Goal: Information Seeking & Learning: Learn about a topic

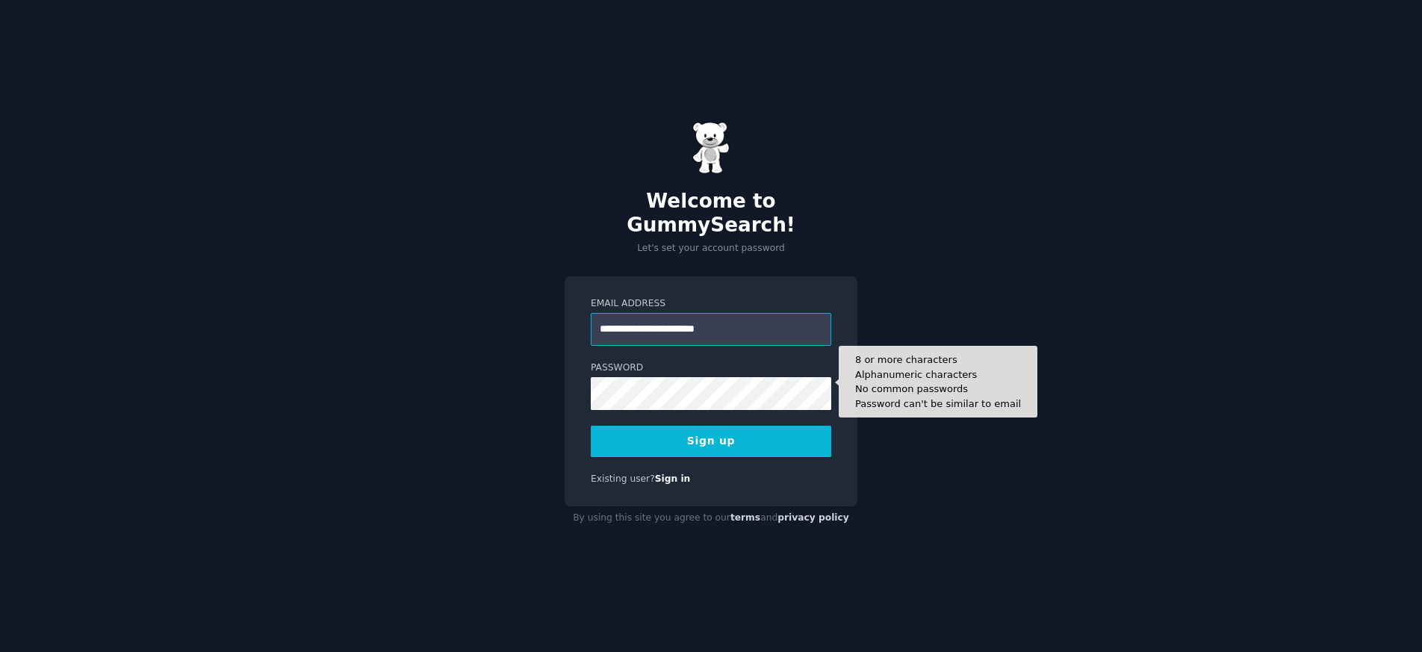
type input "**********"
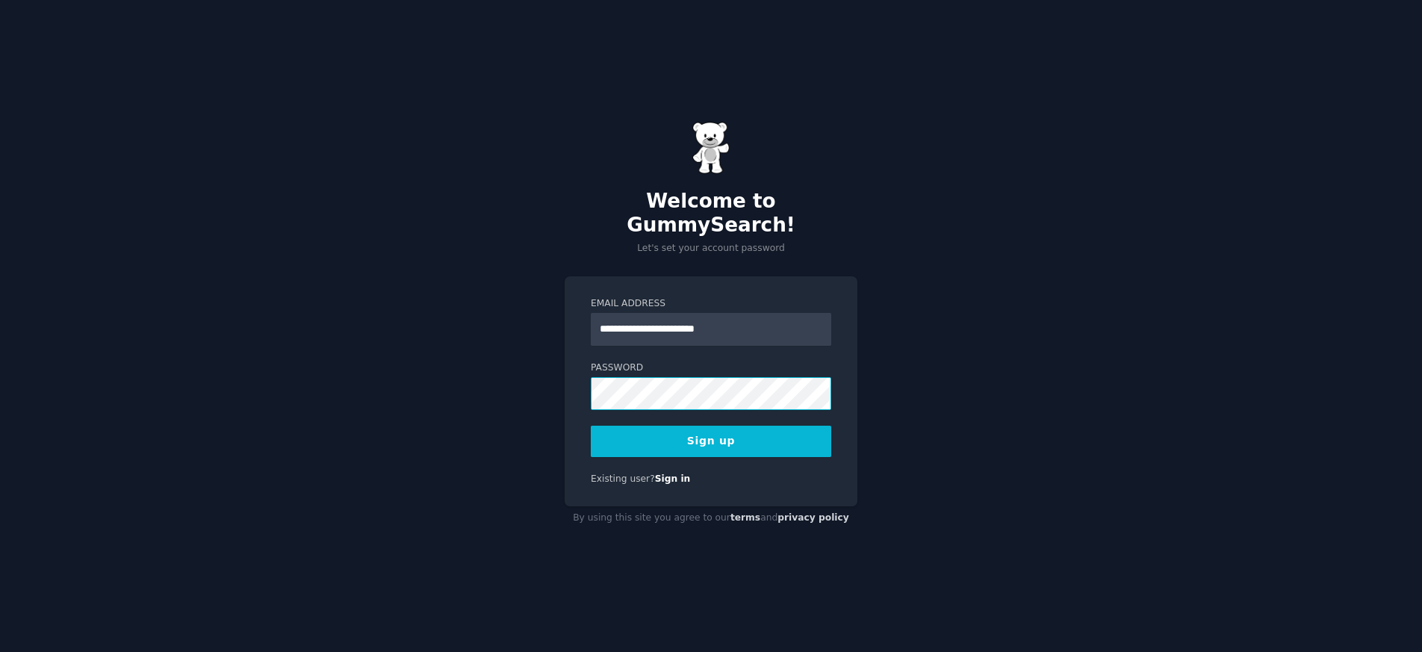
click at [544, 384] on div "**********" at bounding box center [711, 326] width 1422 height 652
click at [568, 376] on div "**********" at bounding box center [711, 391] width 293 height 231
click at [726, 426] on button "Sign up" at bounding box center [711, 441] width 240 height 31
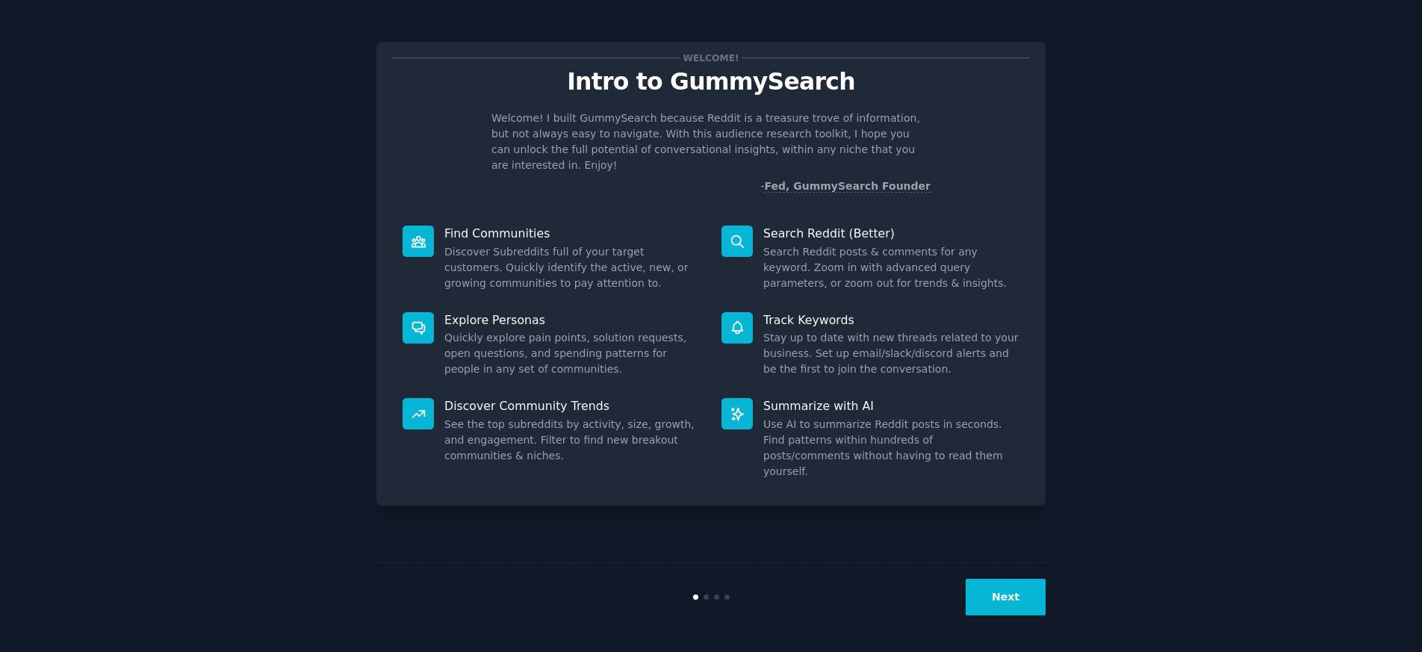
click at [1013, 594] on button "Next" at bounding box center [1006, 597] width 80 height 37
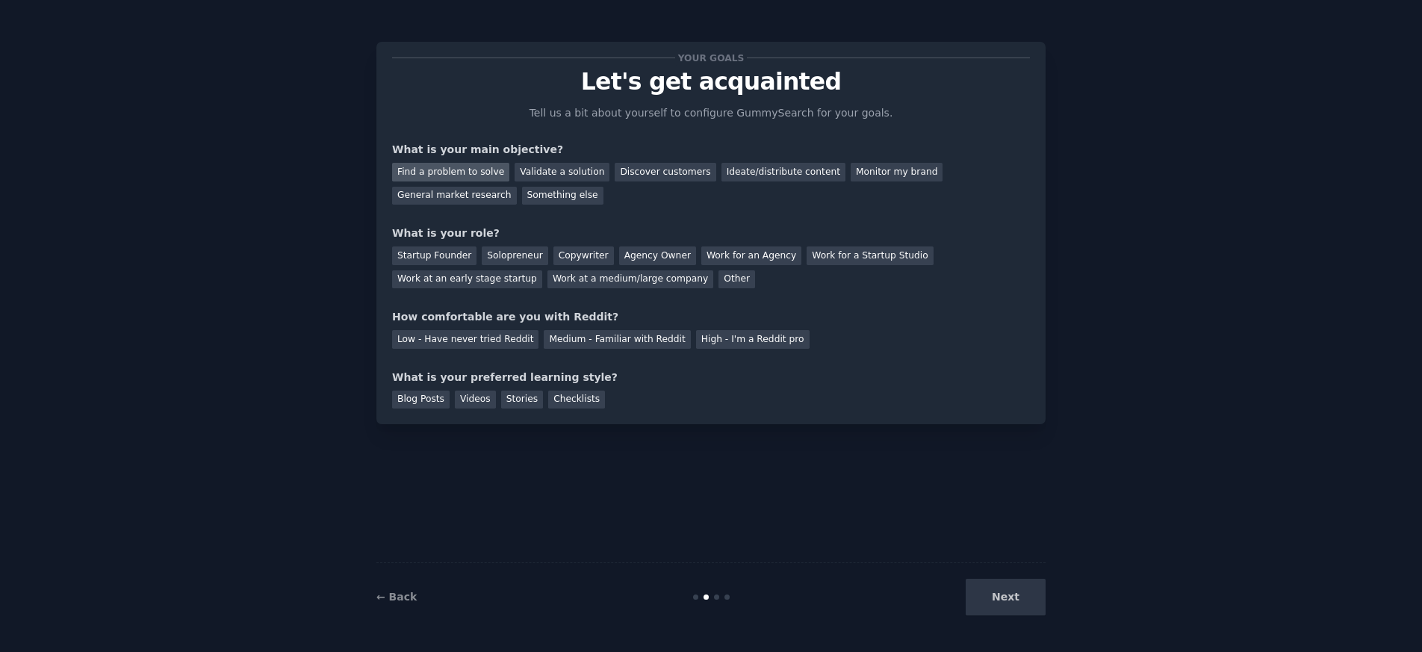
click at [453, 170] on div "Find a problem to solve" at bounding box center [450, 172] width 117 height 19
click at [758, 170] on div "Ideate/distribute content" at bounding box center [783, 172] width 124 height 19
click at [490, 254] on div "Solopreneur" at bounding box center [515, 255] width 66 height 19
click at [433, 399] on div "Blog Posts" at bounding box center [421, 400] width 58 height 19
click at [462, 399] on div "Videos" at bounding box center [475, 400] width 41 height 19
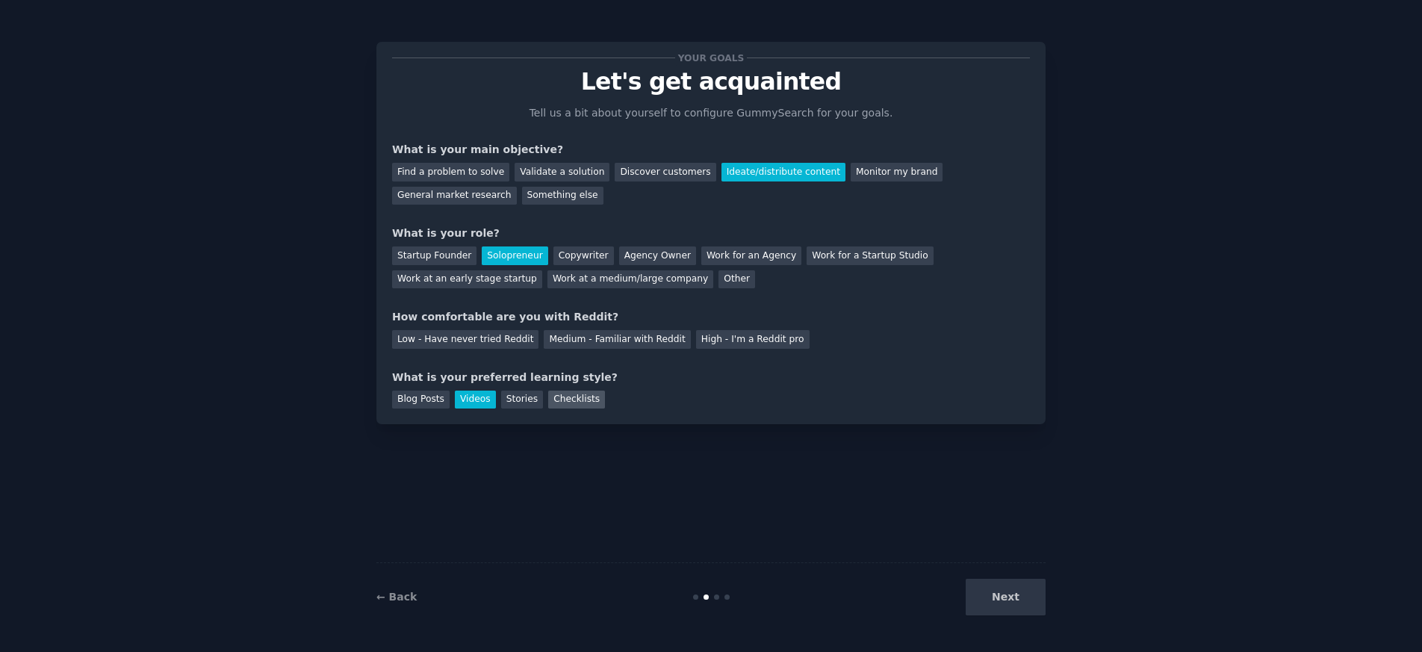
click at [560, 397] on div "Checklists" at bounding box center [576, 400] width 57 height 19
click at [470, 175] on div "Find a problem to solve" at bounding box center [450, 172] width 117 height 19
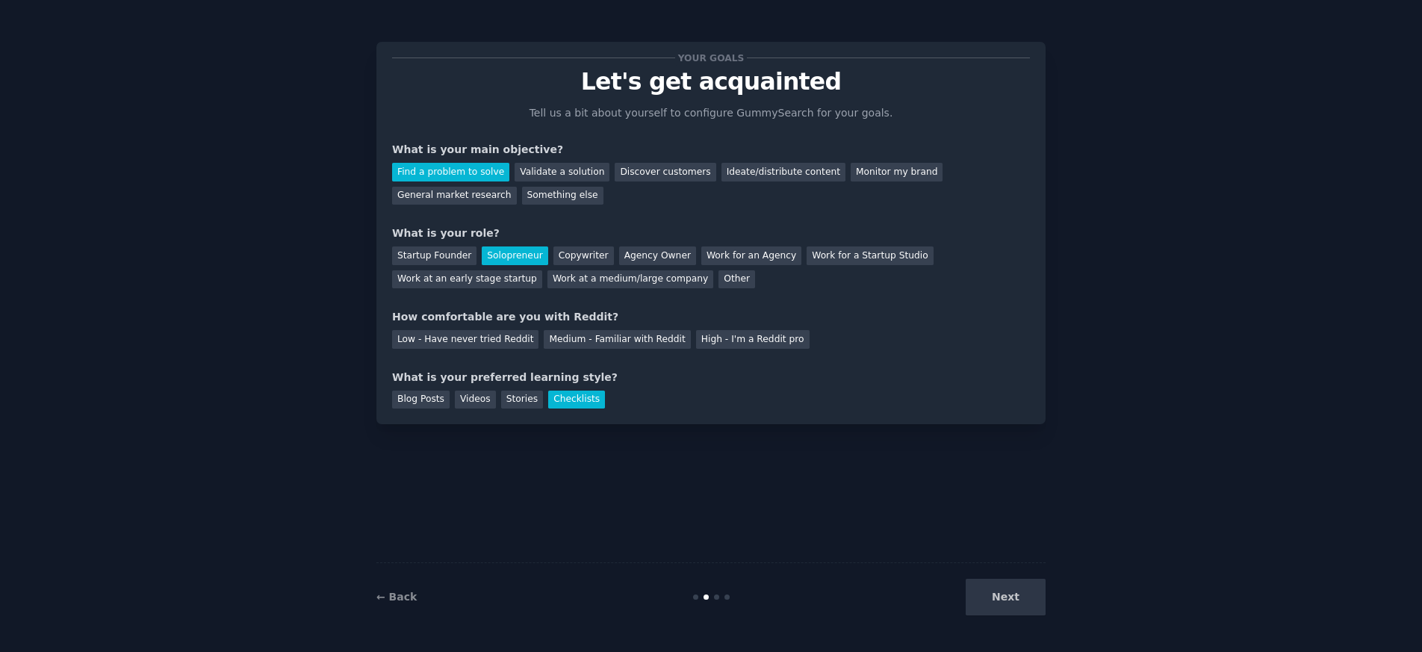
click at [1013, 601] on div "Next" at bounding box center [933, 597] width 223 height 37
click at [1016, 592] on div "Next" at bounding box center [933, 597] width 223 height 37
click at [560, 337] on div "Medium - Familiar with Reddit" at bounding box center [617, 339] width 146 height 19
click at [1012, 603] on button "Next" at bounding box center [1006, 597] width 80 height 37
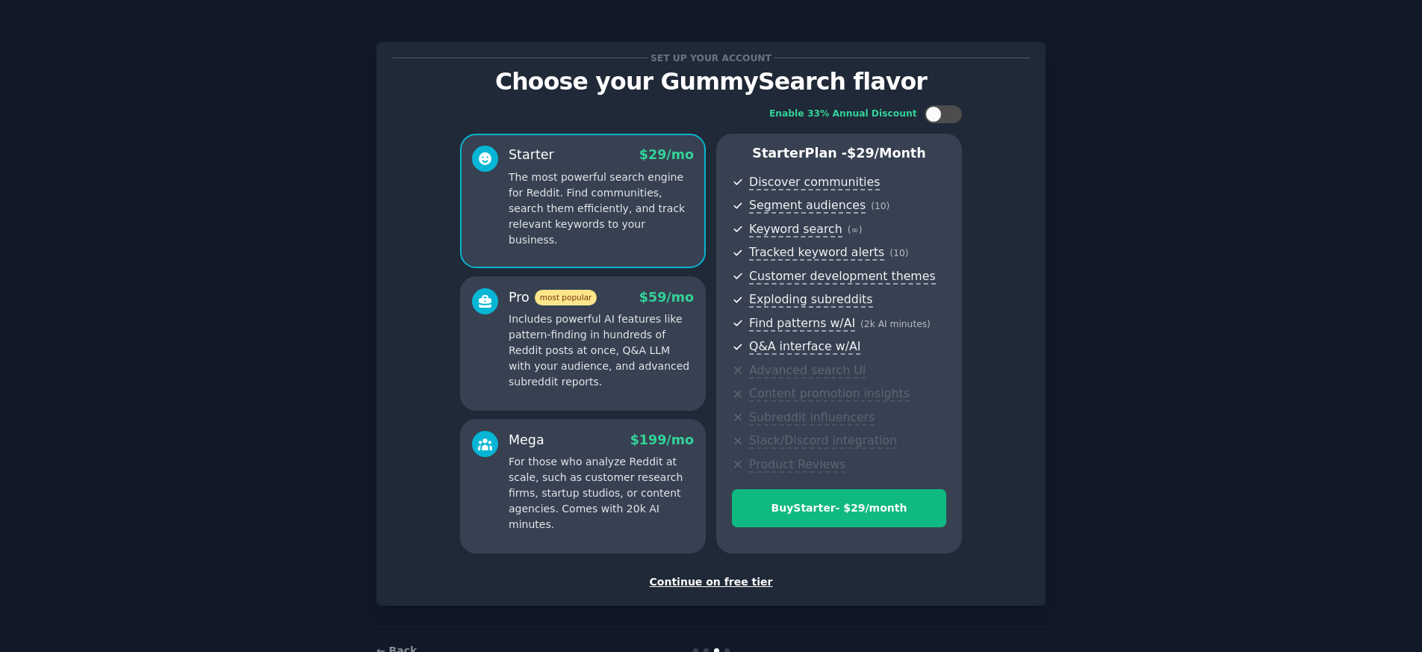
click at [717, 583] on div "Continue on free tier" at bounding box center [711, 582] width 638 height 16
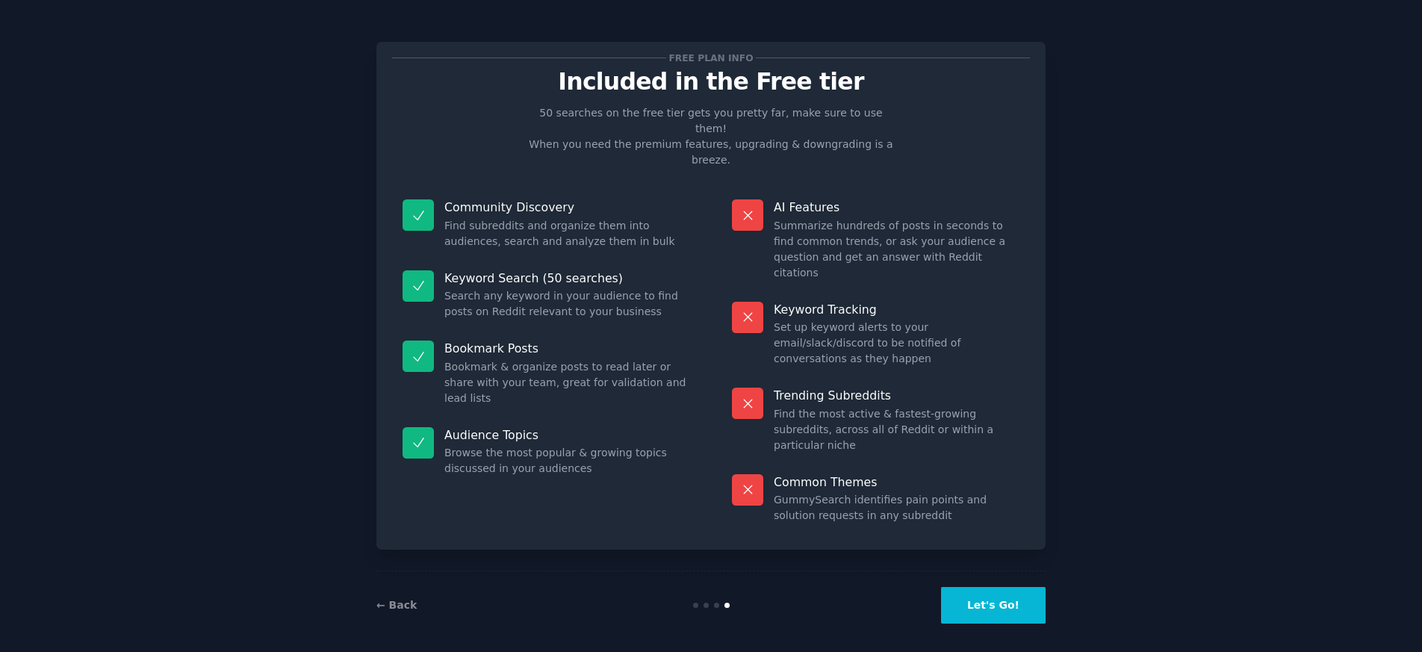
click at [999, 596] on button "Let's Go!" at bounding box center [993, 605] width 105 height 37
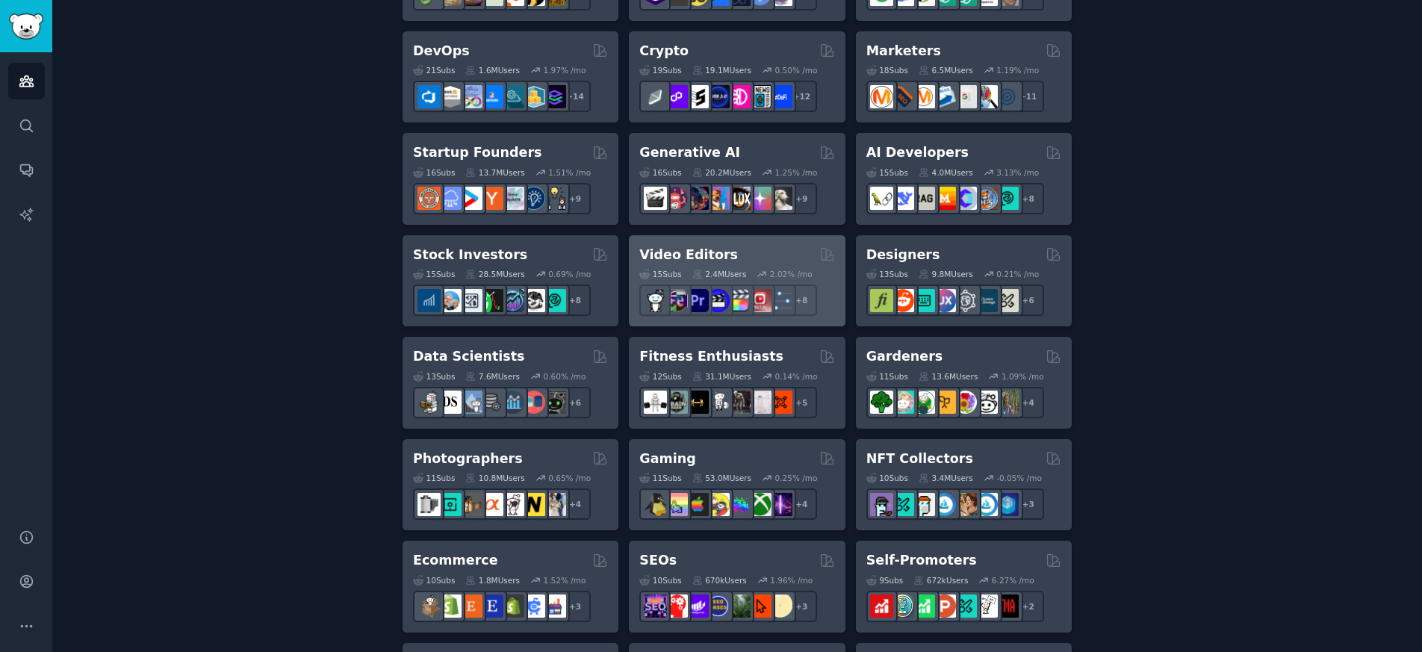
scroll to position [373, 0]
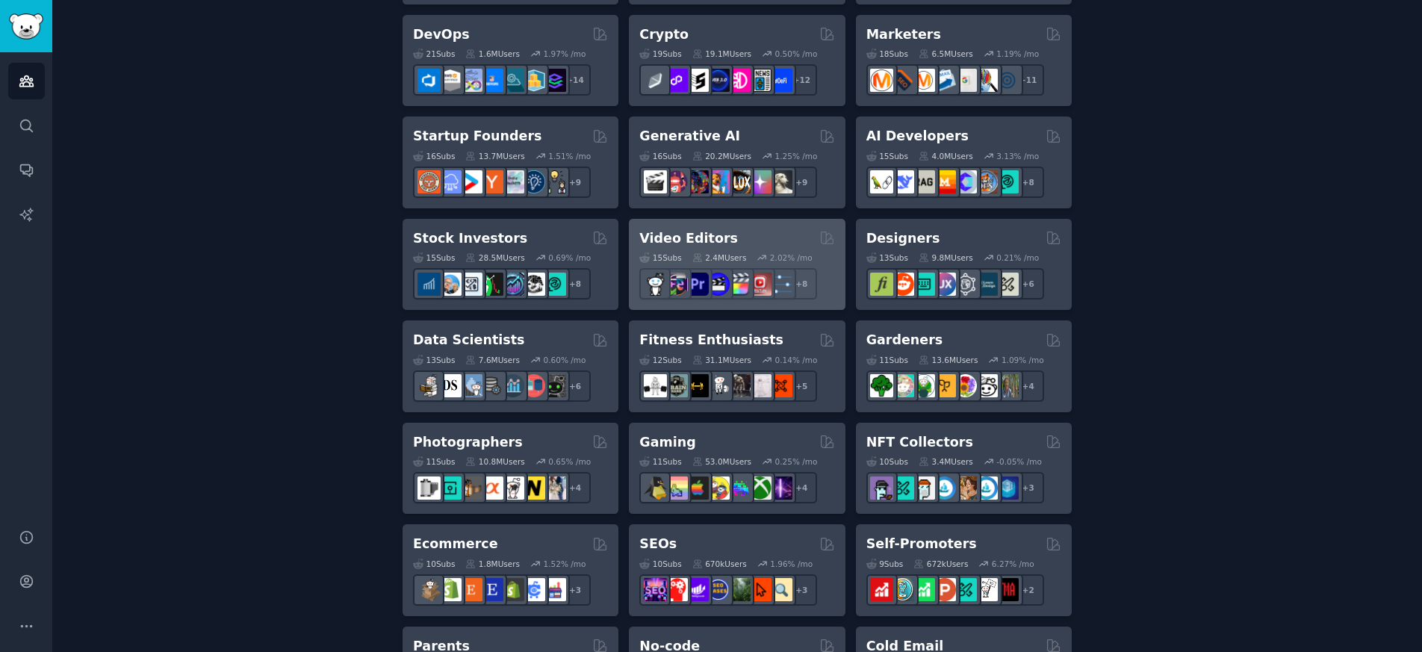
click at [668, 234] on h2 "Video Editors" at bounding box center [688, 238] width 99 height 19
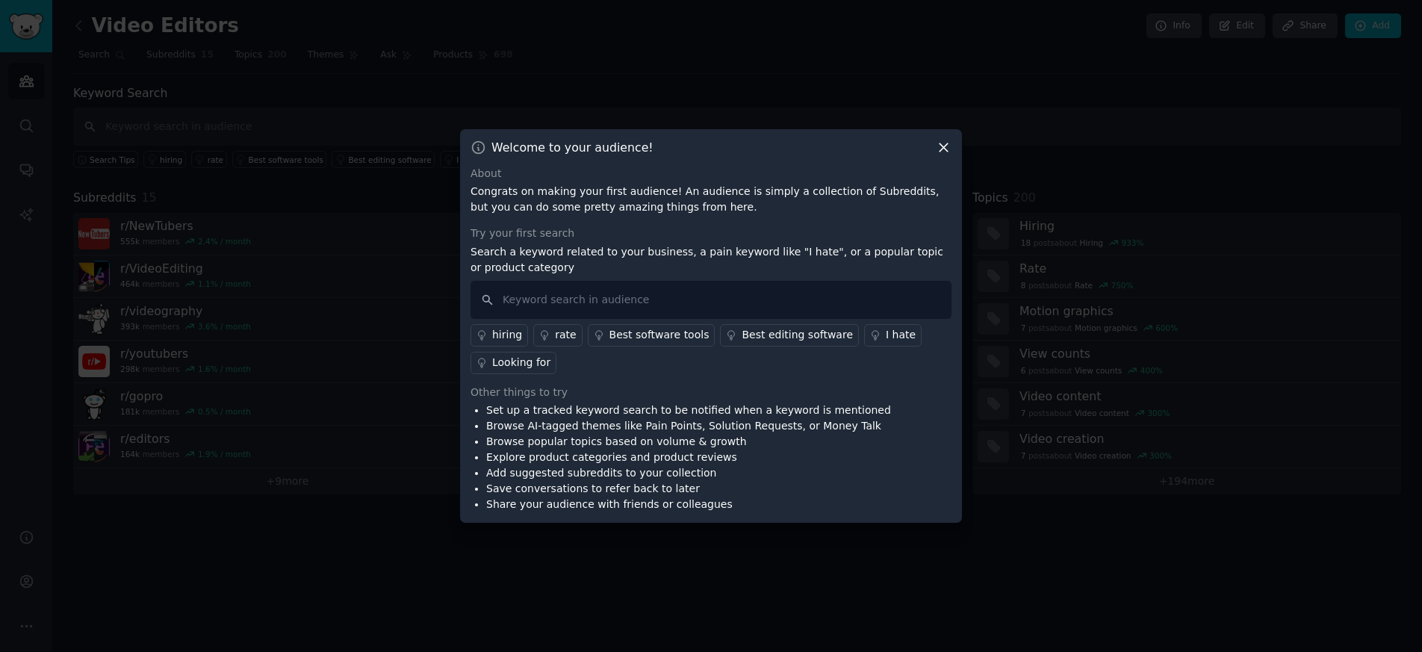
drag, startPoint x: 944, startPoint y: 145, endPoint x: 872, endPoint y: 198, distance: 89.2
click at [872, 198] on div "Welcome to your audience! About Congrats on making your first audience! An audi…" at bounding box center [711, 326] width 502 height 394
click at [609, 423] on li "Browse AI-tagged themes like Pain Points, Solution Requests, or Money Talk" at bounding box center [688, 426] width 405 height 16
click at [944, 140] on icon at bounding box center [944, 148] width 16 height 16
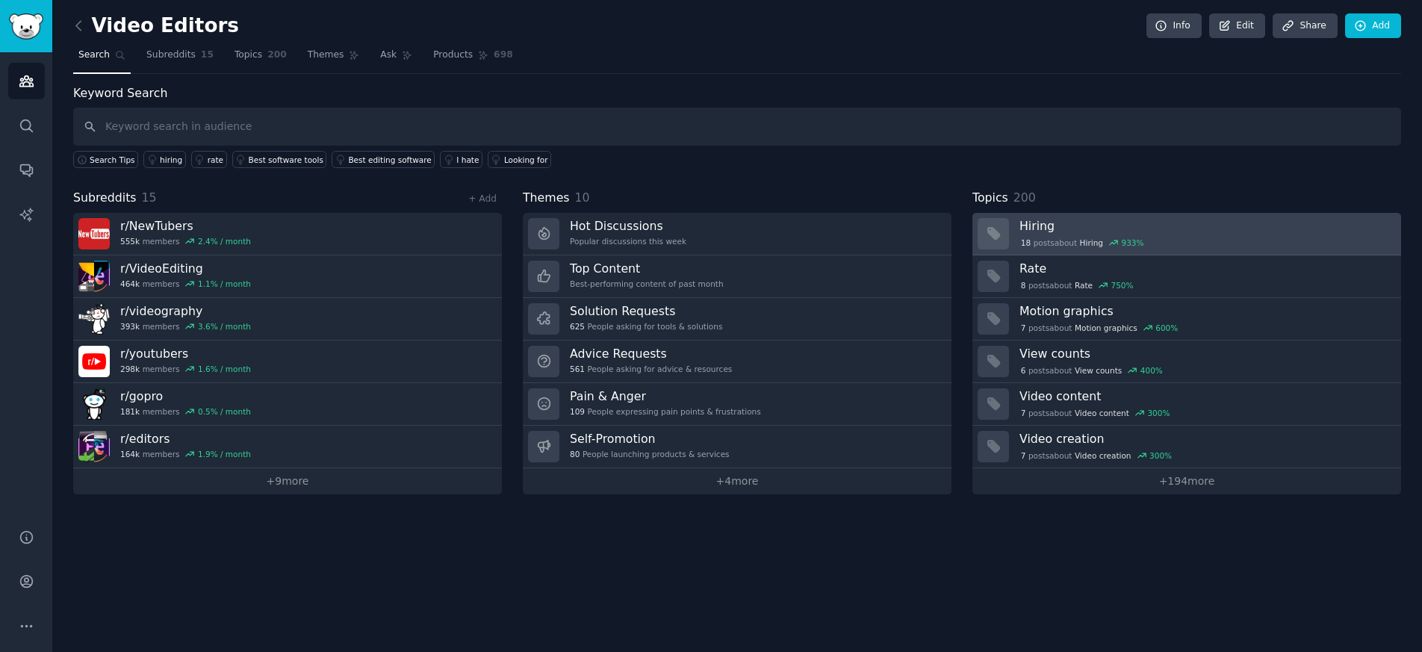
click at [1037, 228] on h3 "Hiring" at bounding box center [1204, 226] width 371 height 16
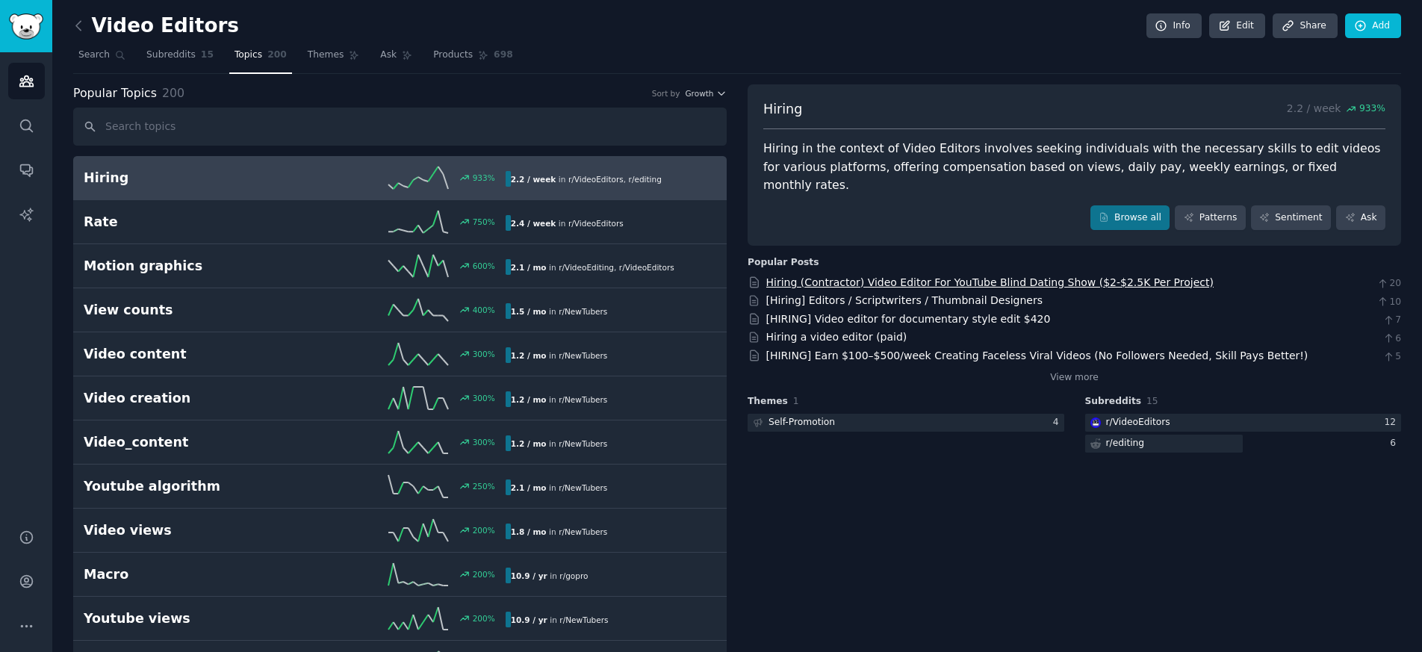
click at [821, 276] on link "Hiring (Contractor) Video Editor For YouTube Blind Dating Show ($2-$2.5K Per Pr…" at bounding box center [989, 282] width 447 height 12
click at [79, 27] on icon at bounding box center [79, 26] width 16 height 16
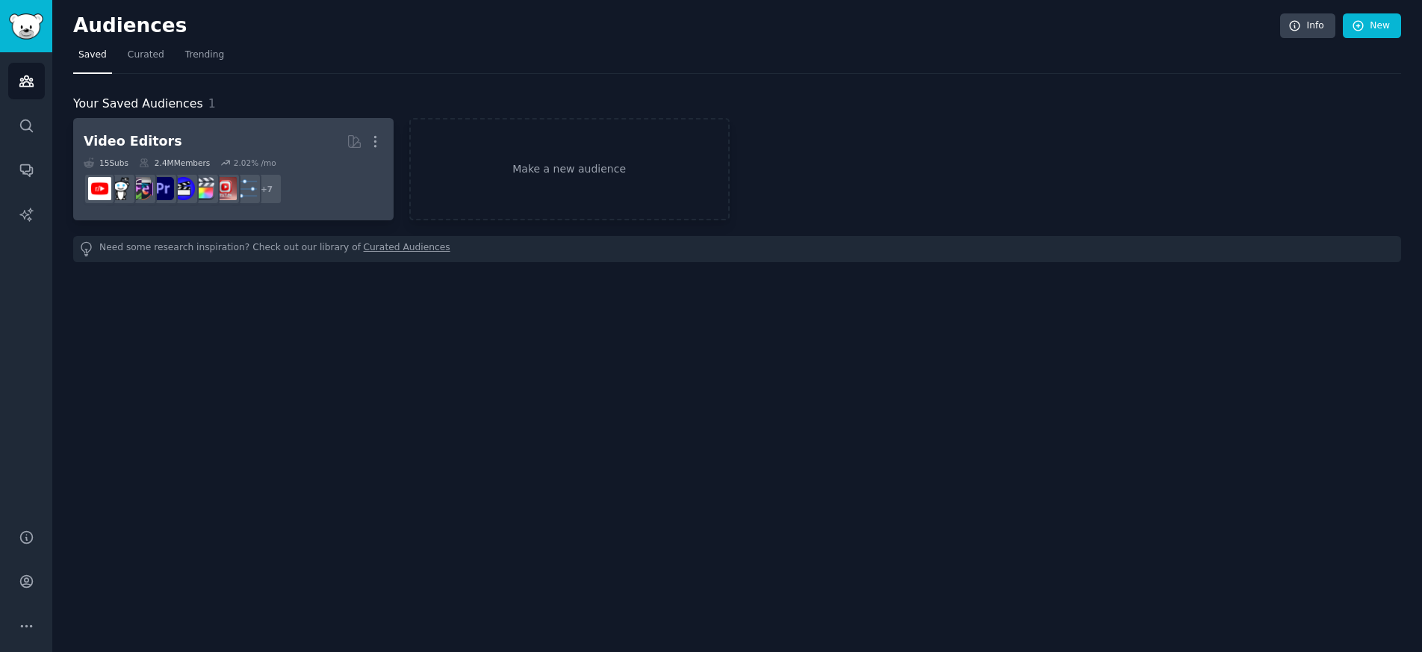
click at [125, 140] on div "Video Editors" at bounding box center [133, 141] width 99 height 19
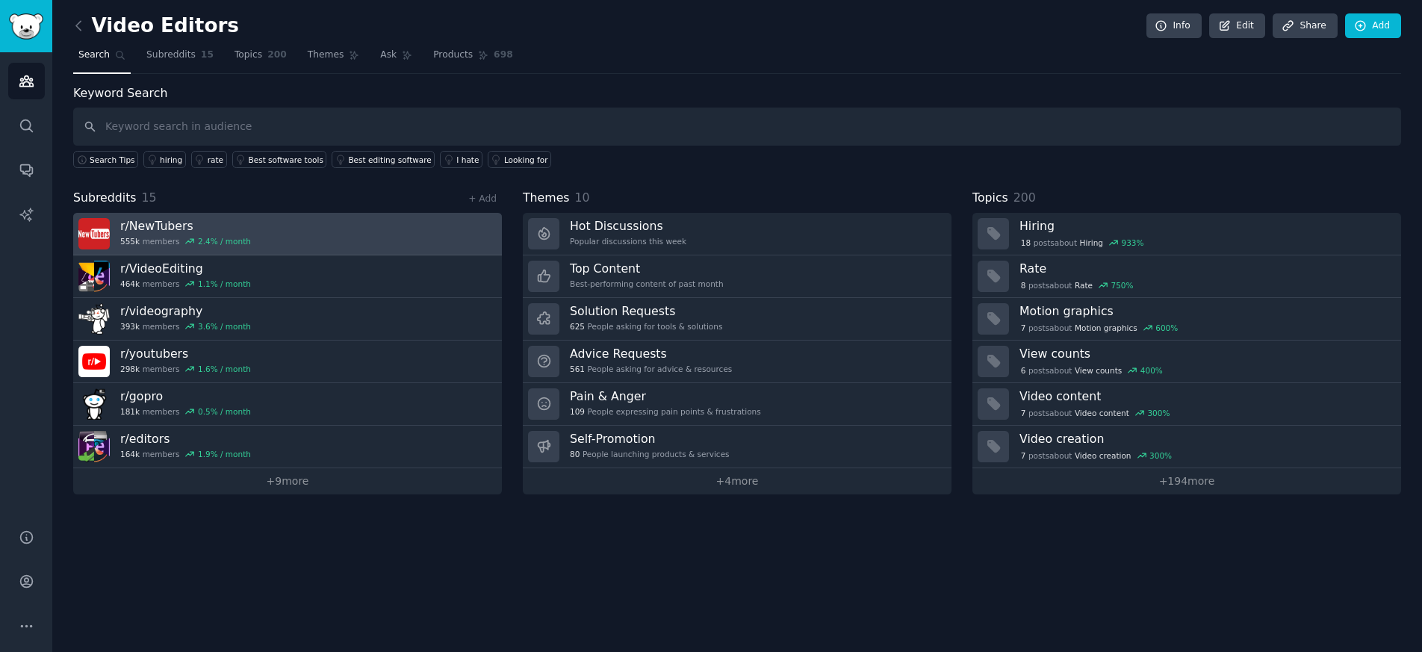
click at [159, 227] on h3 "r/ NewTubers" at bounding box center [185, 226] width 131 height 16
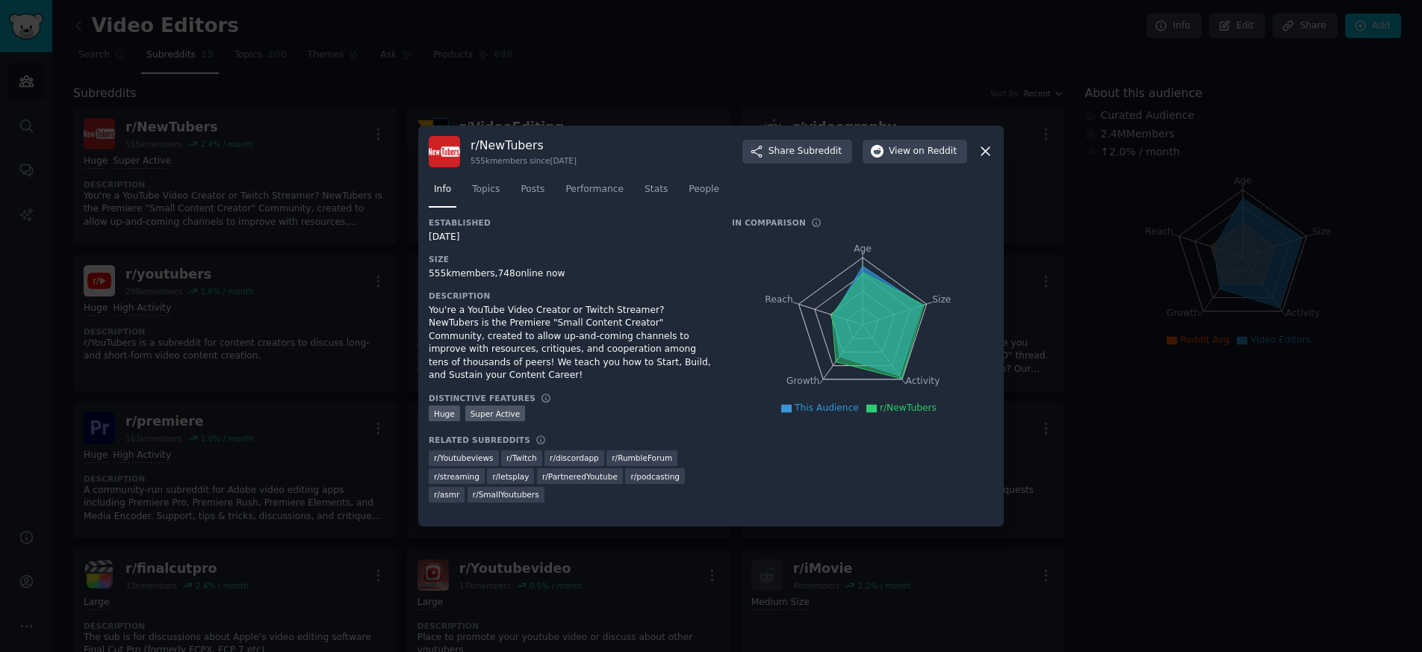
click at [986, 145] on icon at bounding box center [986, 151] width 16 height 16
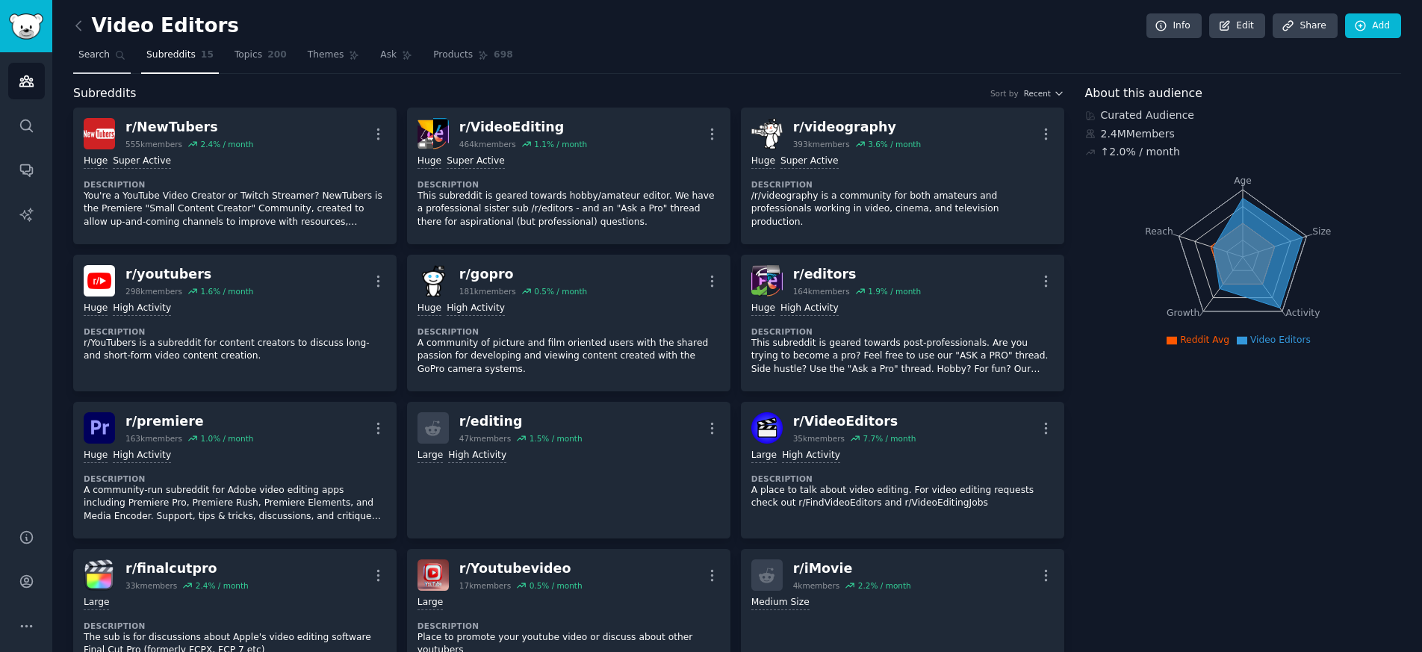
click at [99, 63] on link "Search" at bounding box center [102, 58] width 58 height 31
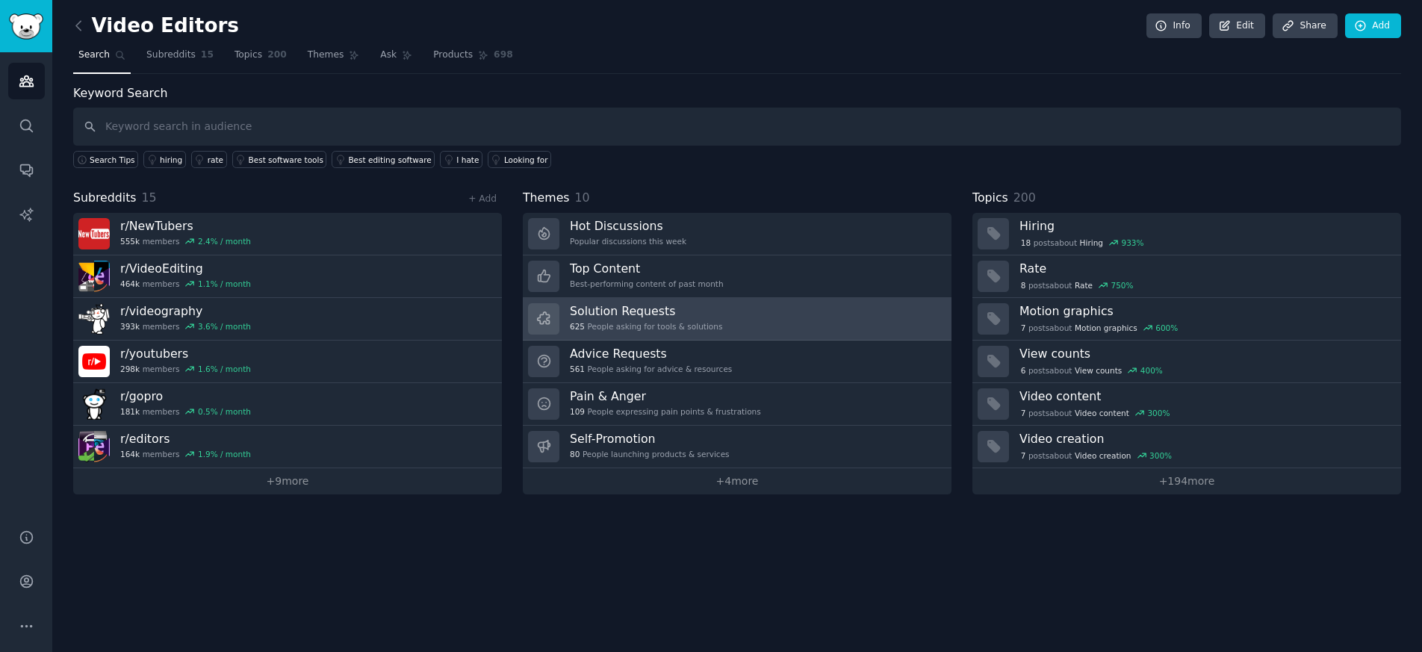
click at [677, 323] on div "625 People asking for tools & solutions" at bounding box center [646, 326] width 152 height 10
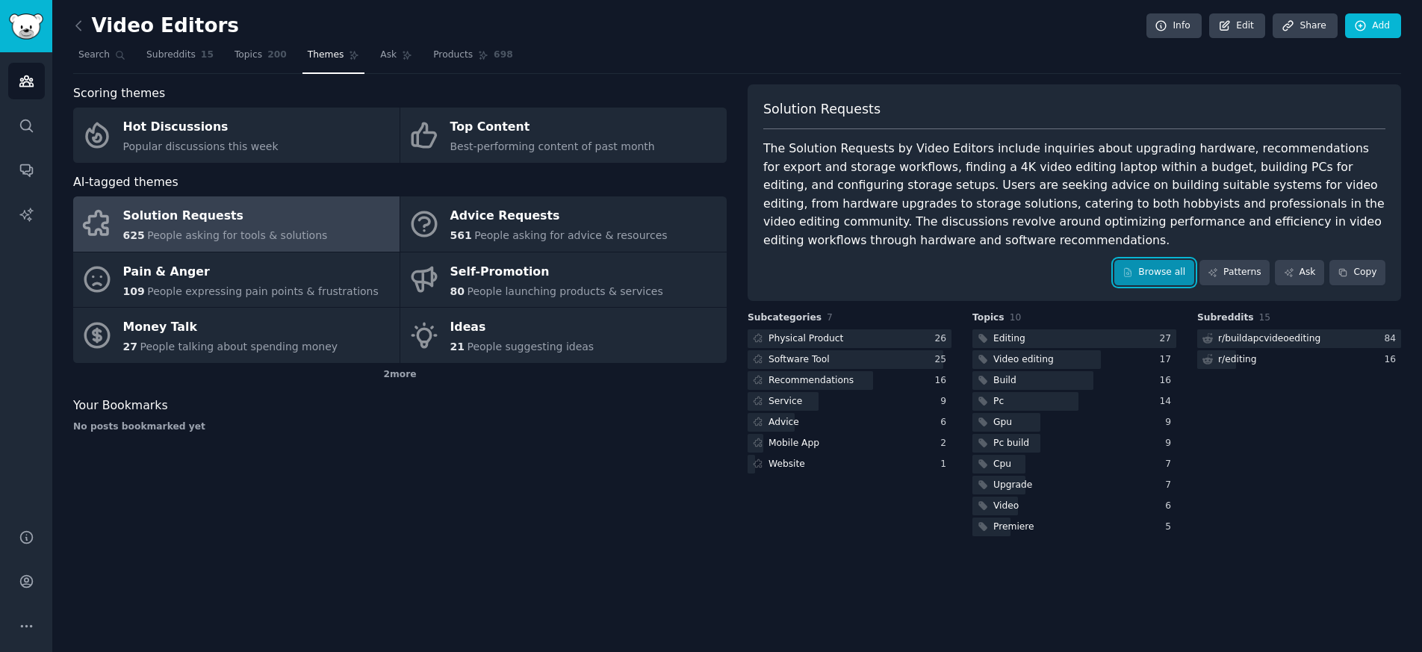
click at [1161, 260] on link "Browse all" at bounding box center [1154, 272] width 80 height 25
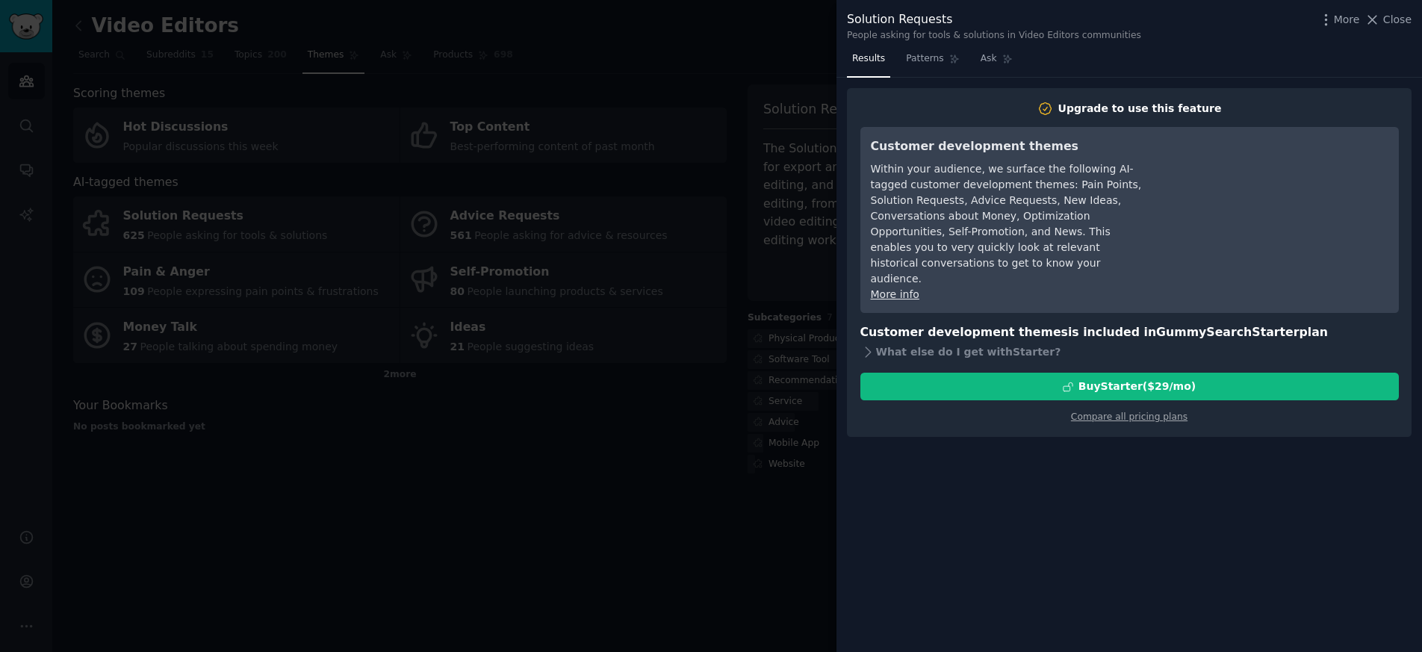
click at [672, 415] on div at bounding box center [711, 326] width 1422 height 652
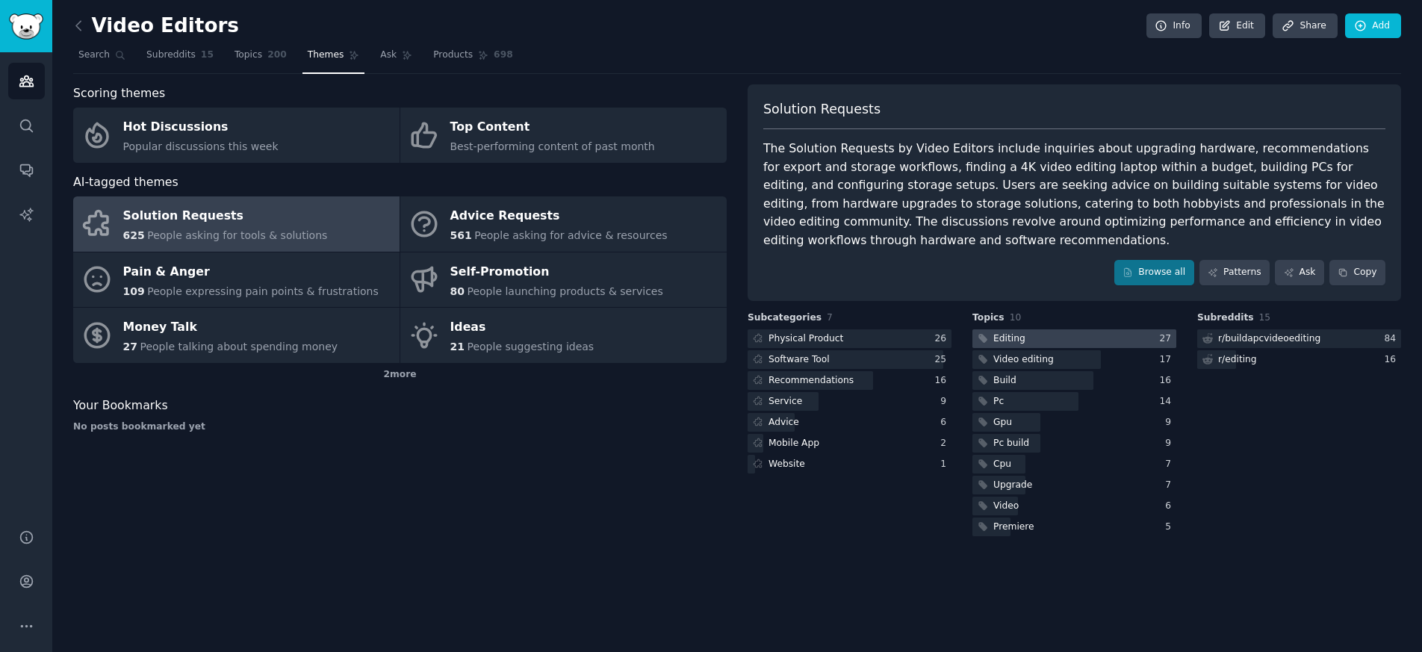
click at [1011, 332] on div "Editing" at bounding box center [1009, 338] width 32 height 13
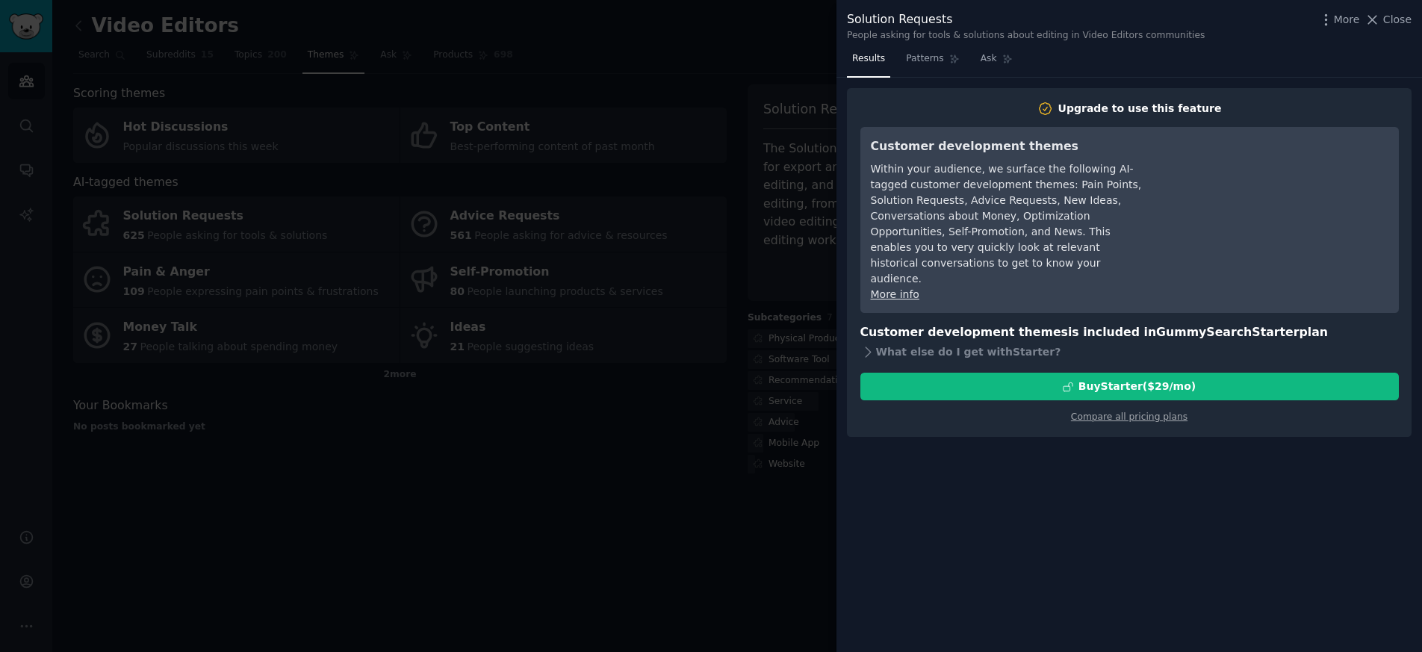
click at [648, 503] on div at bounding box center [711, 326] width 1422 height 652
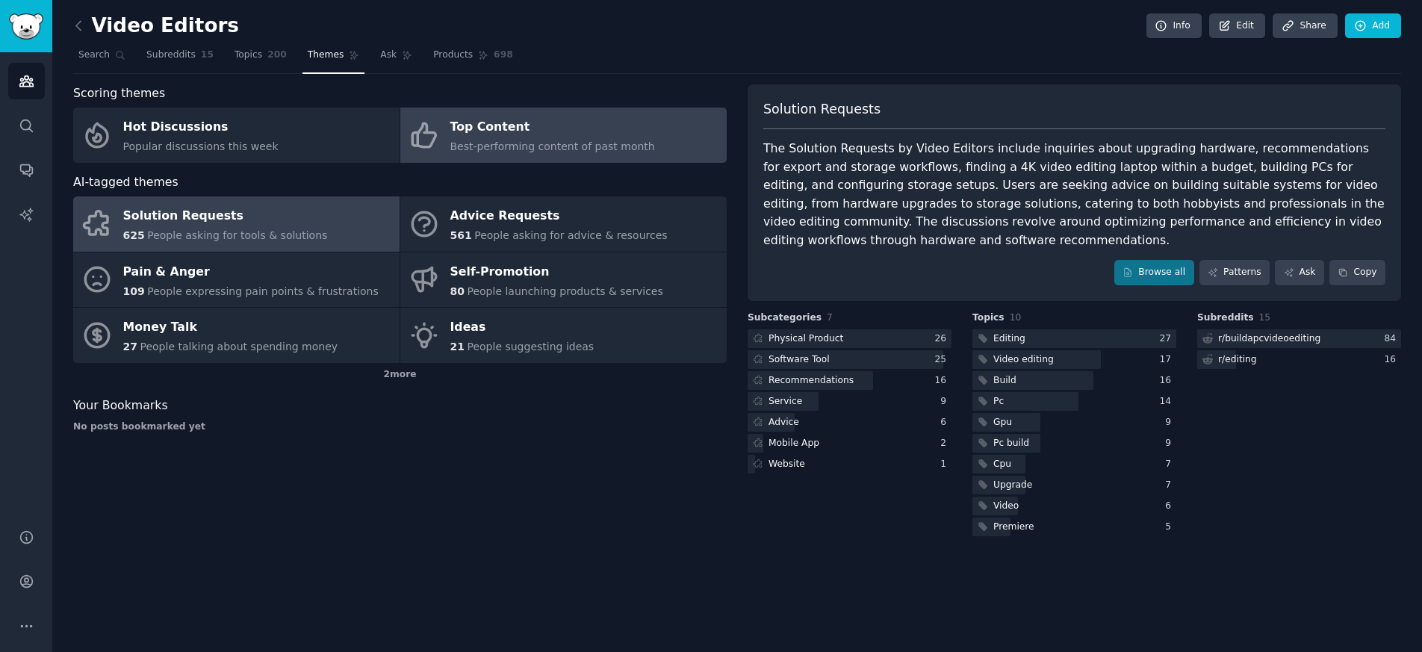
click at [585, 146] on span "Best-performing content of past month" at bounding box center [552, 146] width 205 height 12
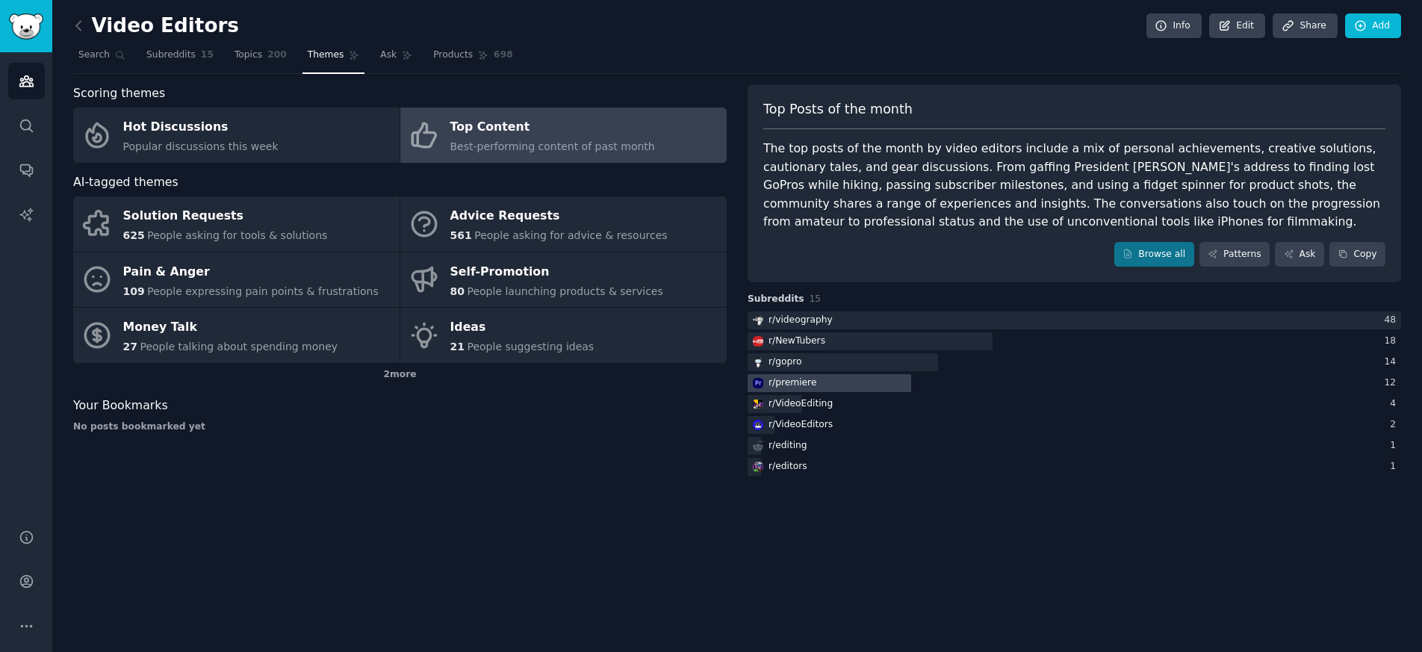
click at [861, 382] on div at bounding box center [830, 383] width 164 height 19
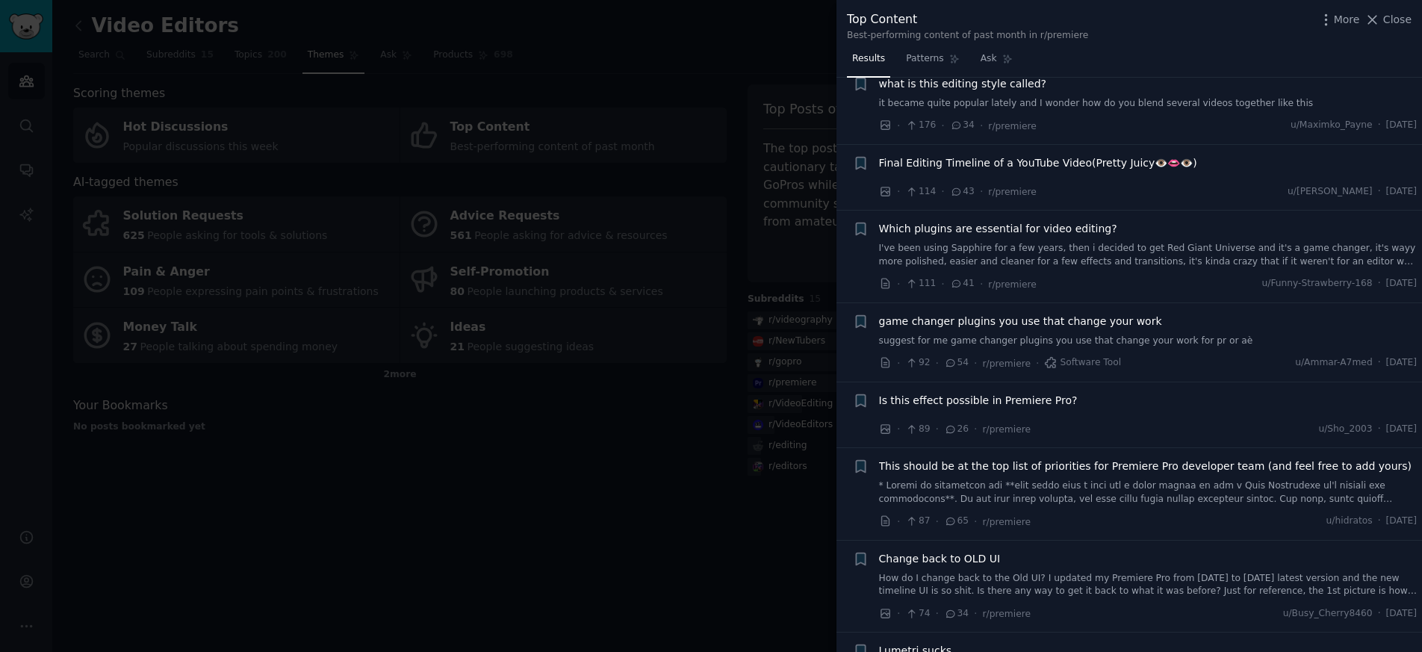
scroll to position [299, 0]
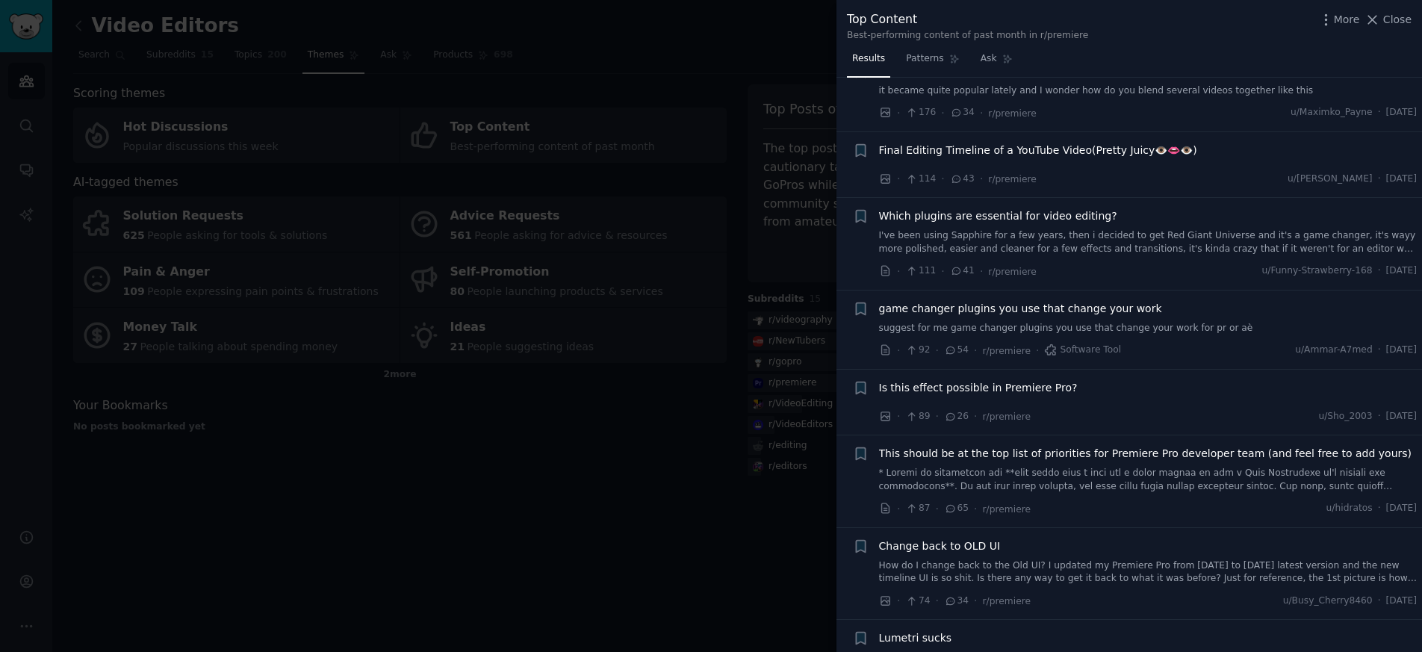
click at [969, 388] on span "Is this effect possible in Premiere Pro?" at bounding box center [978, 388] width 199 height 16
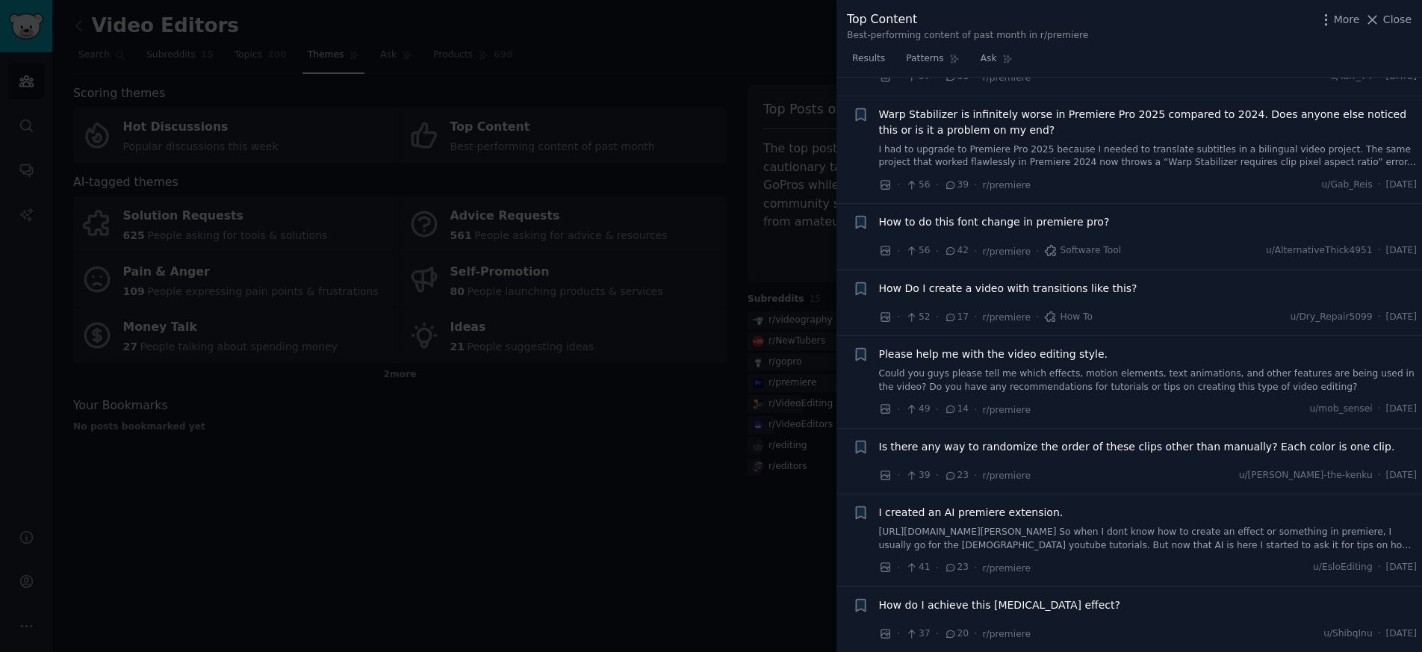
scroll to position [1263, 0]
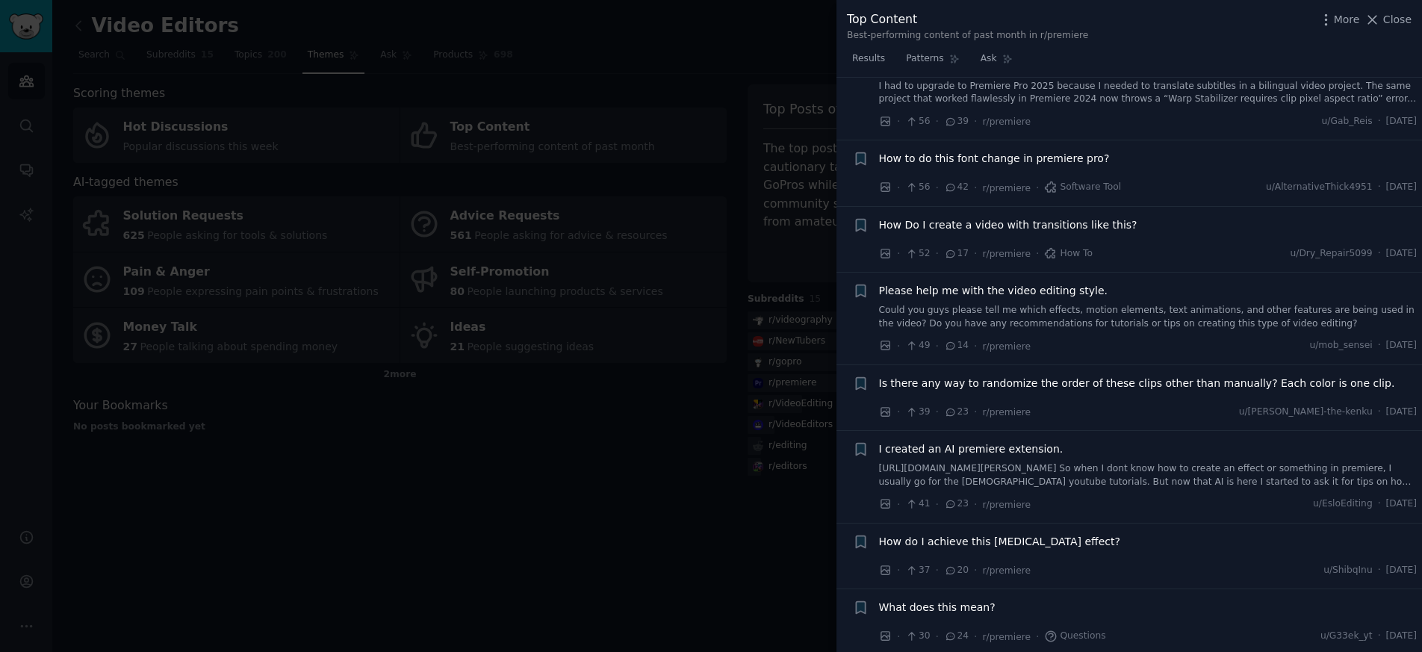
click at [963, 291] on span "Please help me with the video editing style." at bounding box center [993, 291] width 229 height 16
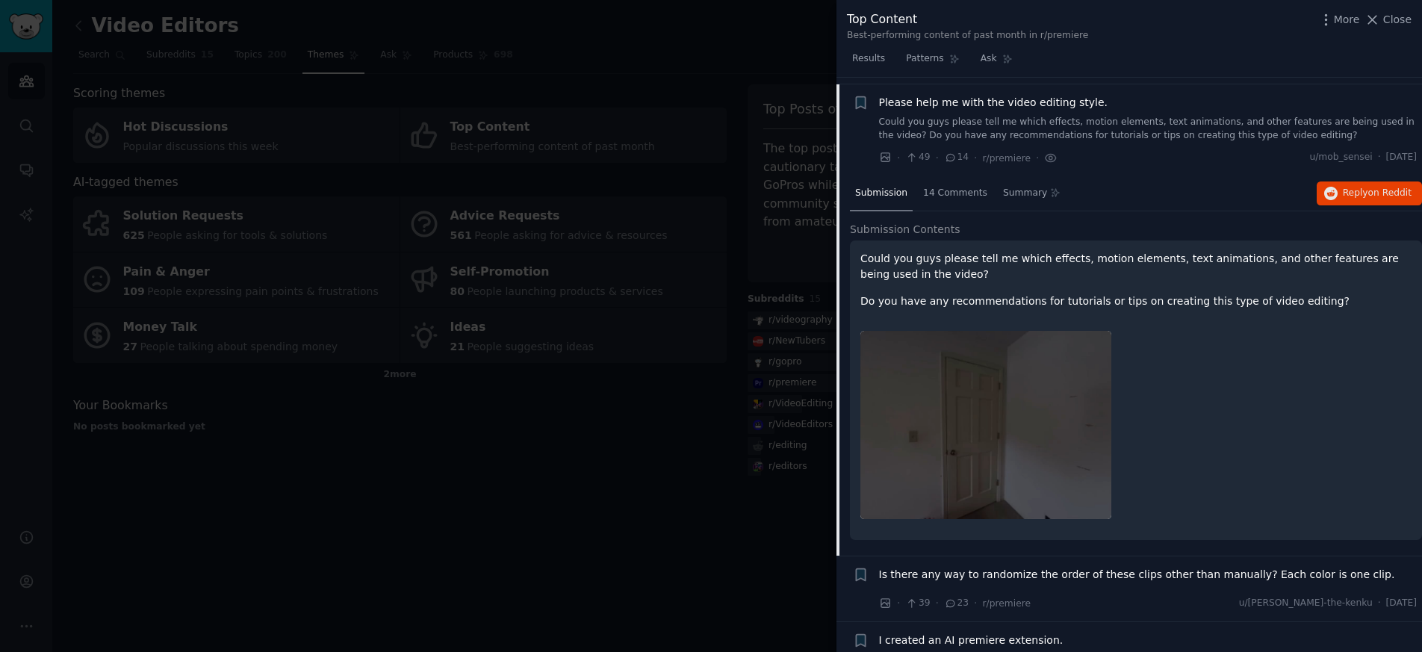
scroll to position [1174, 0]
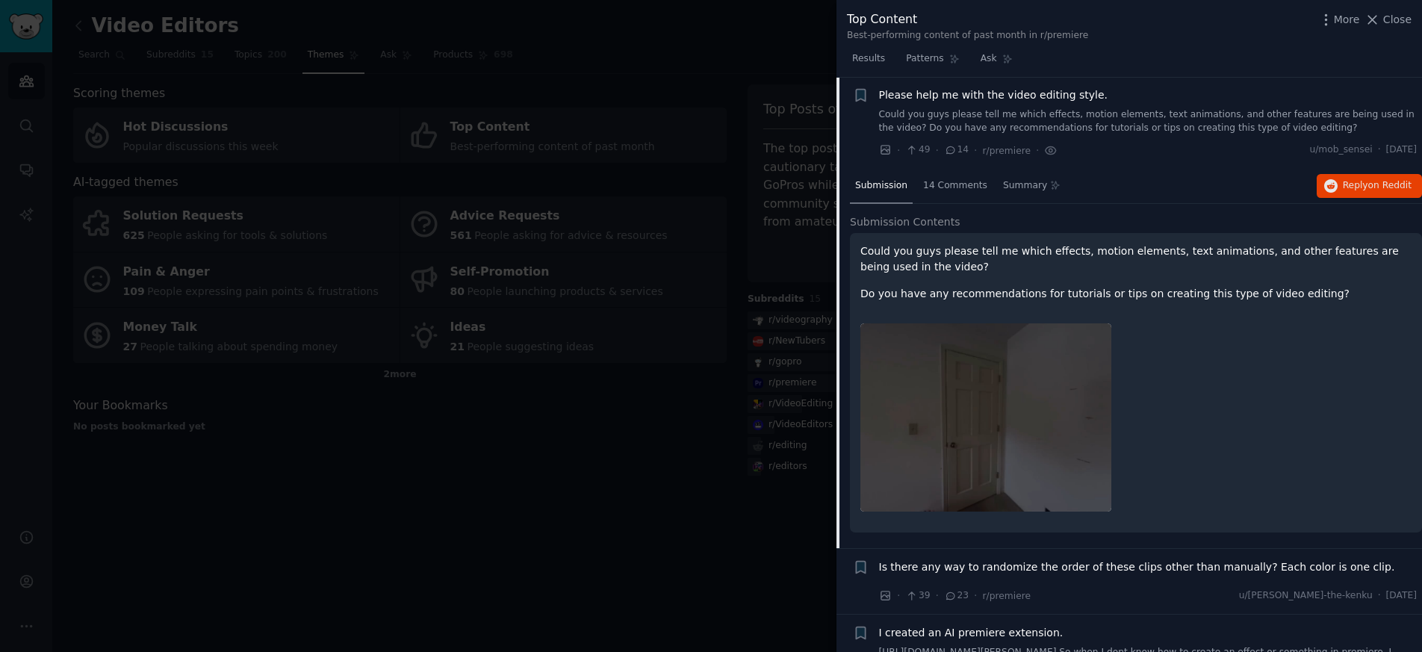
click at [1001, 416] on img at bounding box center [985, 417] width 251 height 188
click at [998, 393] on img at bounding box center [985, 417] width 251 height 188
click at [1026, 276] on div "Could you guys please tell me which effects, motion elements, text animations, …" at bounding box center [1135, 272] width 551 height 58
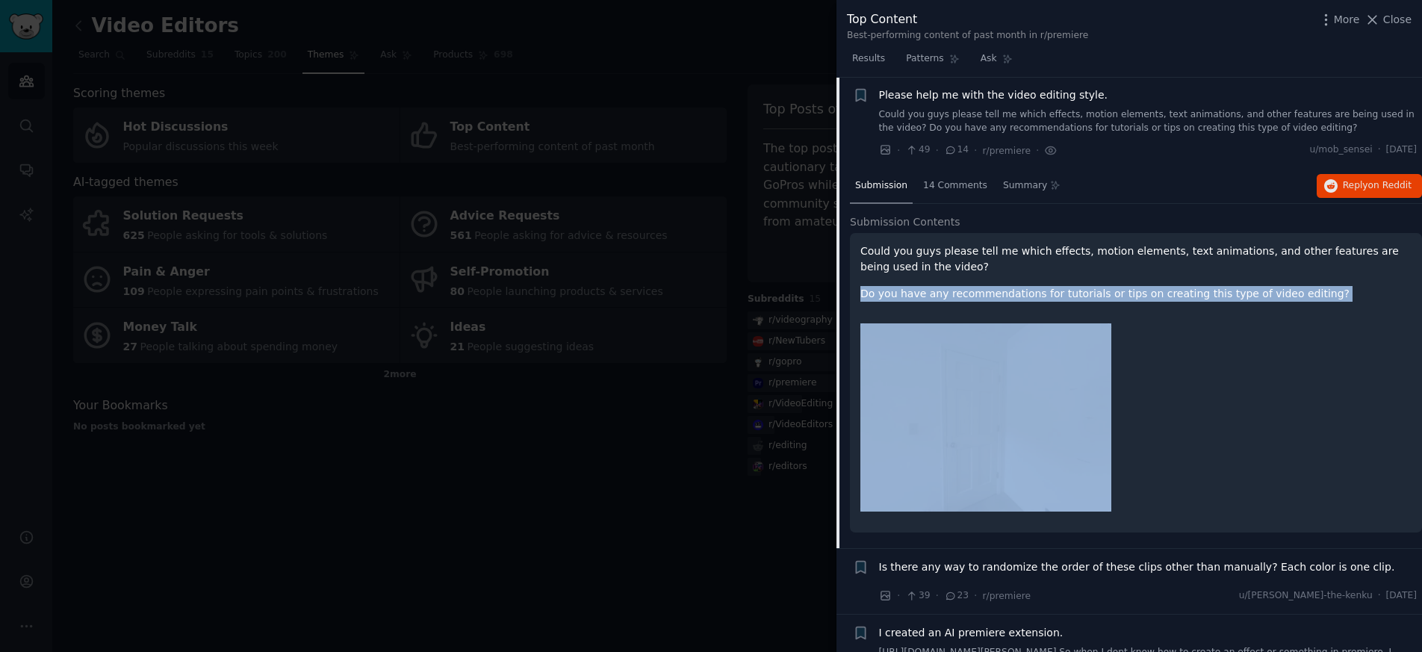
click at [1026, 276] on div "Could you guys please tell me which effects, motion elements, text animations, …" at bounding box center [1135, 272] width 551 height 58
click at [1338, 181] on button "Reply on Reddit" at bounding box center [1369, 186] width 105 height 24
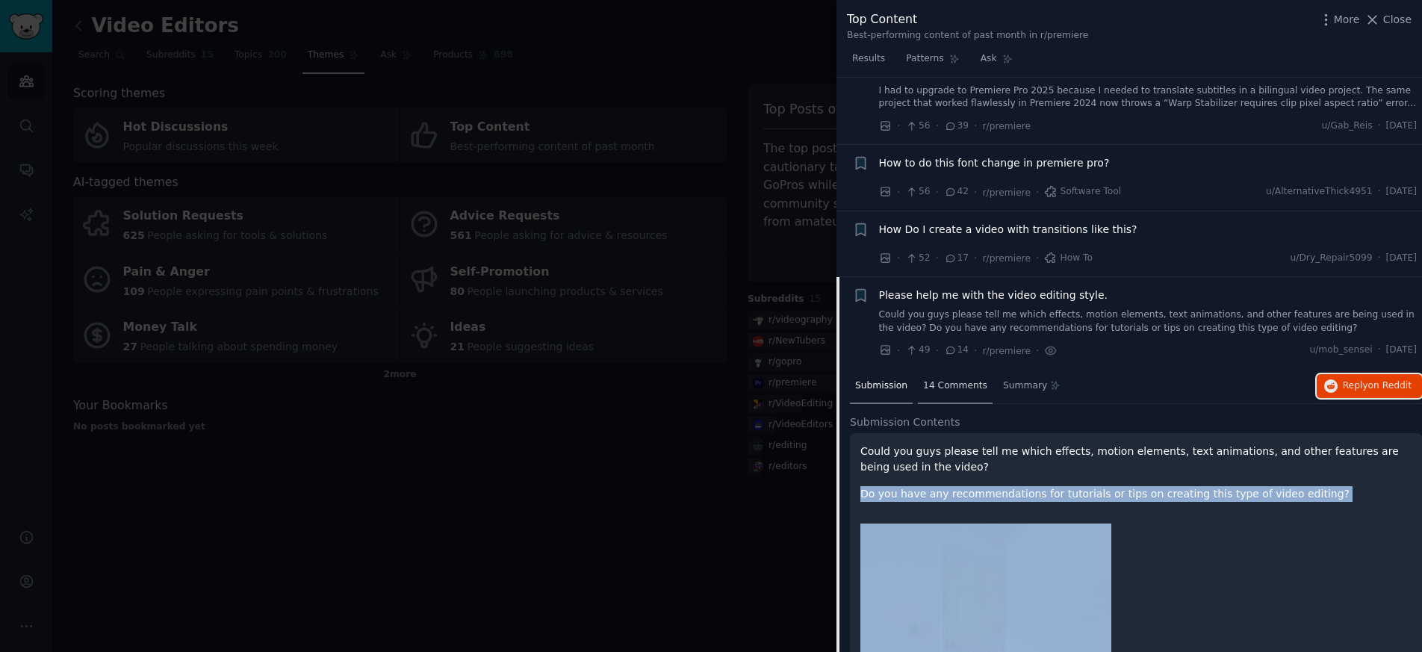
scroll to position [950, 0]
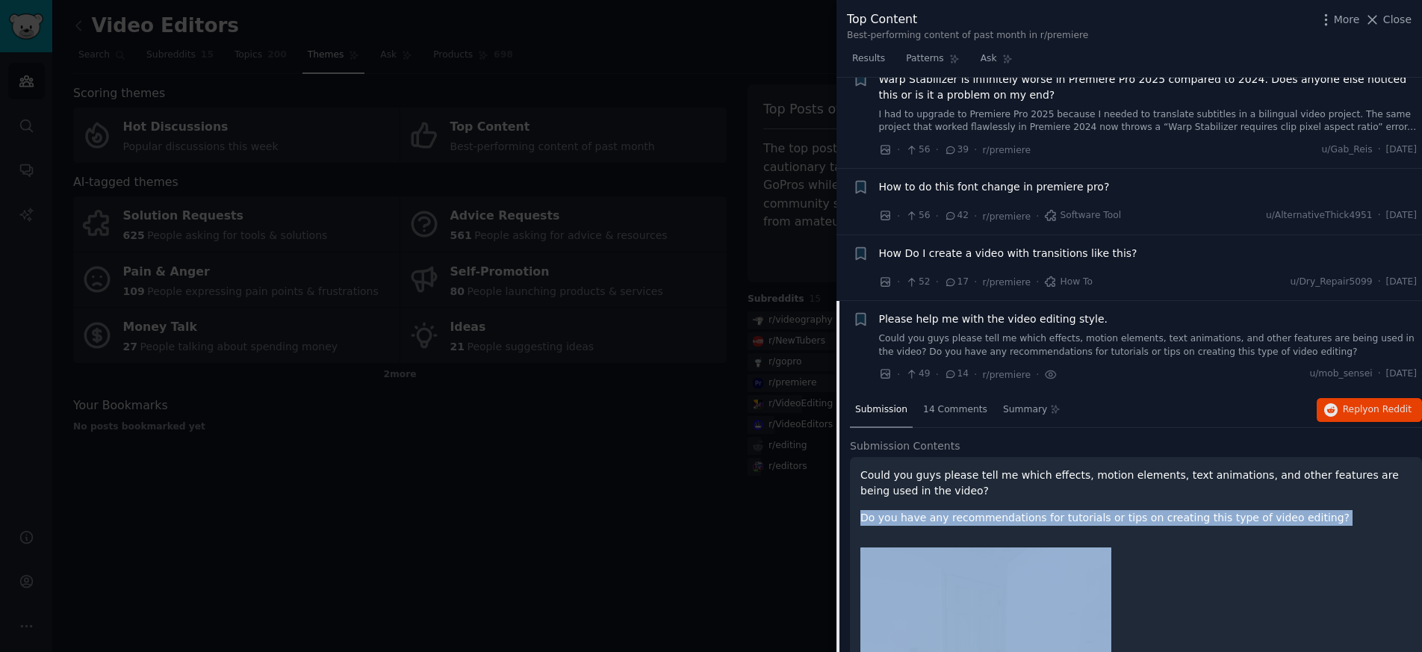
click at [983, 252] on span "How Do I create a video with transitions like this?" at bounding box center [1008, 254] width 258 height 16
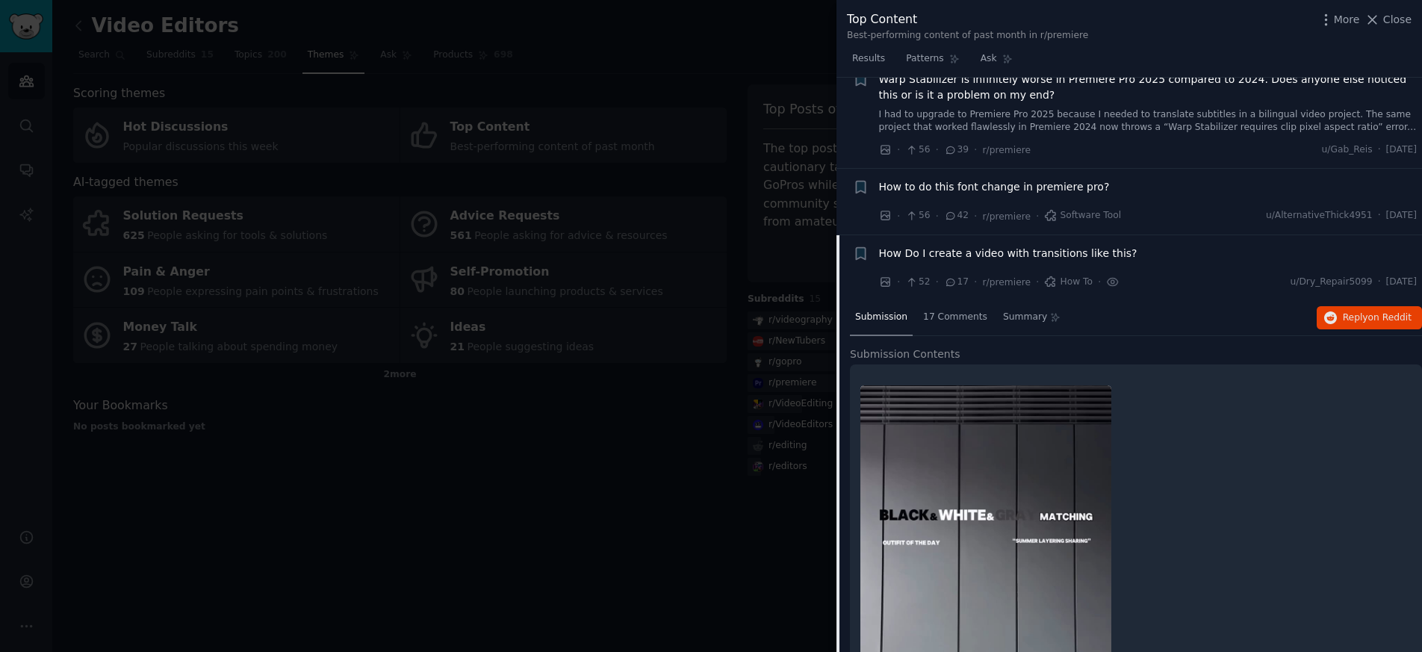
scroll to position [1107, 0]
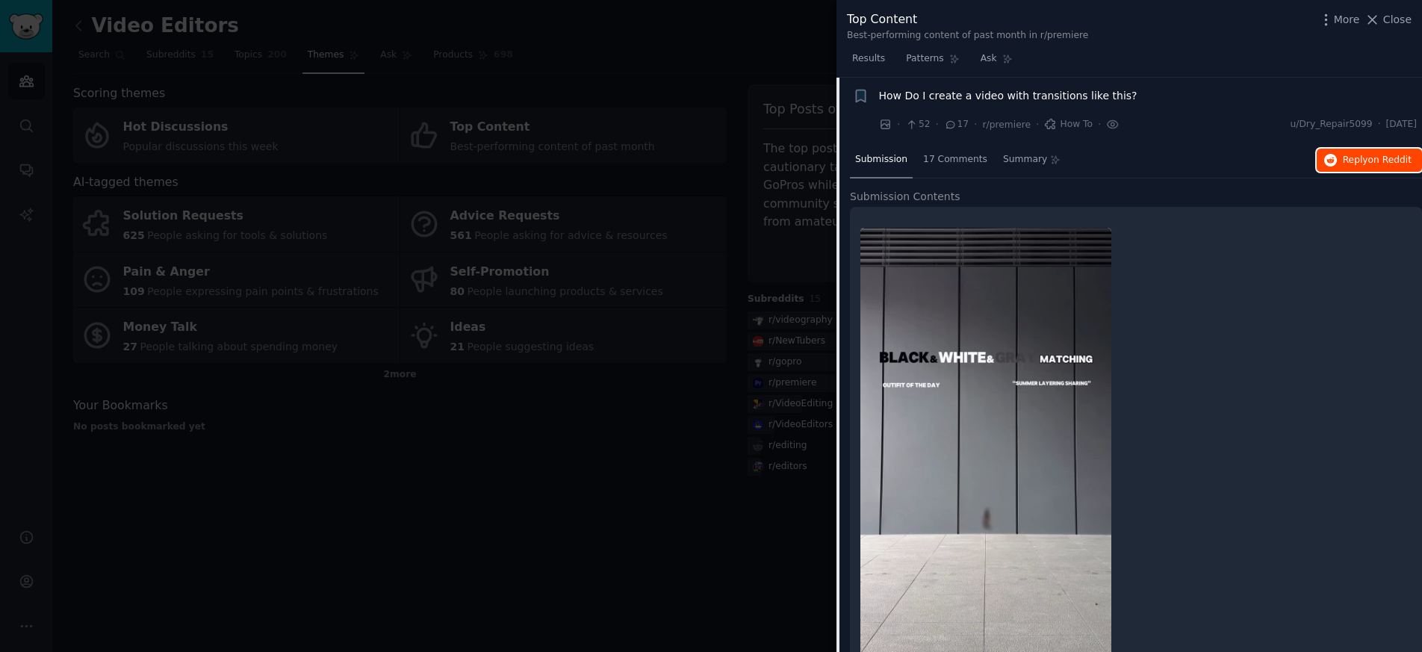
click at [1343, 161] on span "Reply on Reddit" at bounding box center [1377, 160] width 69 height 13
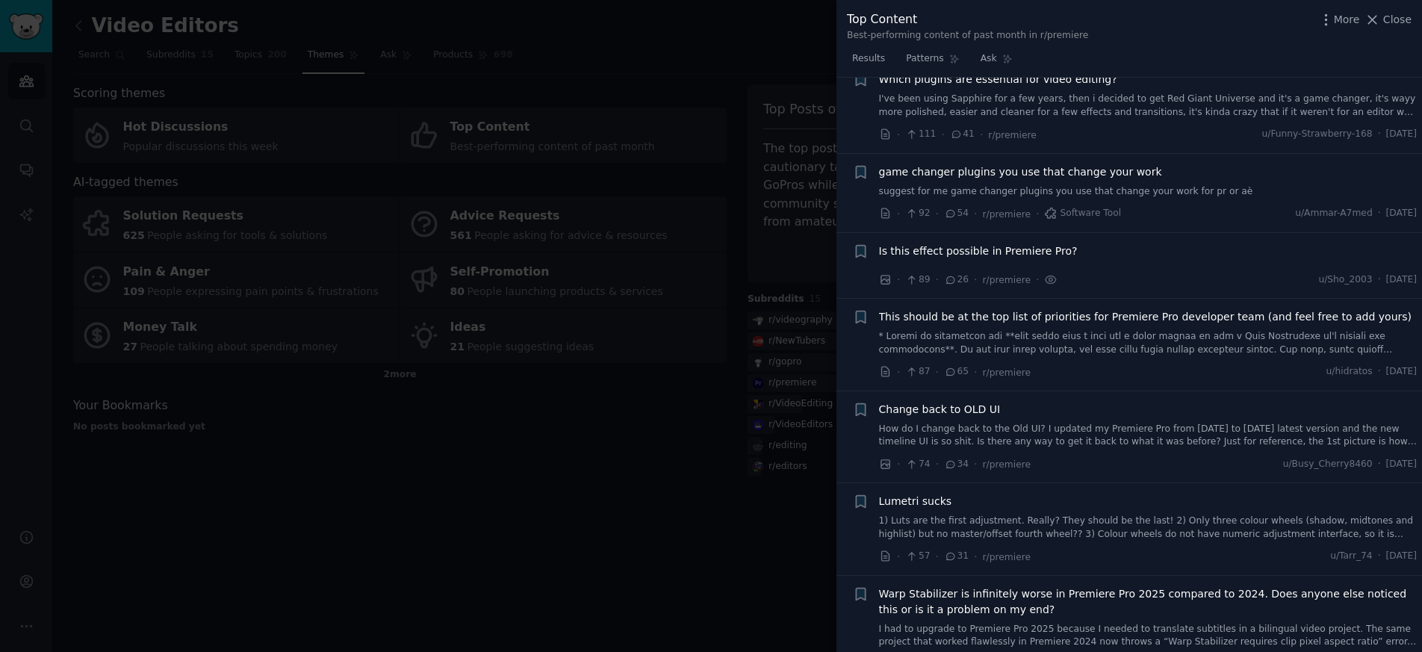
scroll to position [361, 0]
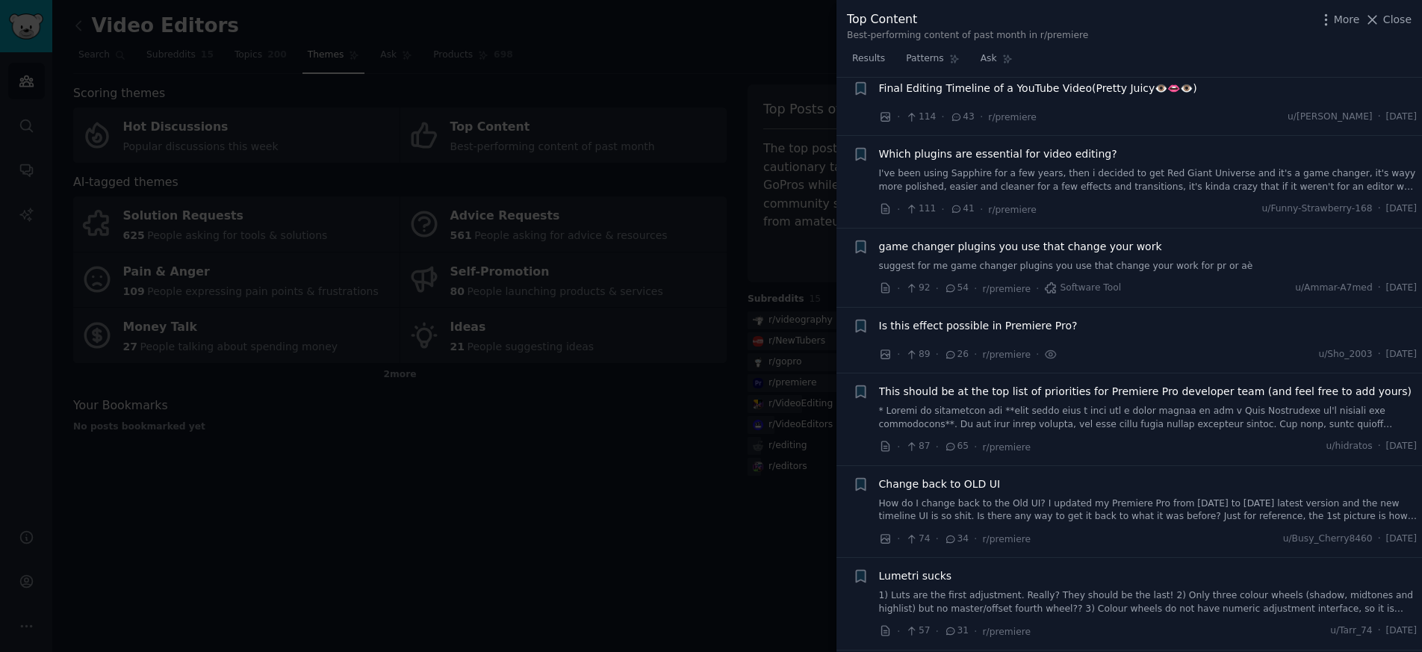
click at [998, 328] on span "Is this effect possible in Premiere Pro?" at bounding box center [978, 326] width 199 height 16
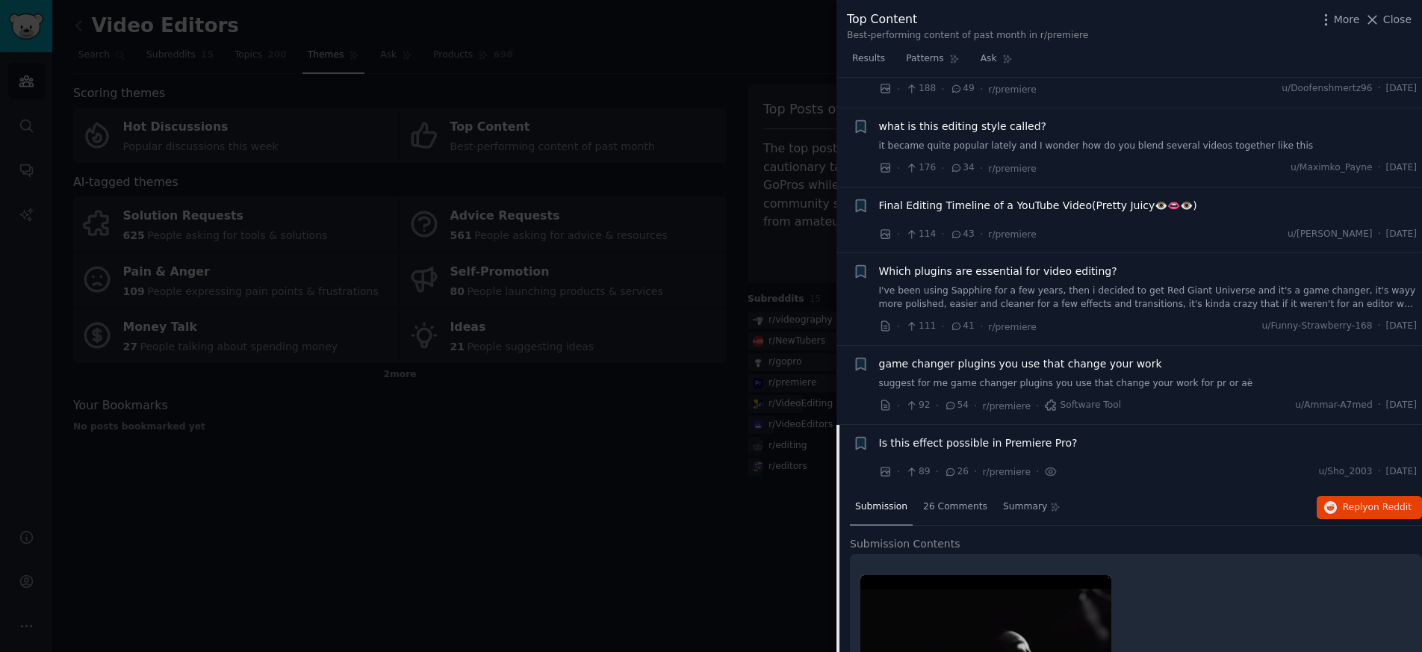
scroll to position [217, 0]
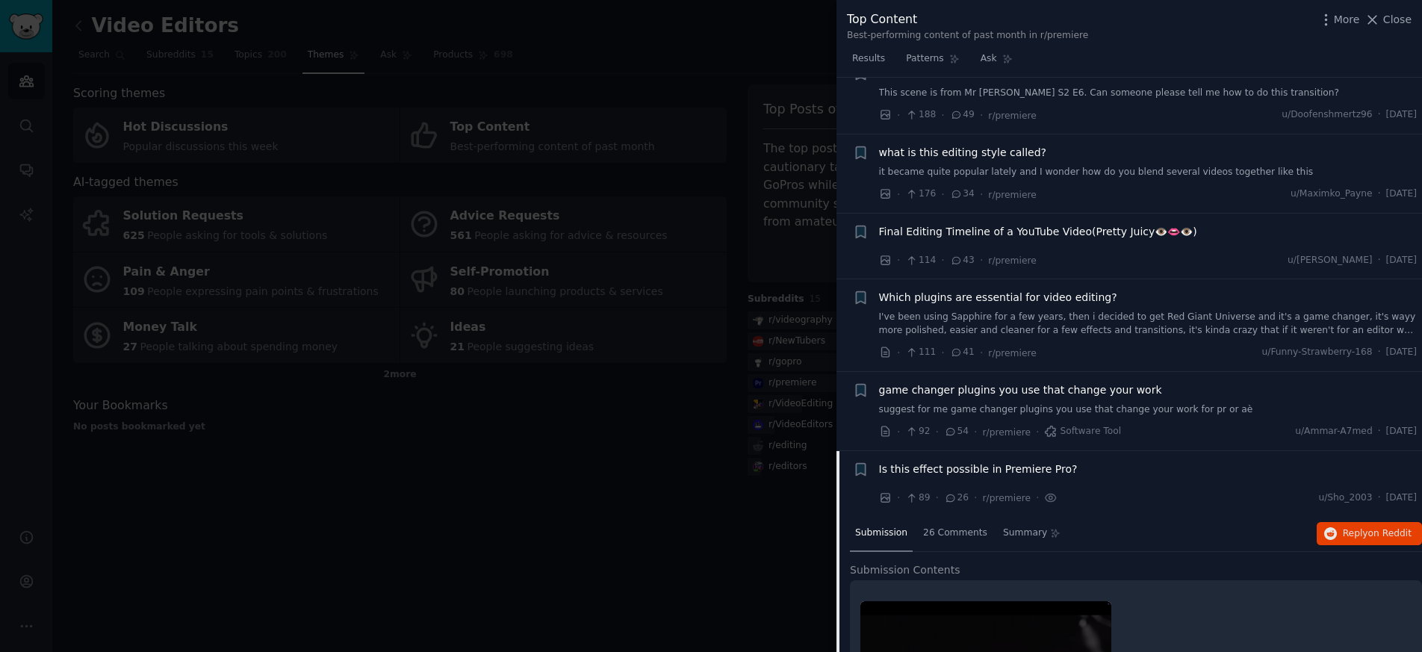
click at [1007, 294] on span "Which plugins are essential for video editing?" at bounding box center [998, 298] width 238 height 16
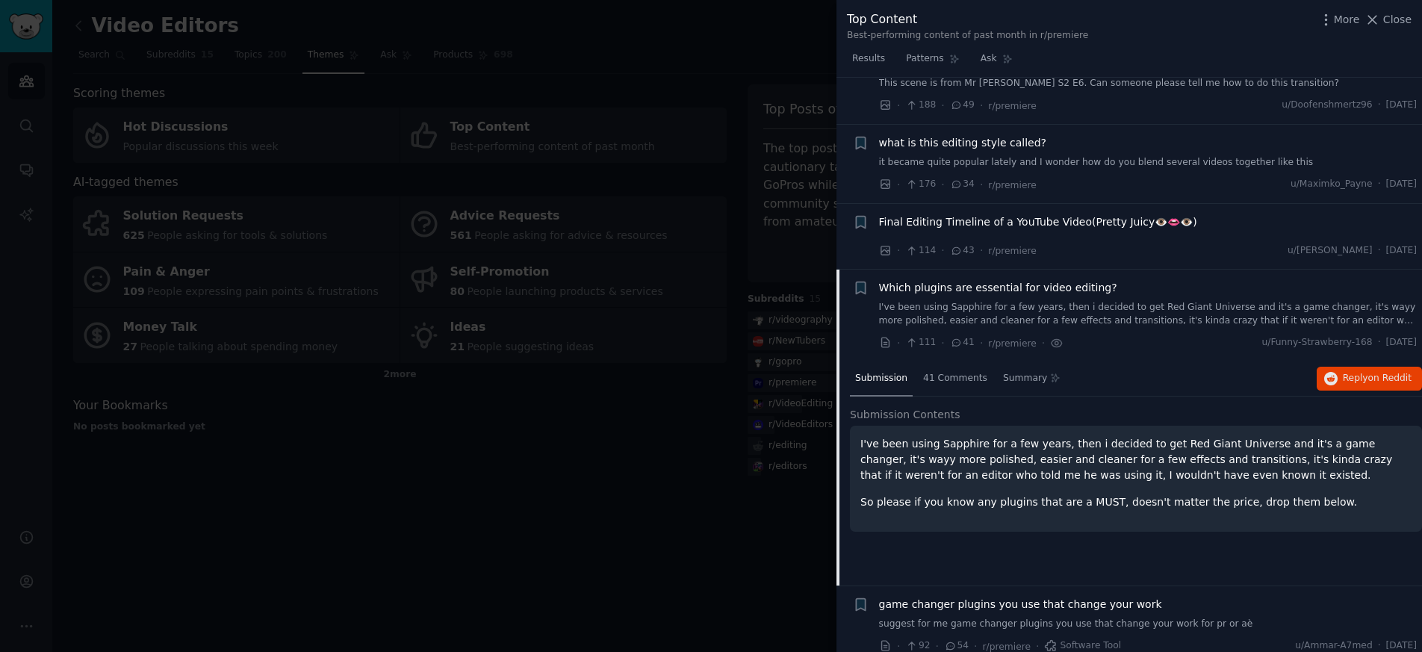
scroll to position [196, 0]
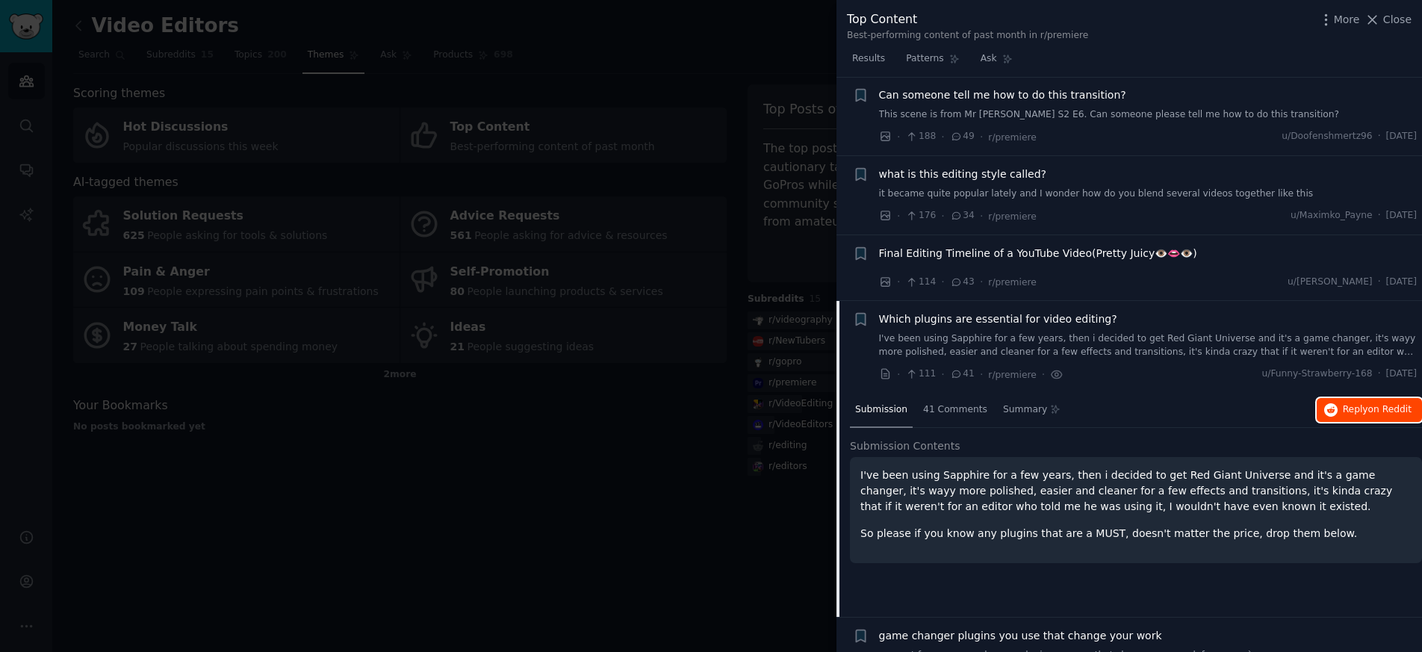
click at [1339, 409] on button "Reply on Reddit" at bounding box center [1369, 410] width 105 height 24
click at [1380, 20] on icon at bounding box center [1372, 20] width 16 height 16
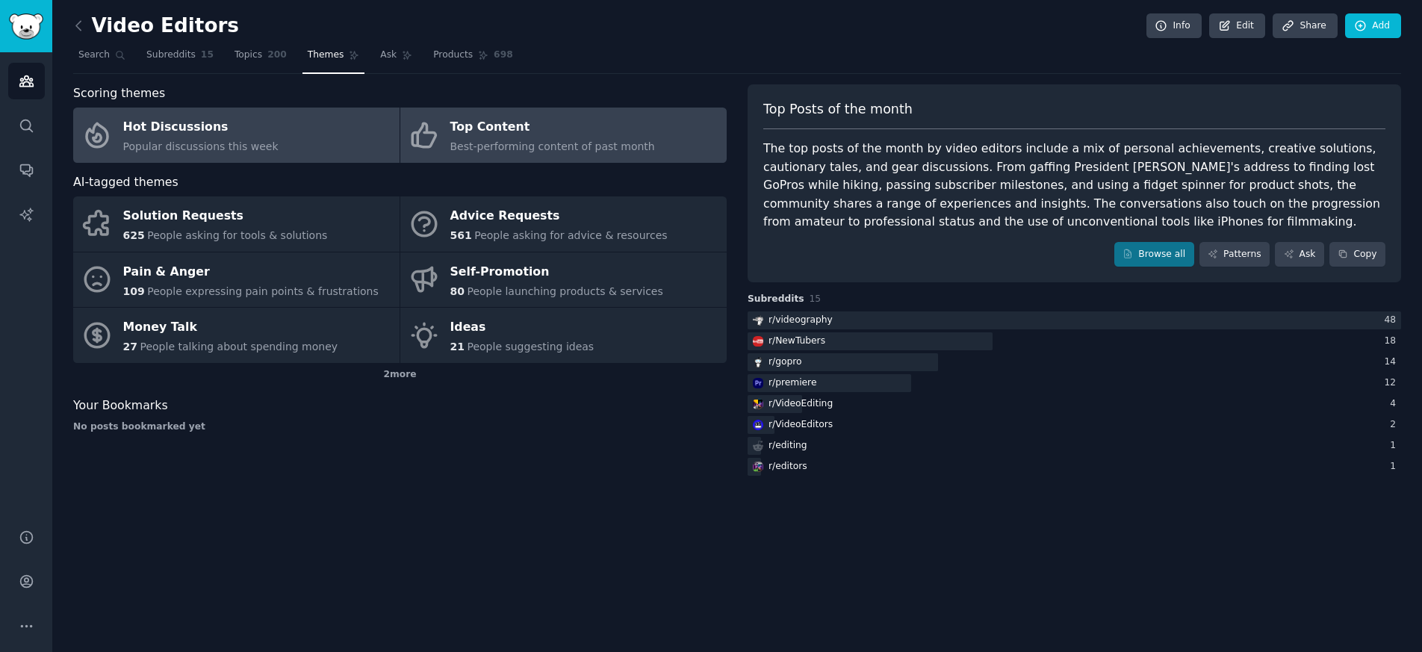
click at [288, 143] on link "Hot Discussions Popular discussions this week" at bounding box center [236, 135] width 326 height 55
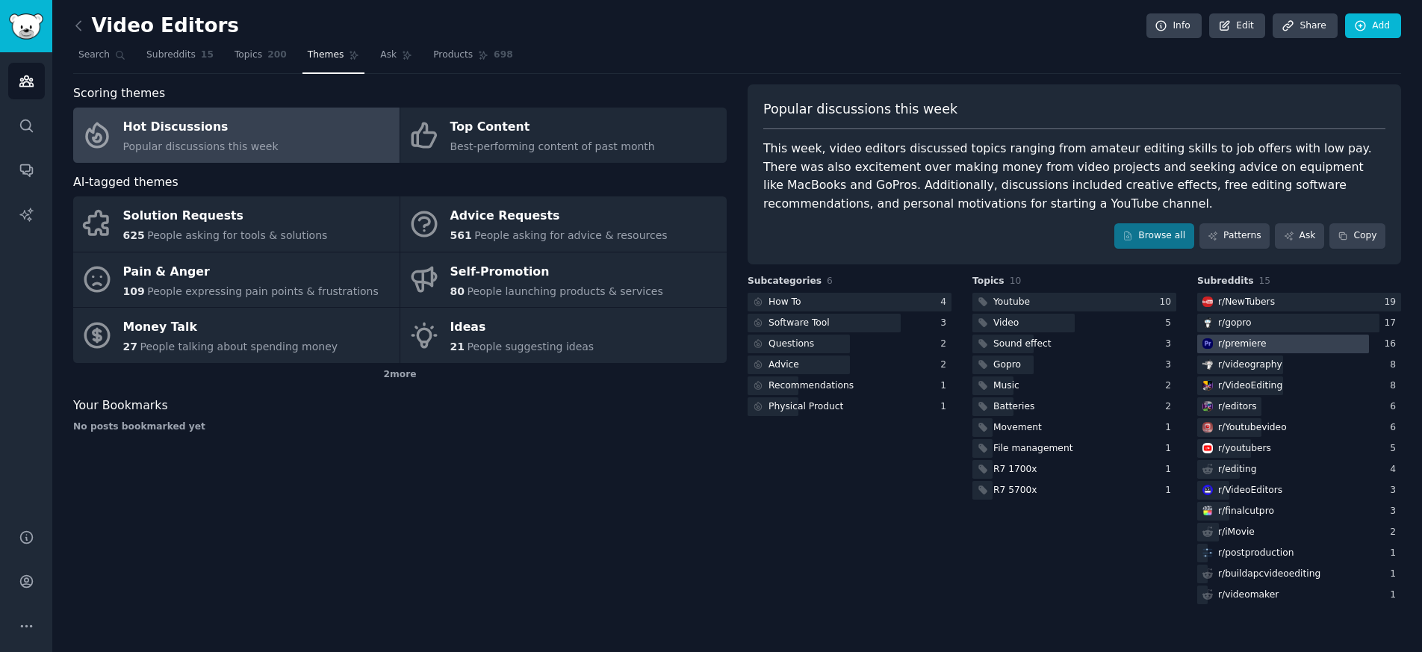
click at [1242, 344] on div "r/ premiere" at bounding box center [1242, 344] width 48 height 13
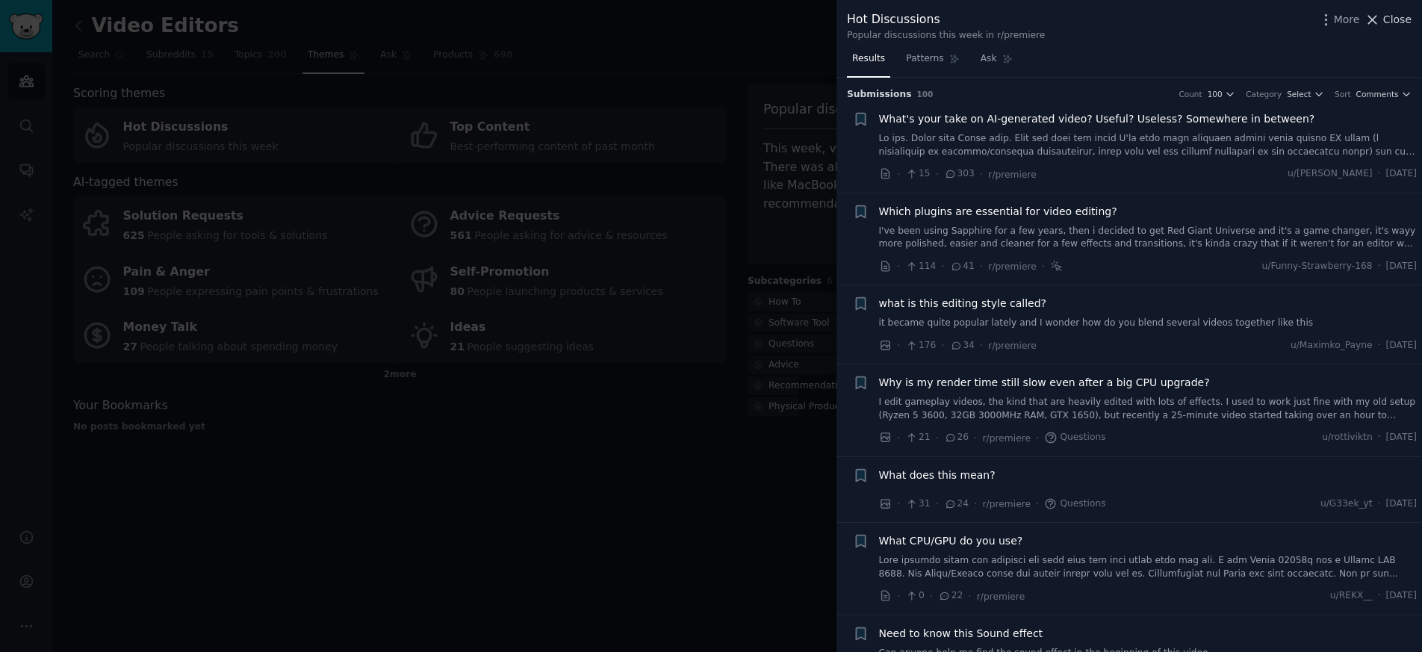
click at [1376, 21] on icon at bounding box center [1373, 20] width 8 height 8
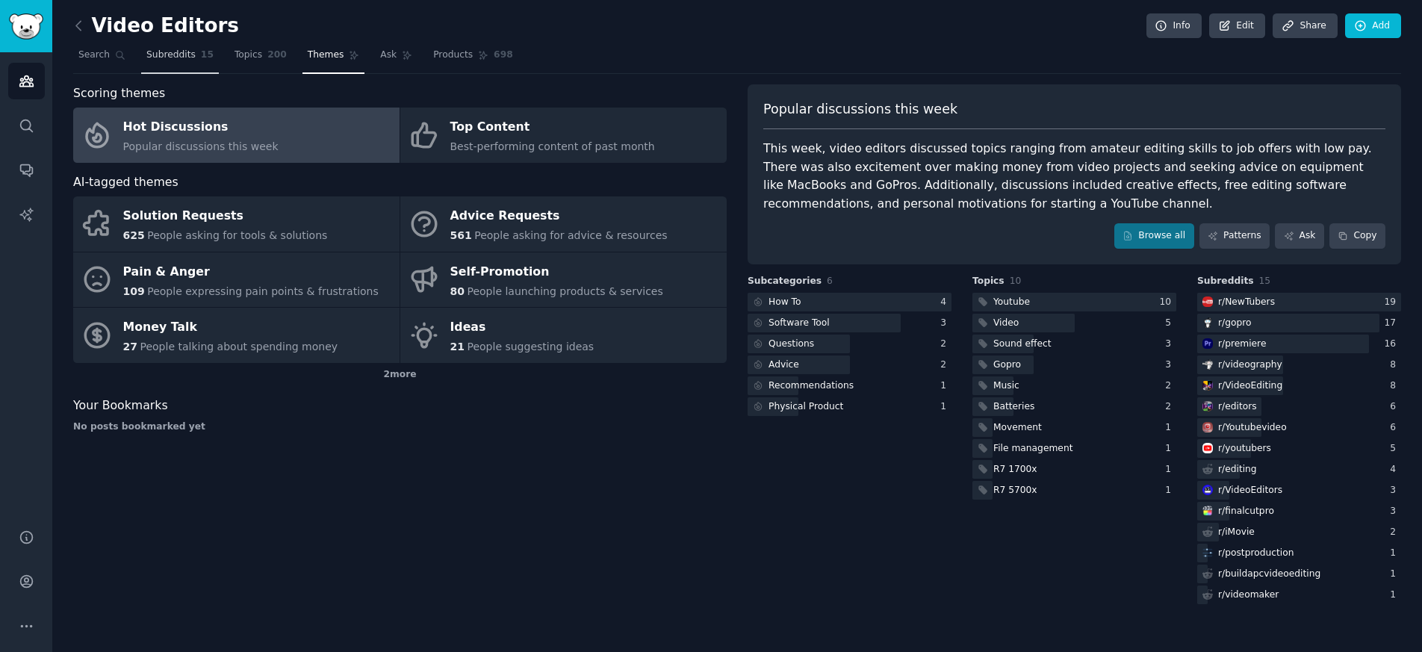
click at [169, 58] on span "Subreddits" at bounding box center [170, 55] width 49 height 13
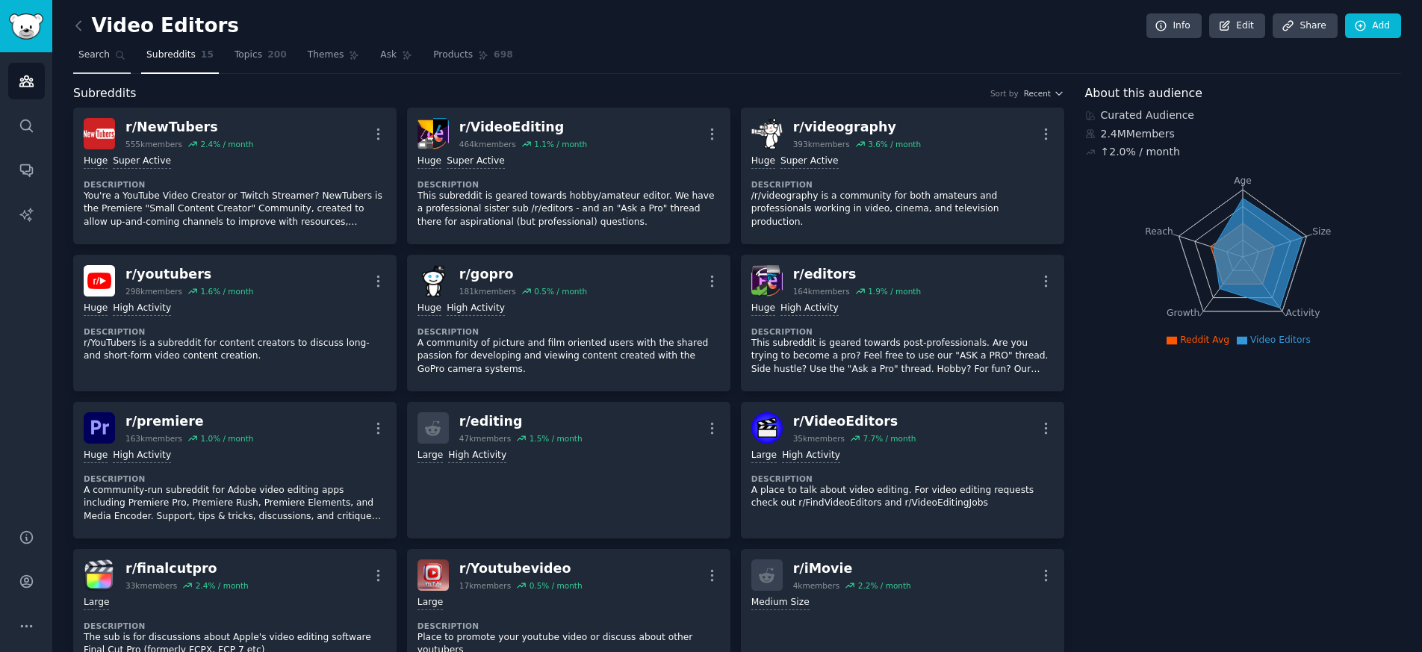
click at [90, 60] on span "Search" at bounding box center [93, 55] width 31 height 13
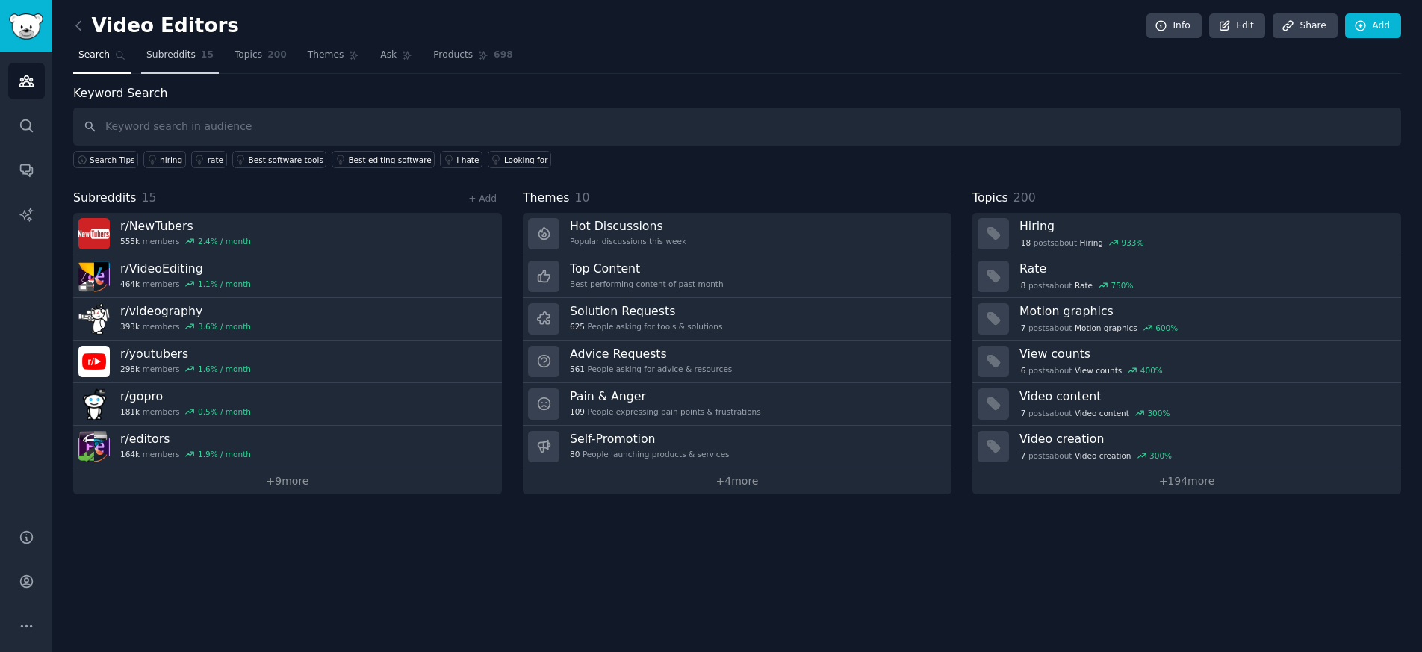
click at [167, 60] on span "Subreddits" at bounding box center [170, 55] width 49 height 13
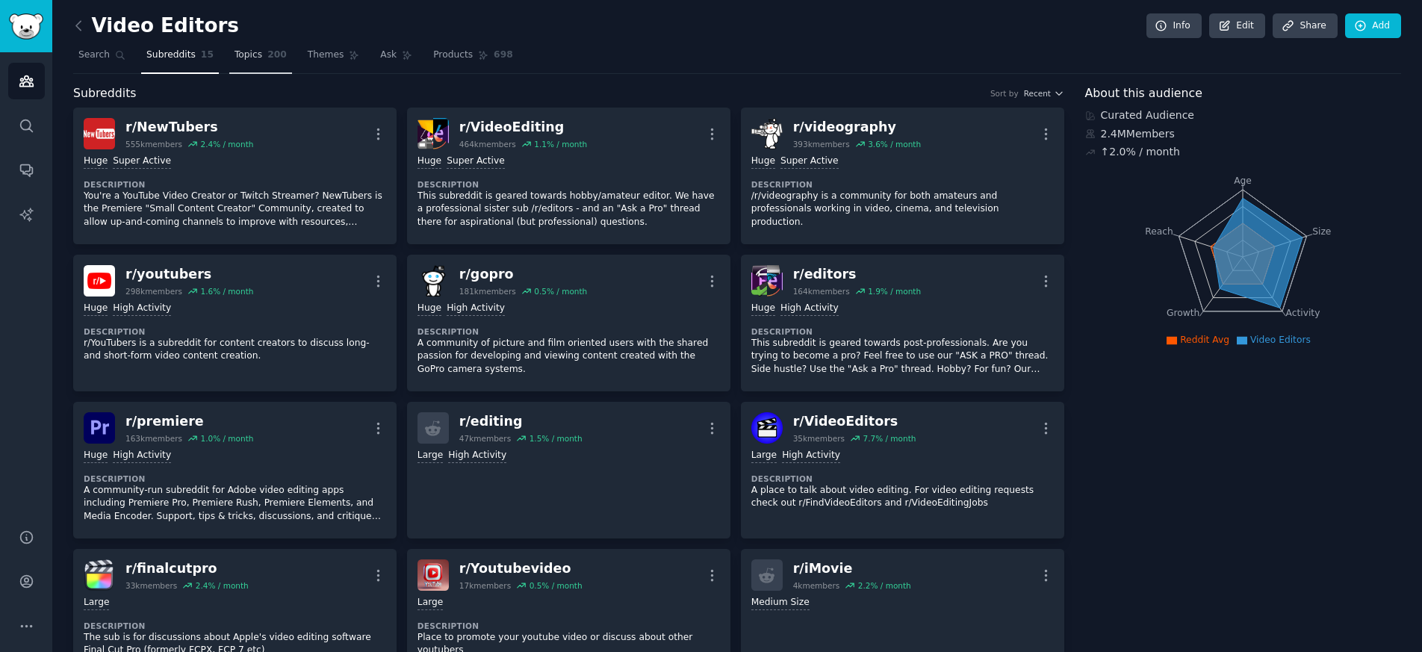
click at [239, 54] on span "Topics" at bounding box center [248, 55] width 28 height 13
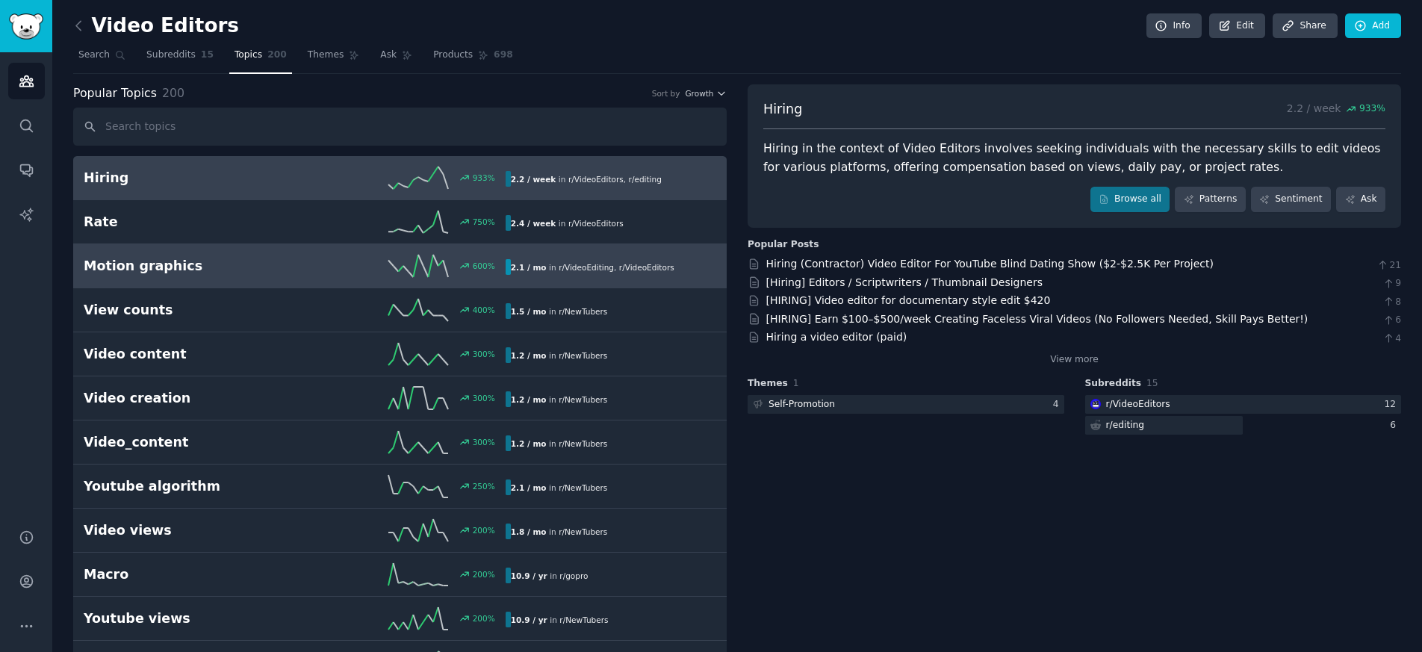
click at [272, 259] on h2 "Motion graphics" at bounding box center [189, 266] width 211 height 19
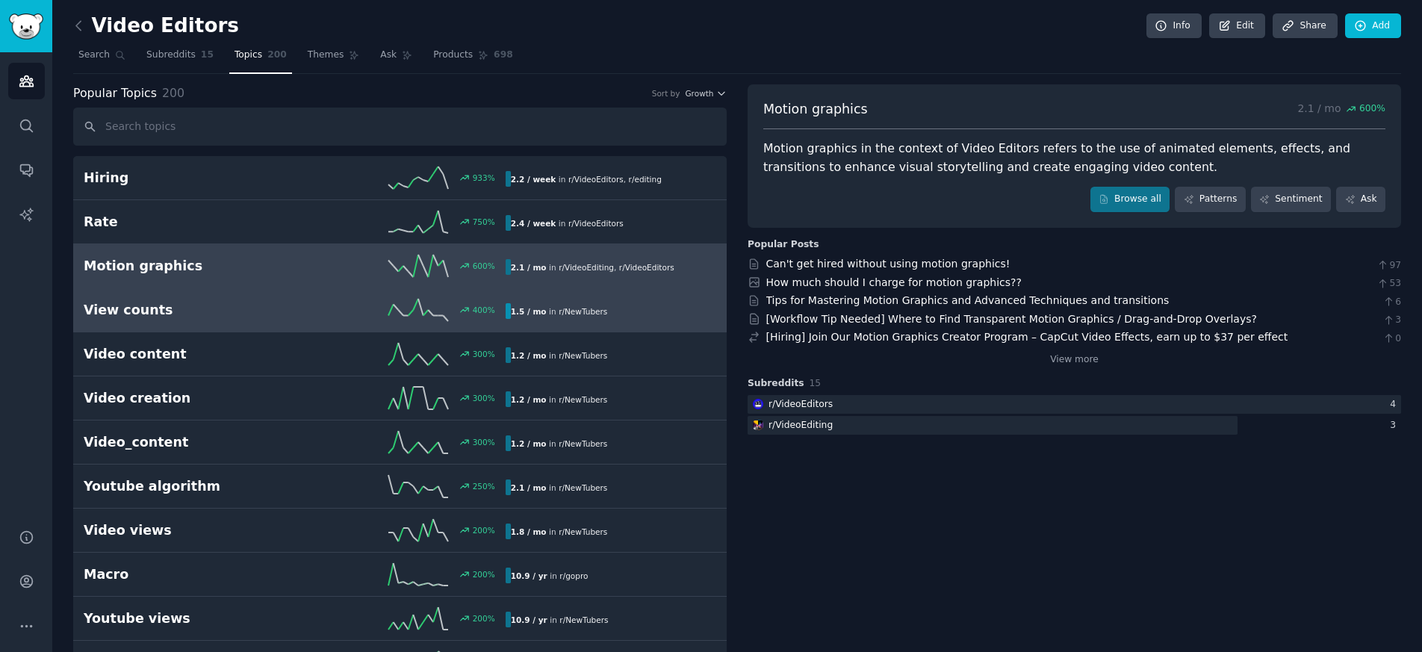
click at [244, 307] on h2 "View counts" at bounding box center [189, 310] width 211 height 19
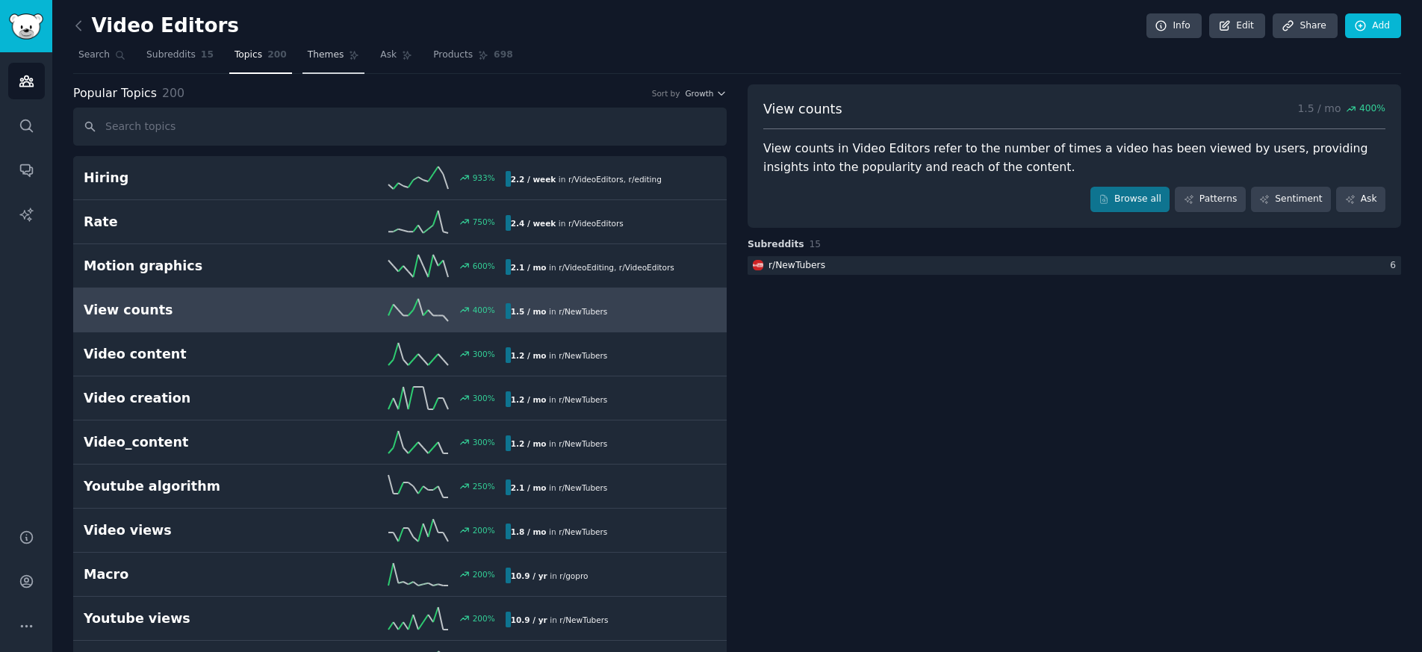
click at [316, 60] on span "Themes" at bounding box center [326, 55] width 37 height 13
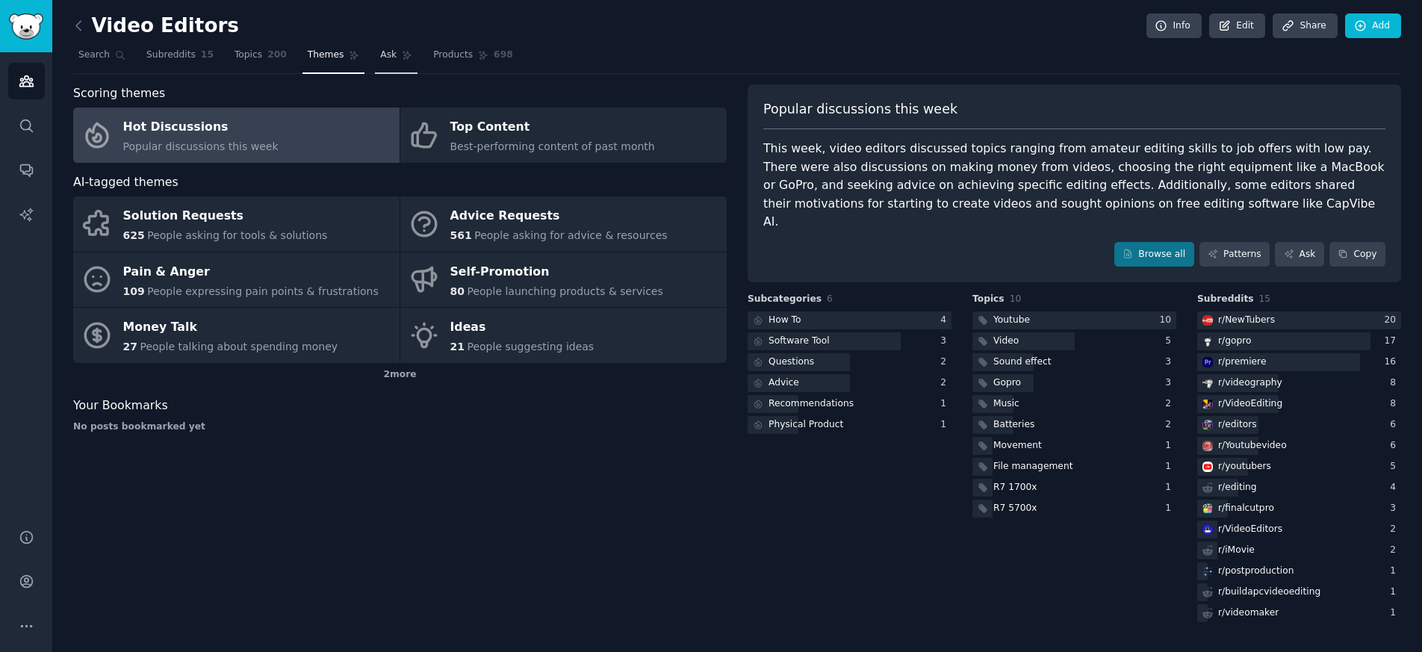
click at [380, 57] on span "Ask" at bounding box center [388, 55] width 16 height 13
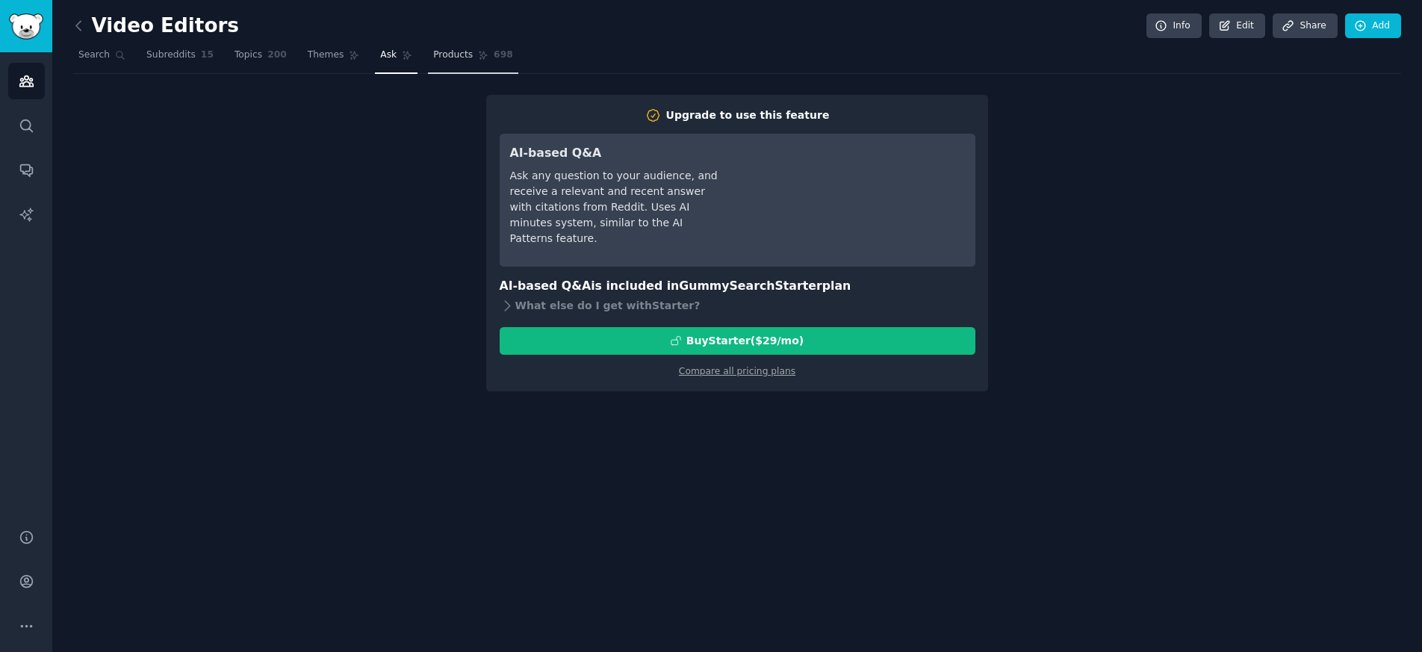
click at [435, 58] on span "Products" at bounding box center [453, 55] width 40 height 13
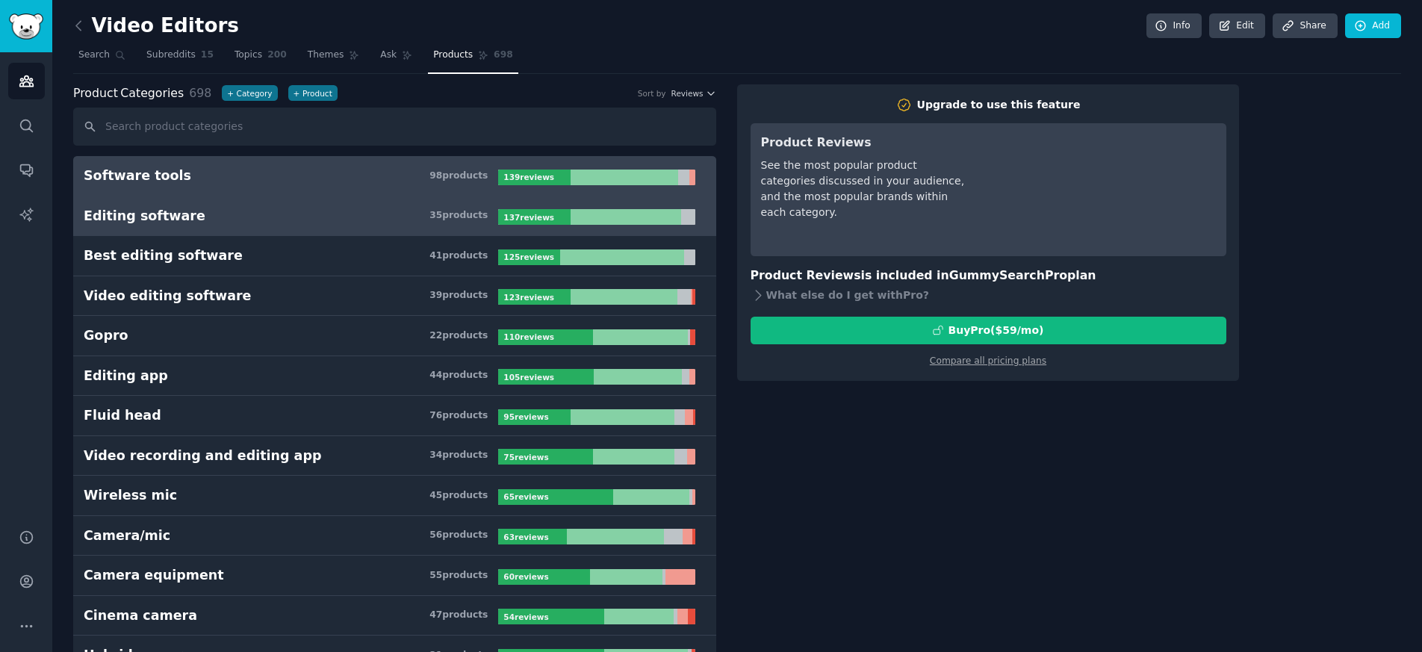
click at [392, 218] on h3 "Editing software 35 product s" at bounding box center [291, 216] width 414 height 19
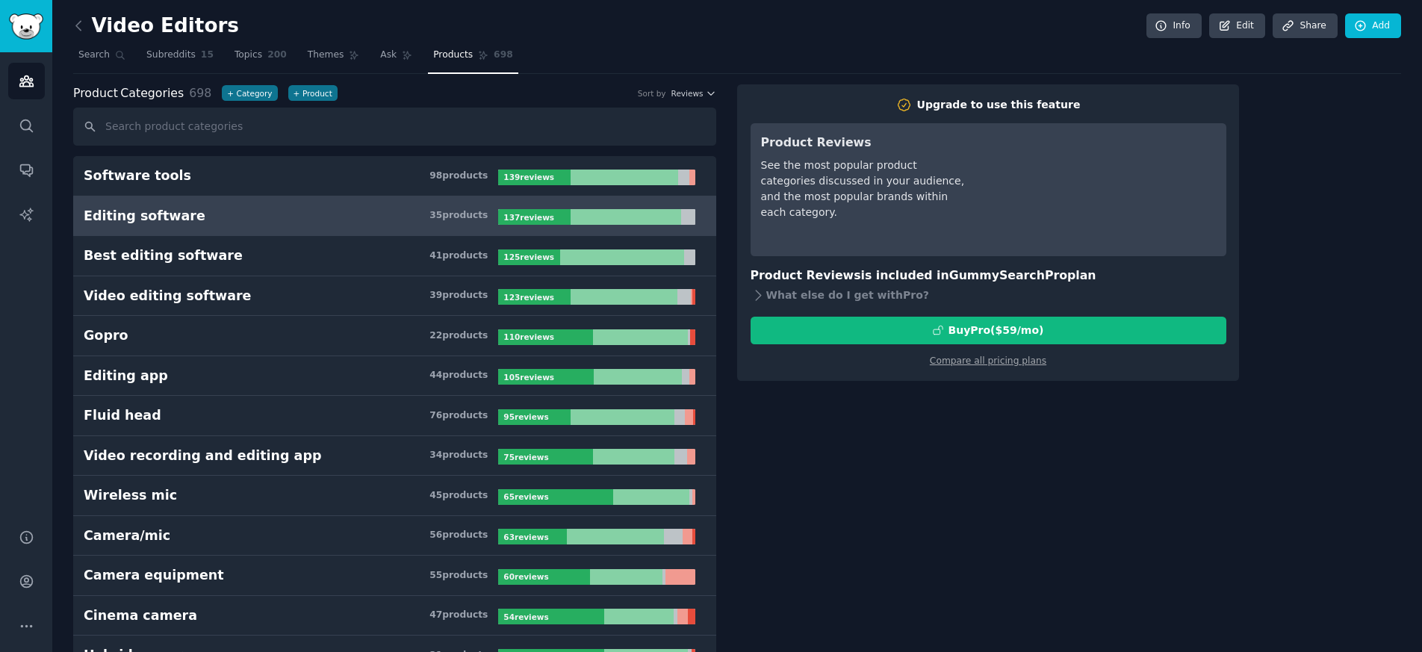
click at [494, 52] on span "698" at bounding box center [503, 55] width 19 height 13
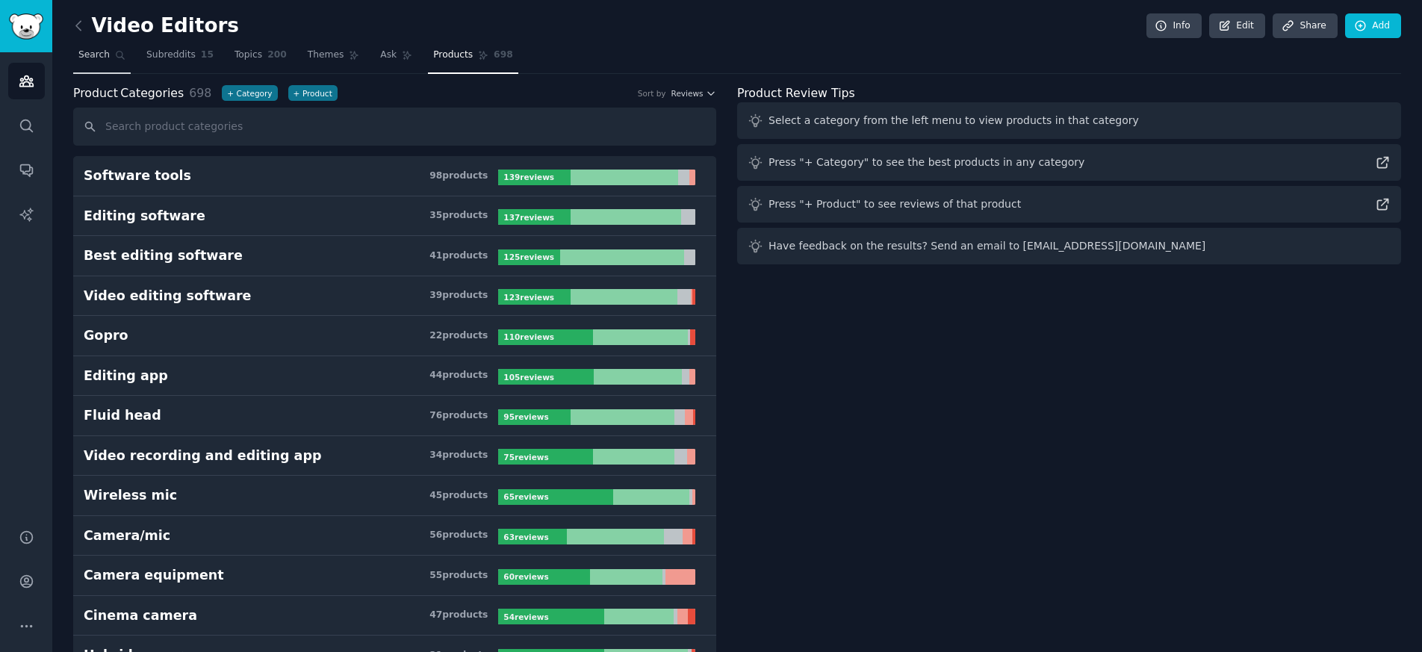
click at [93, 54] on span "Search" at bounding box center [93, 55] width 31 height 13
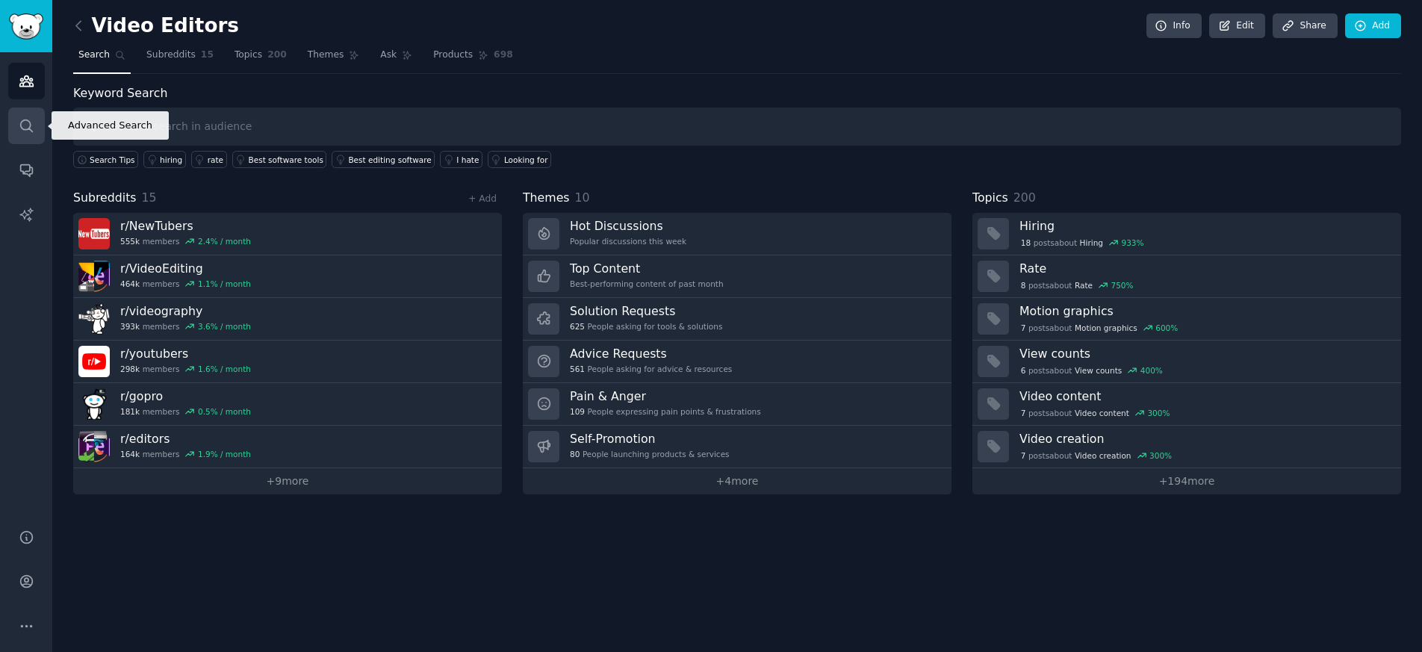
click at [37, 131] on link "Search" at bounding box center [26, 126] width 37 height 37
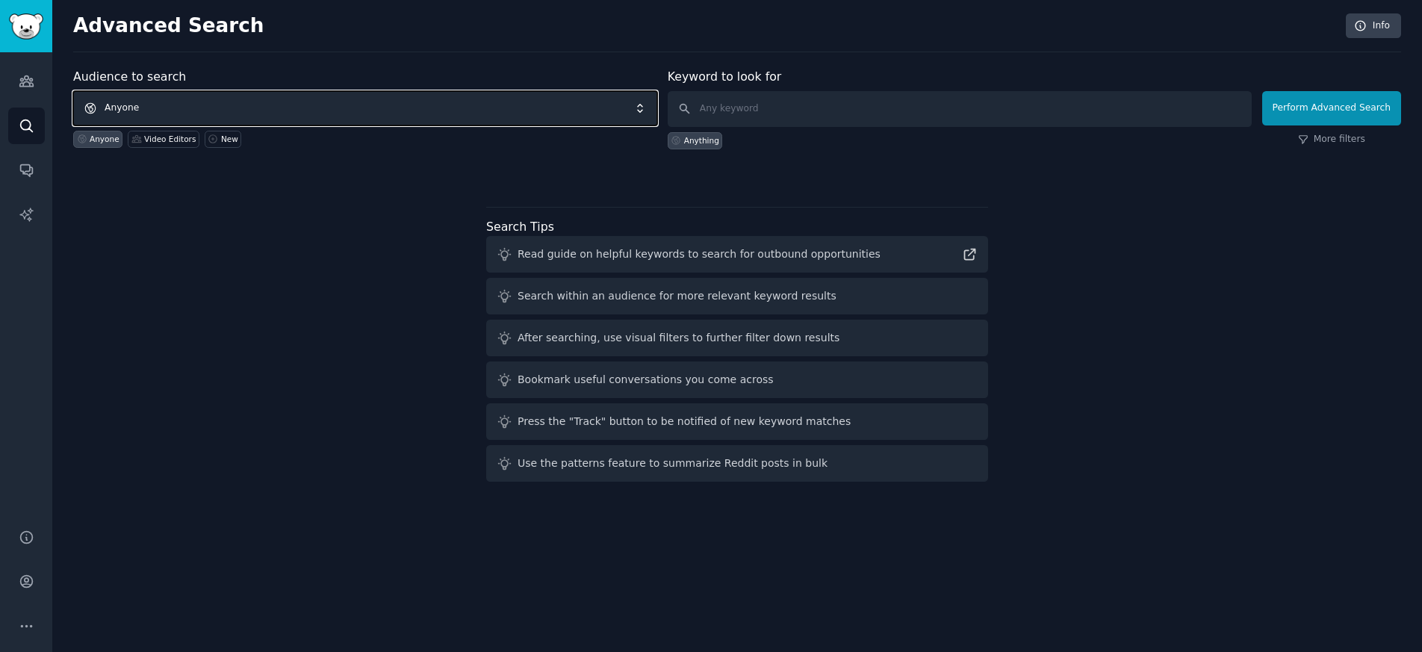
click at [269, 100] on span "Anyone" at bounding box center [365, 108] width 584 height 34
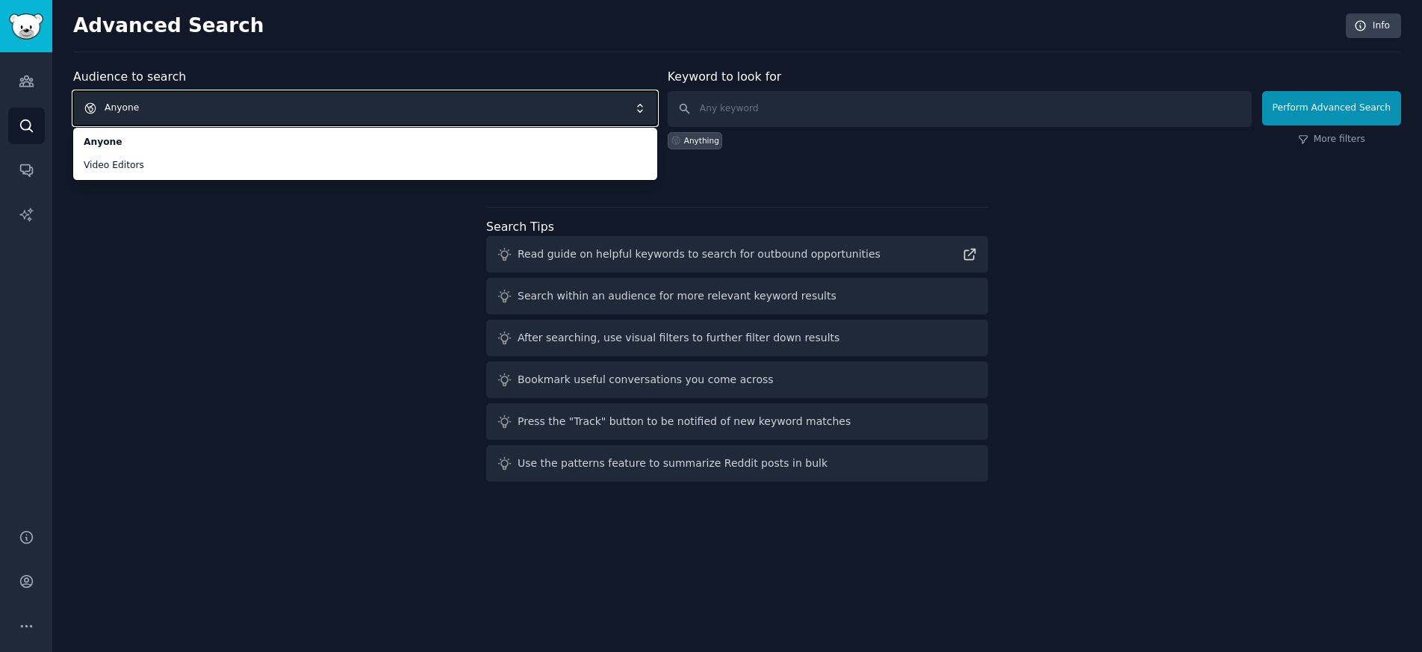
click at [265, 103] on span "Anyone" at bounding box center [365, 108] width 584 height 34
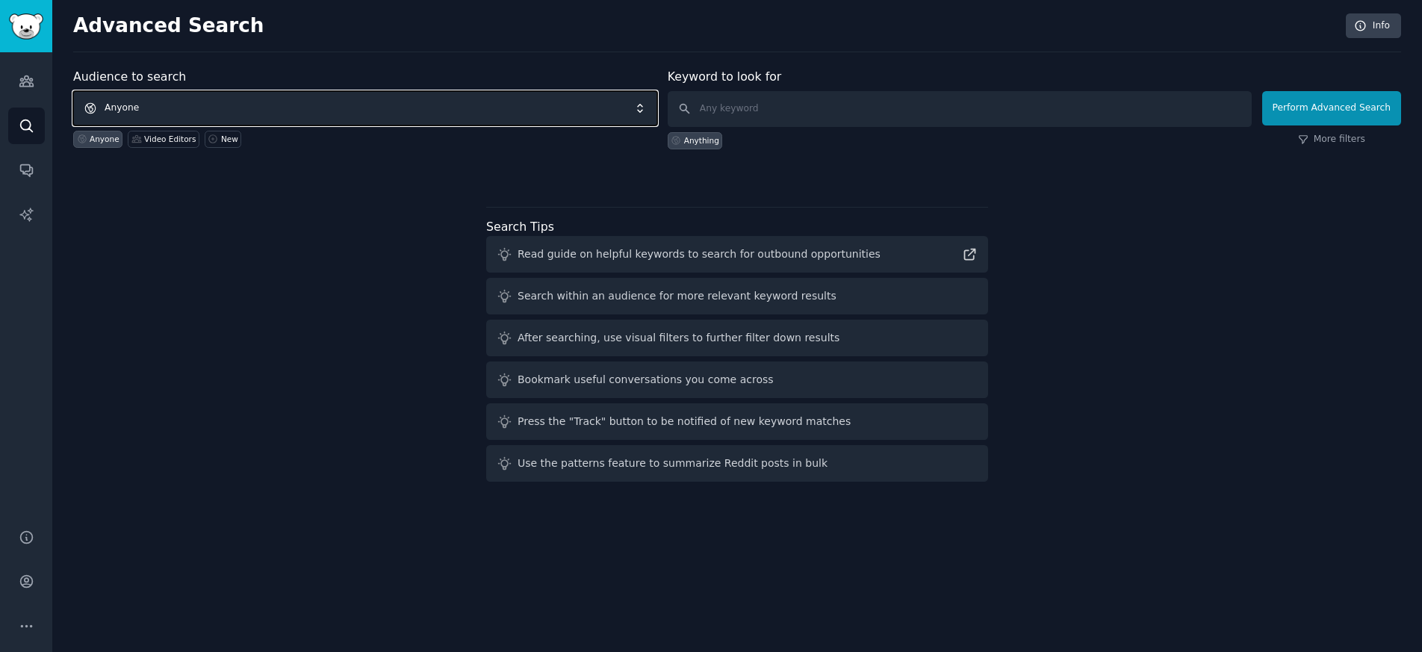
click at [265, 103] on span "Anyone" at bounding box center [365, 108] width 584 height 34
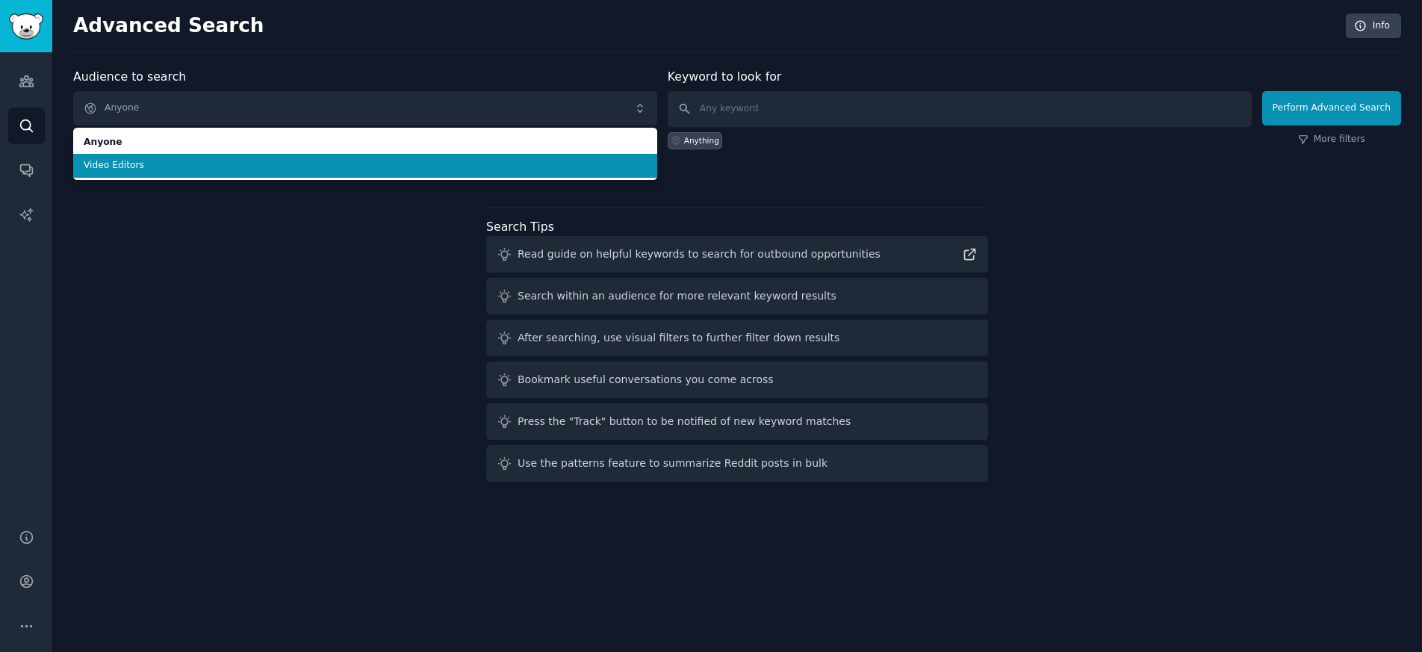
click at [220, 171] on span "Video Editors" at bounding box center [365, 165] width 563 height 13
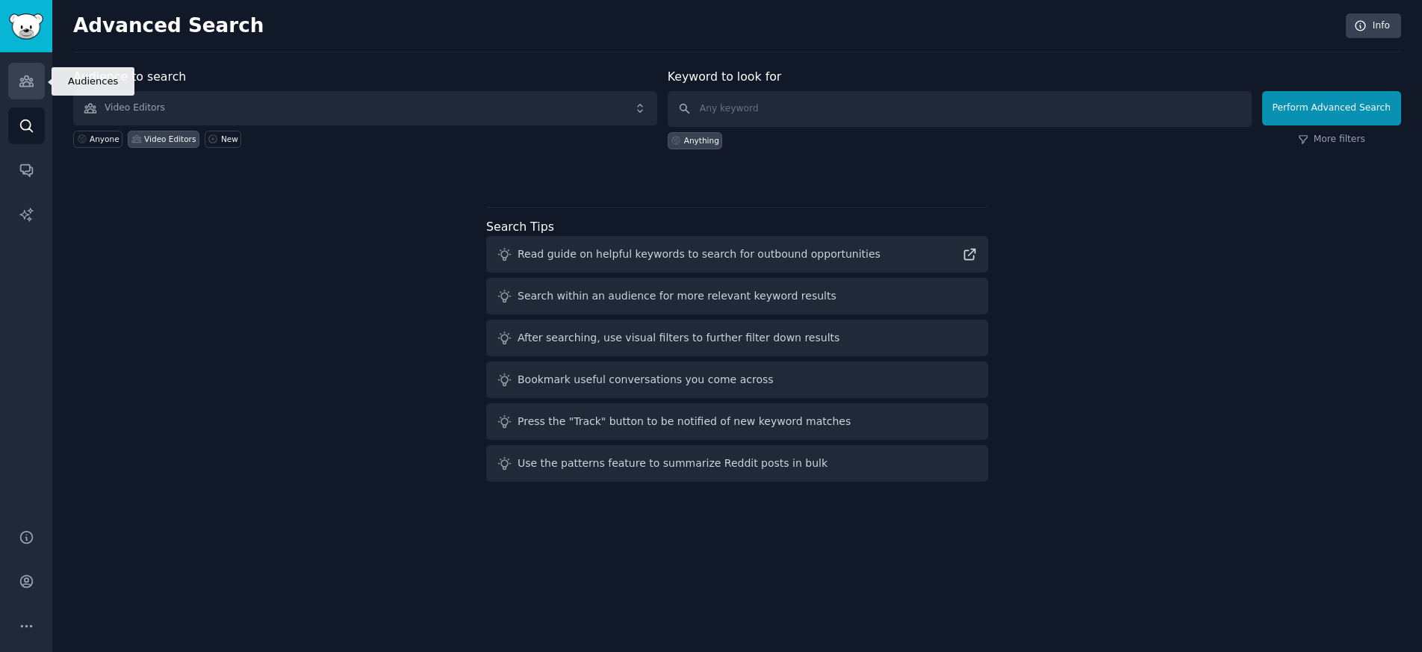
click at [29, 82] on icon "Sidebar" at bounding box center [27, 81] width 16 height 16
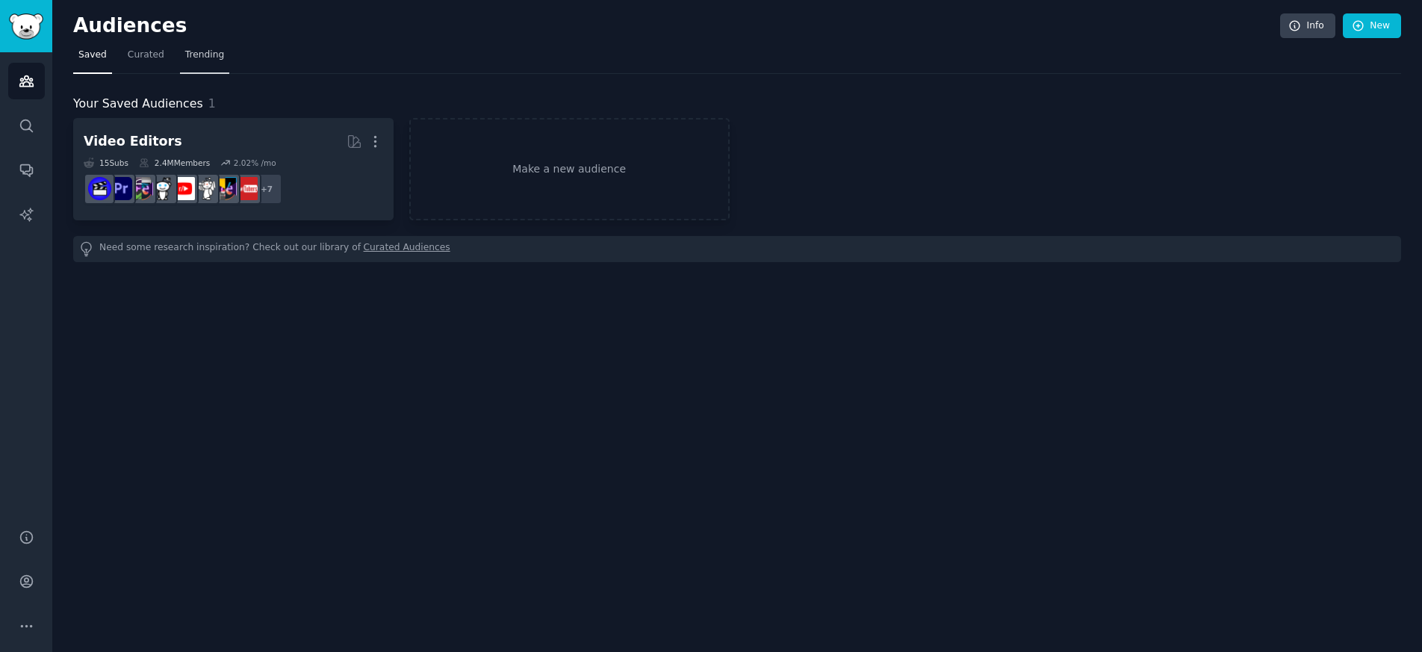
click at [191, 52] on span "Trending" at bounding box center [204, 55] width 39 height 13
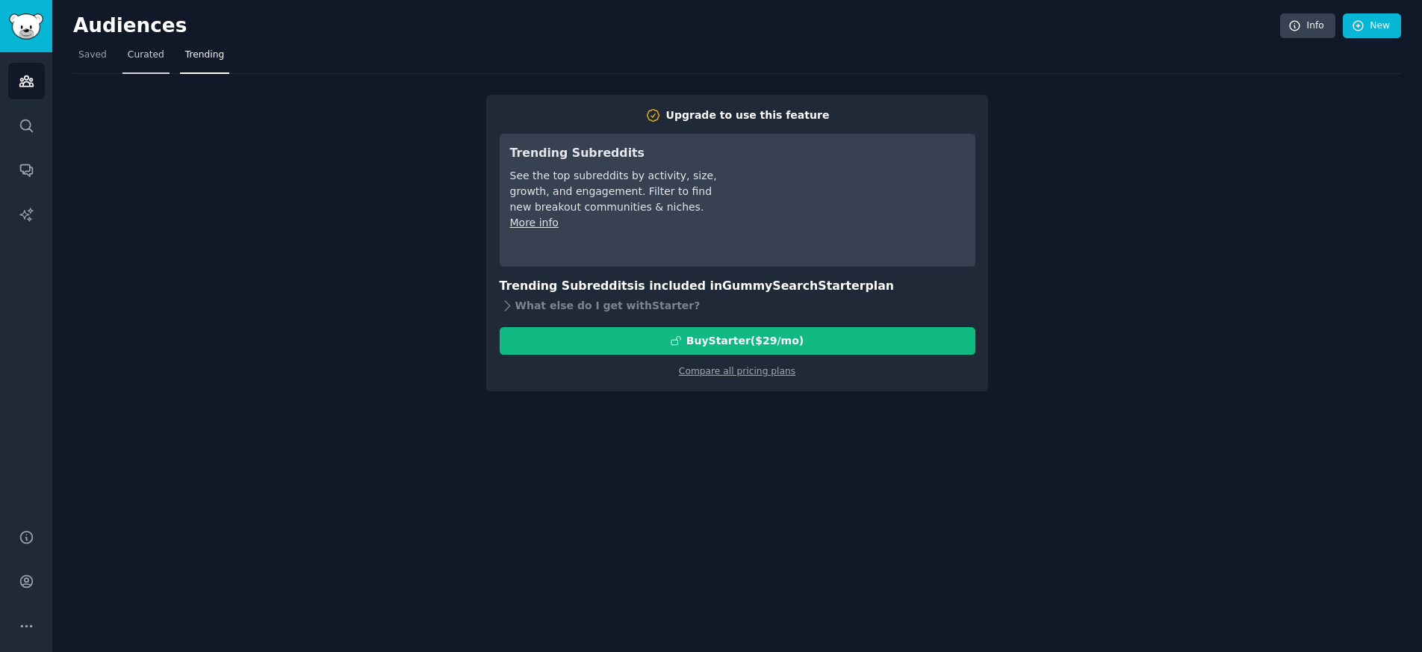
click at [133, 56] on span "Curated" at bounding box center [146, 55] width 37 height 13
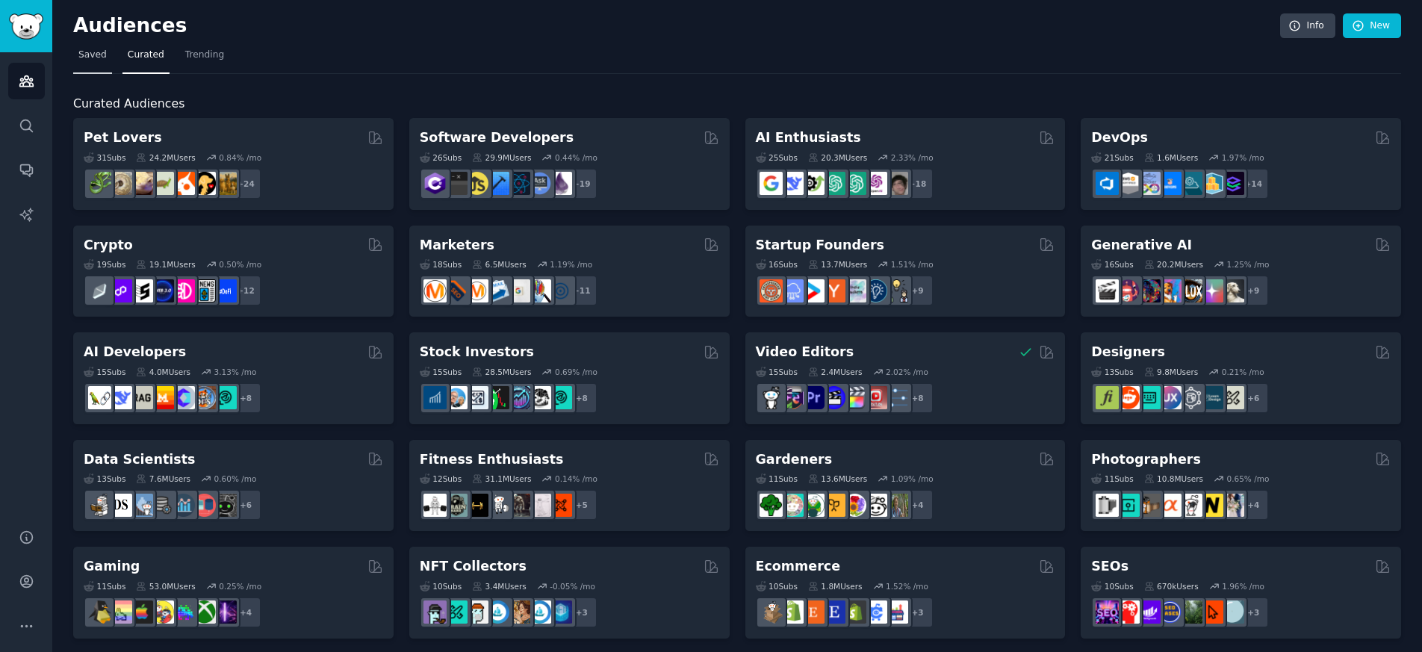
click at [84, 53] on span "Saved" at bounding box center [92, 55] width 28 height 13
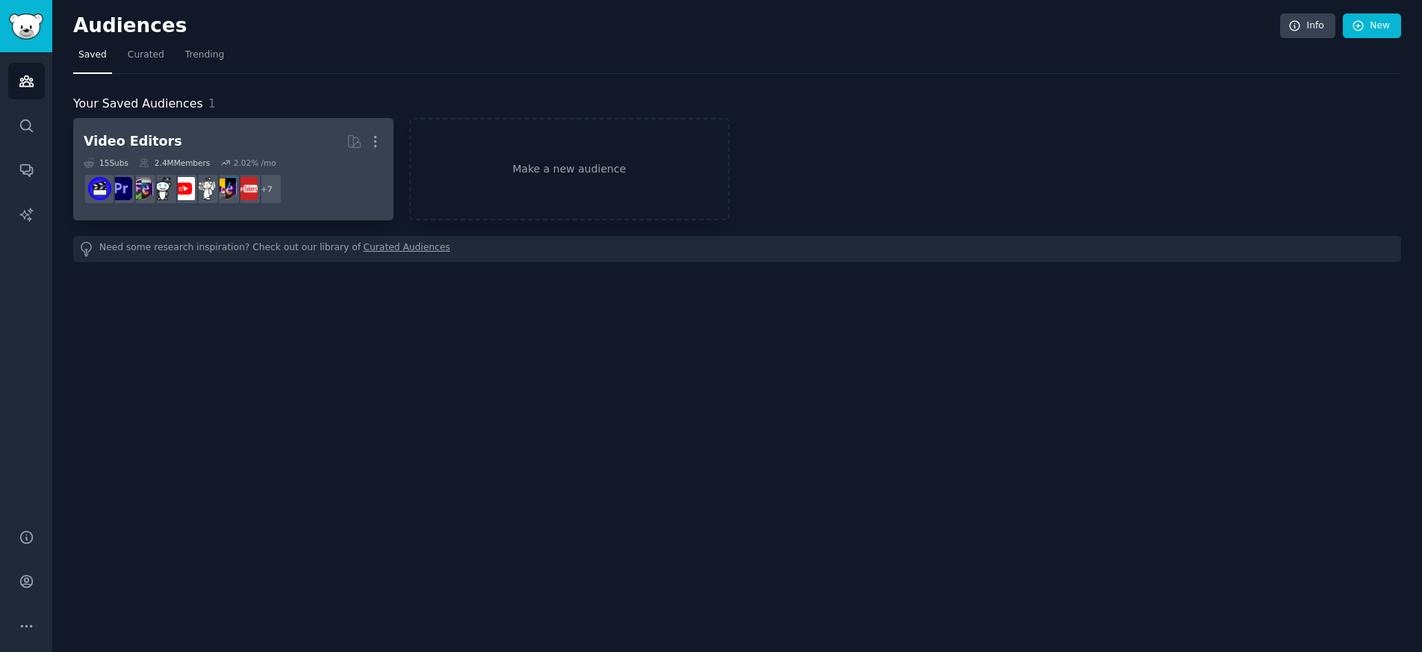
click at [184, 137] on h2 "Video Editors More" at bounding box center [233, 141] width 299 height 26
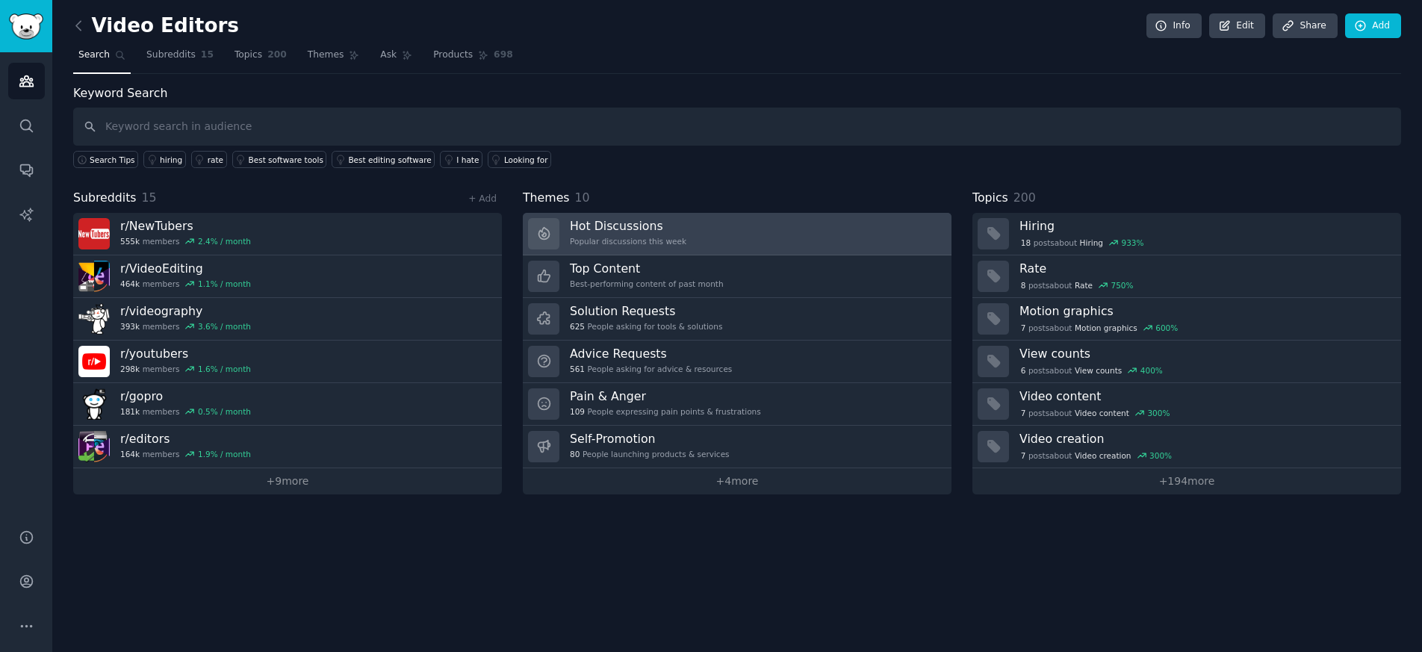
click at [585, 232] on h3 "Hot Discussions" at bounding box center [628, 226] width 117 height 16
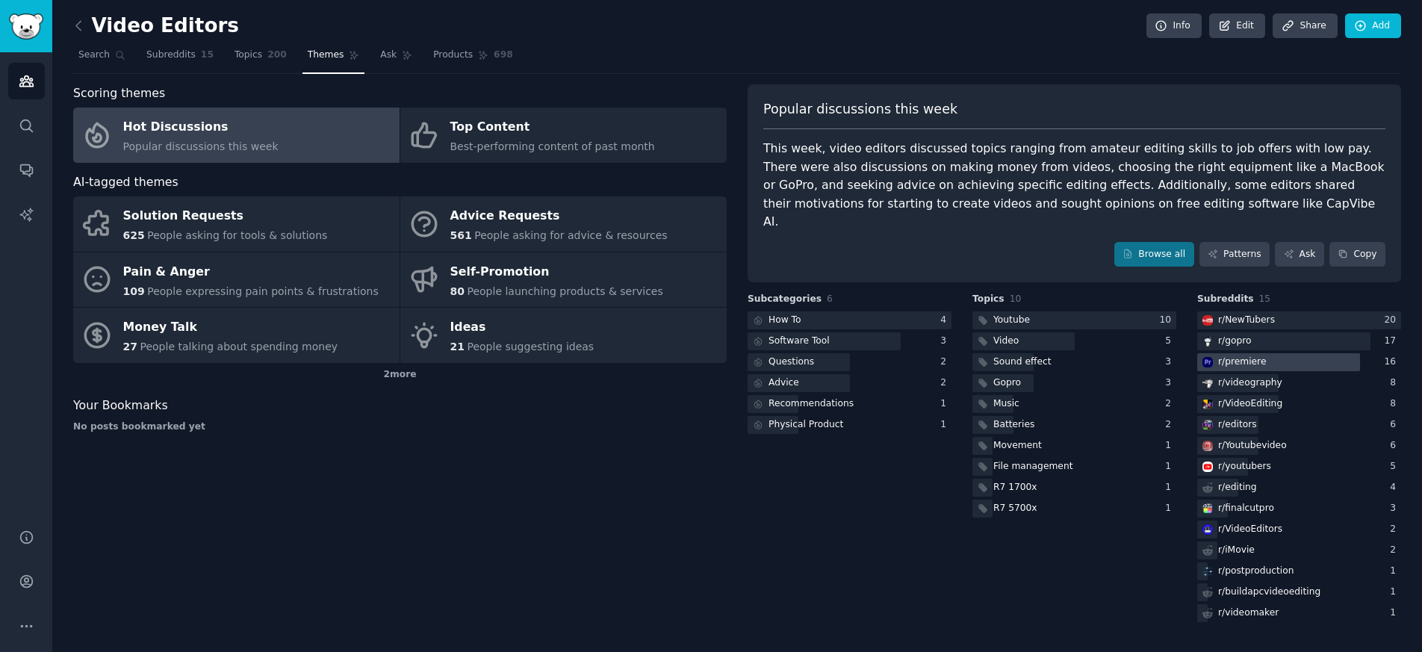
click at [1247, 355] on div "r/ premiere" at bounding box center [1242, 361] width 48 height 13
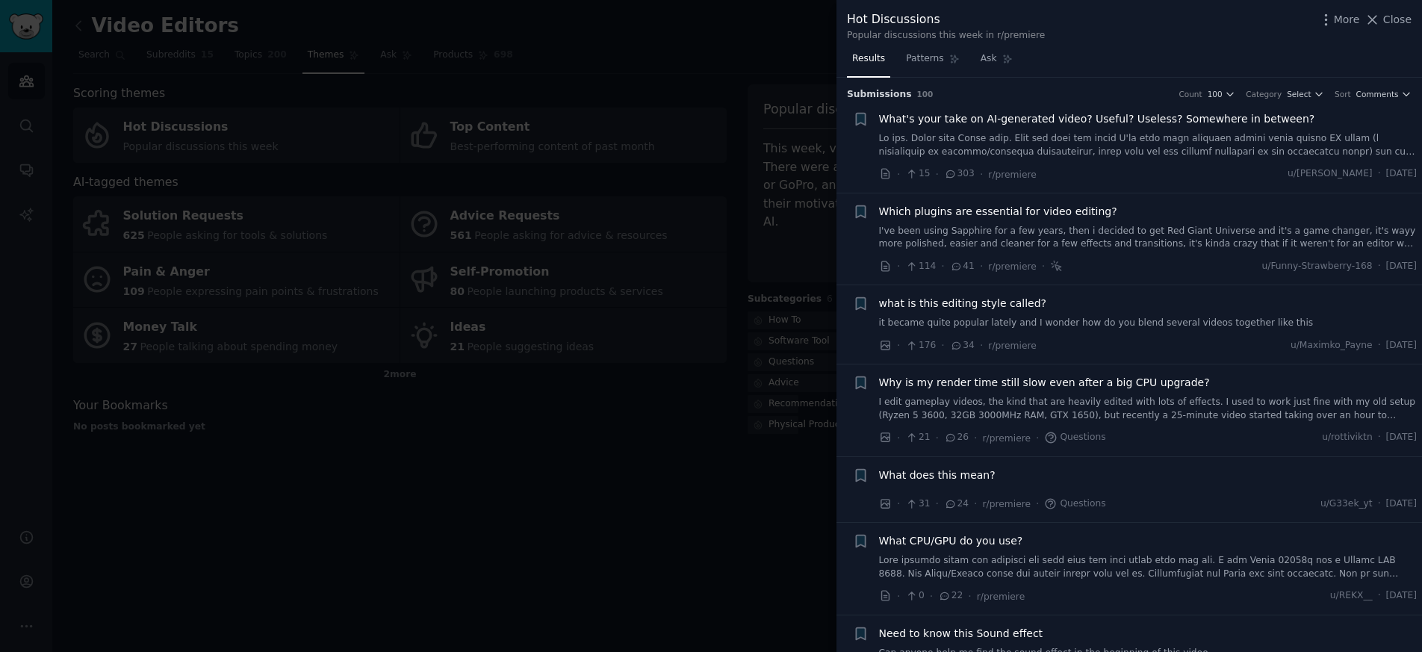
click at [510, 450] on div at bounding box center [711, 326] width 1422 height 652
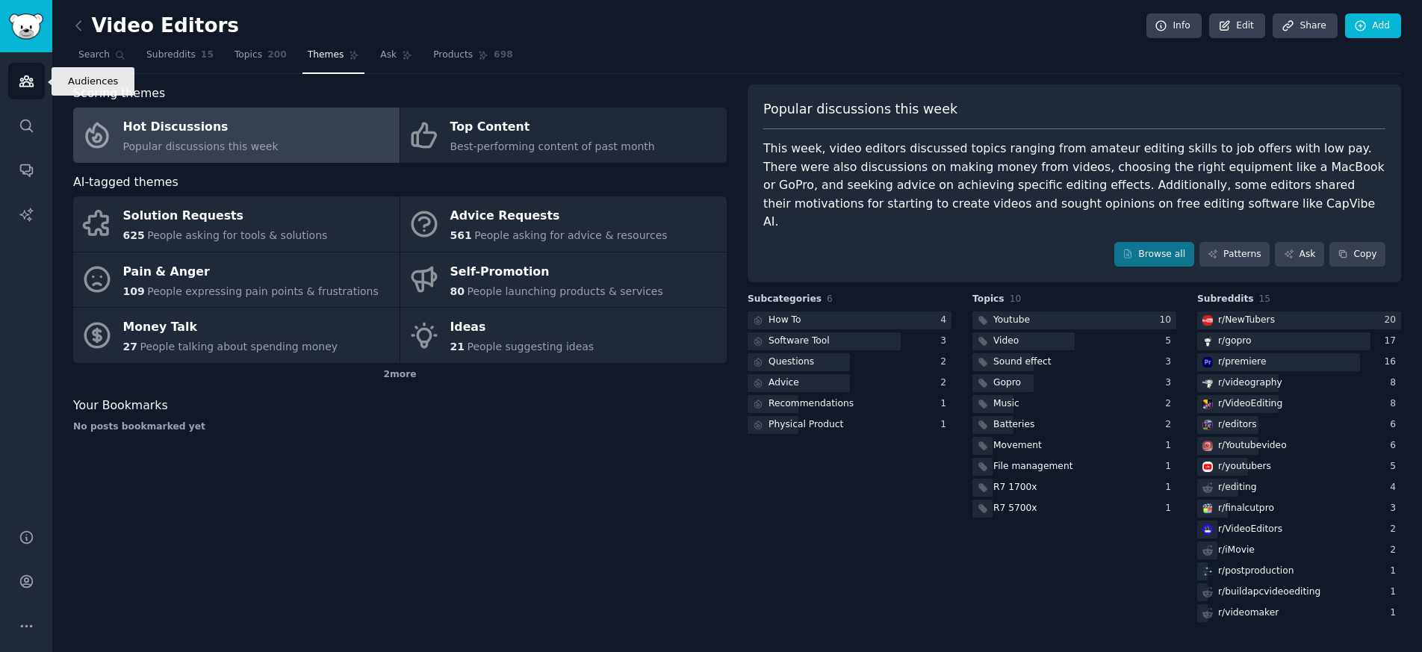
click at [31, 84] on icon "Sidebar" at bounding box center [27, 81] width 16 height 16
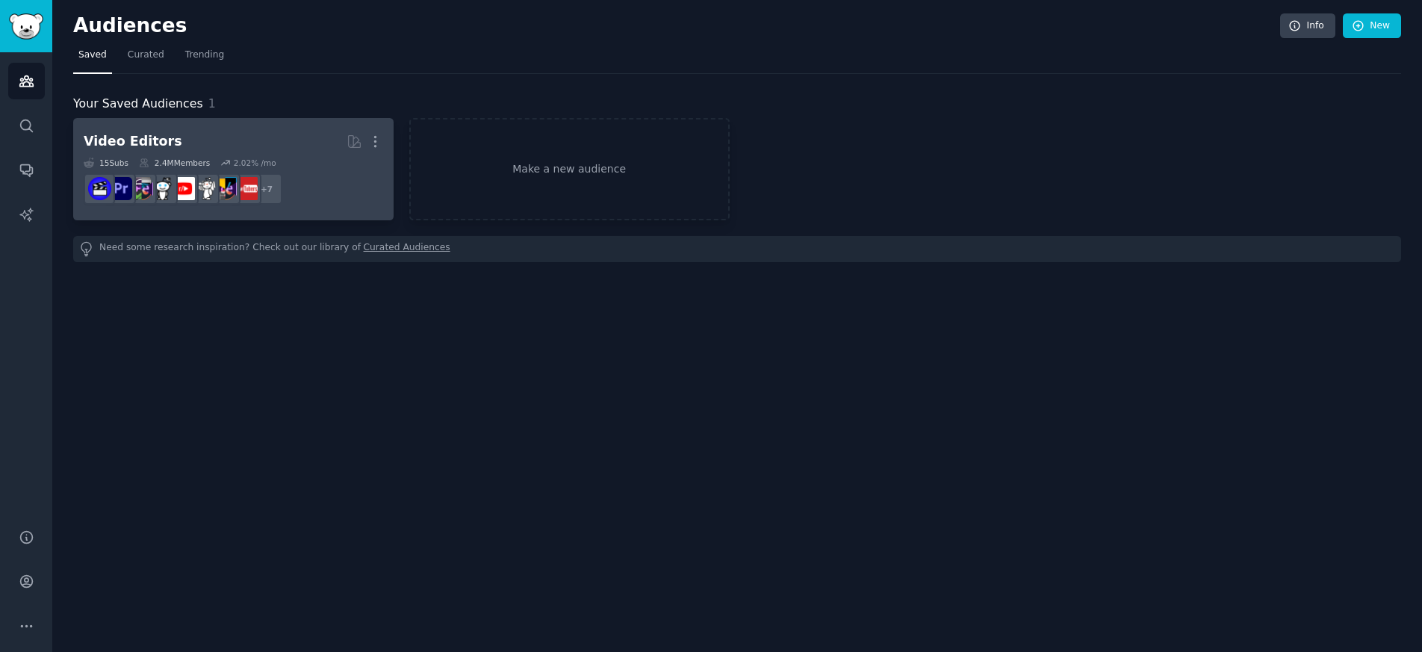
click at [244, 135] on h2 "Video Editors More" at bounding box center [233, 141] width 299 height 26
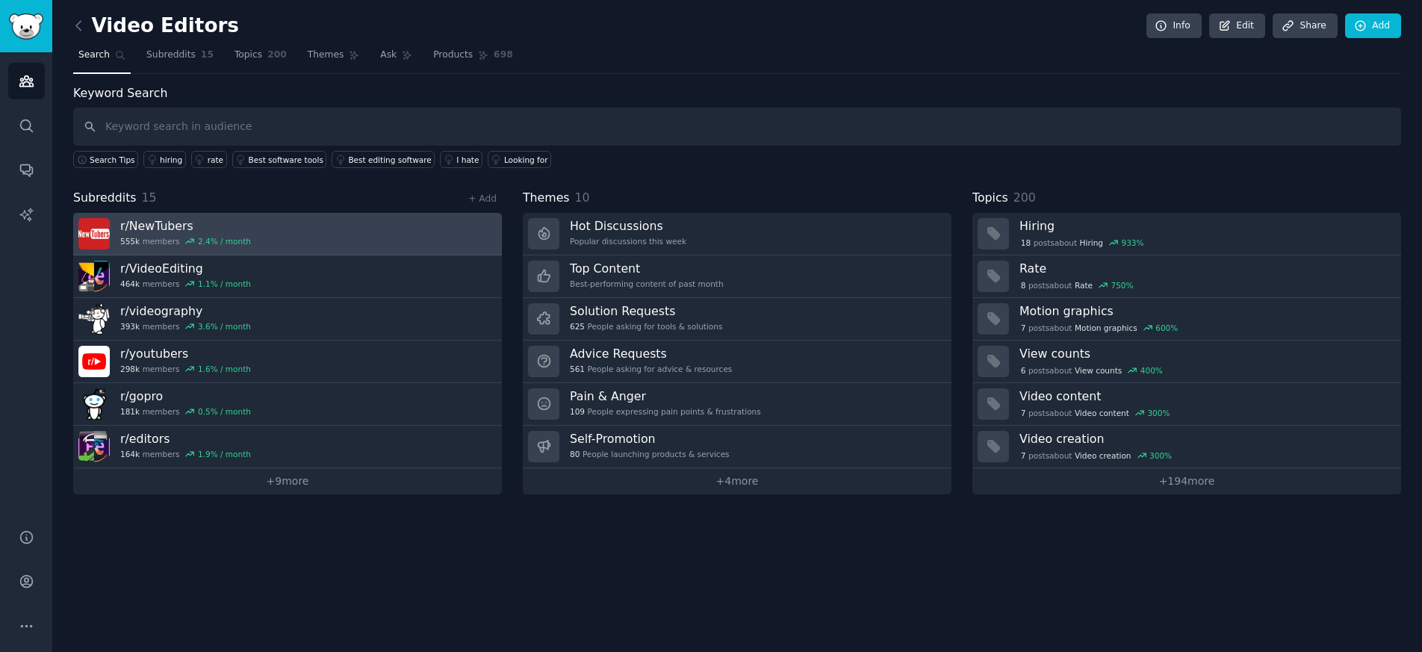
click at [227, 242] on div "2.4 % / month" at bounding box center [224, 241] width 53 height 10
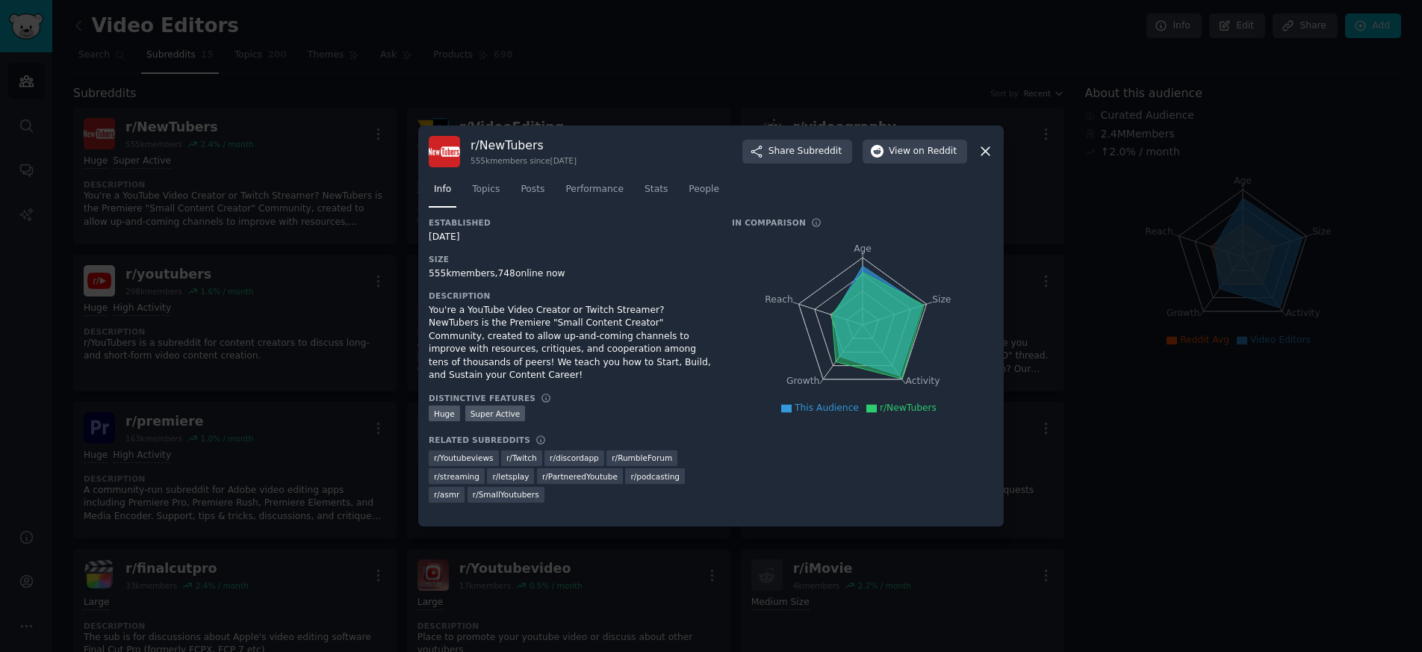
click at [985, 154] on icon at bounding box center [986, 151] width 16 height 16
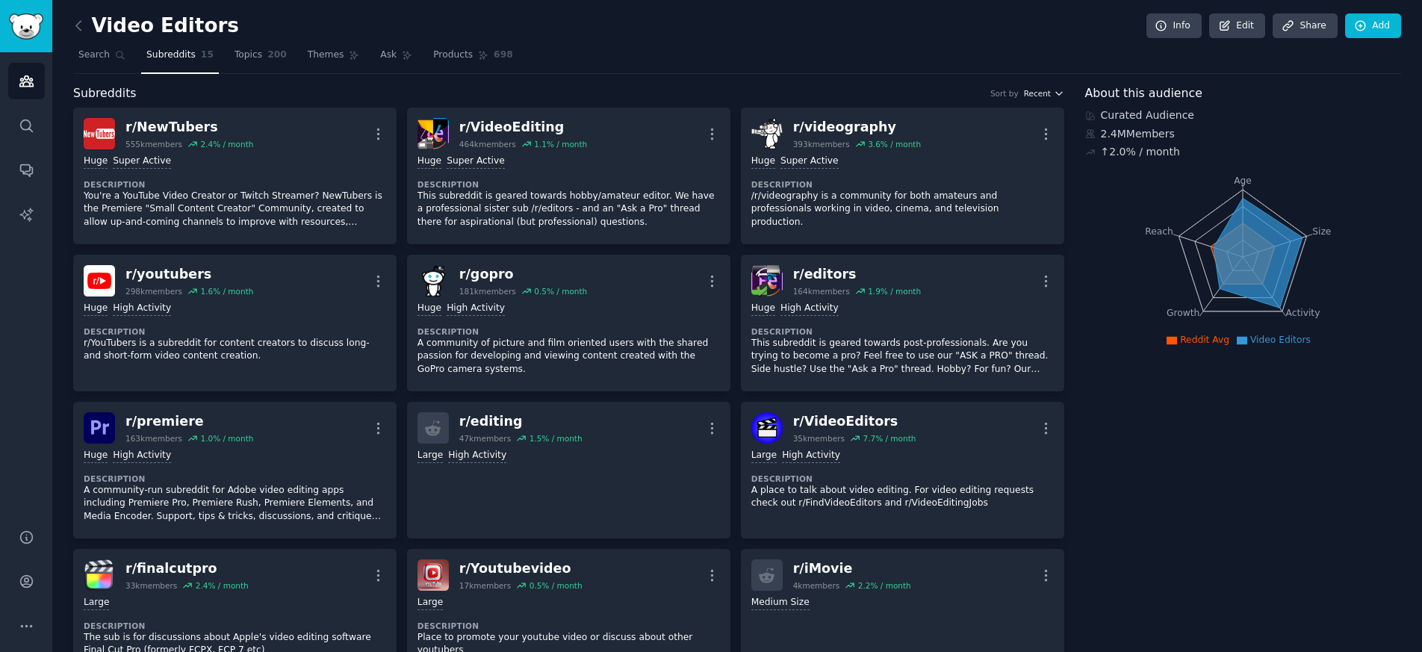
click at [1054, 90] on icon "button" at bounding box center [1059, 93] width 10 height 10
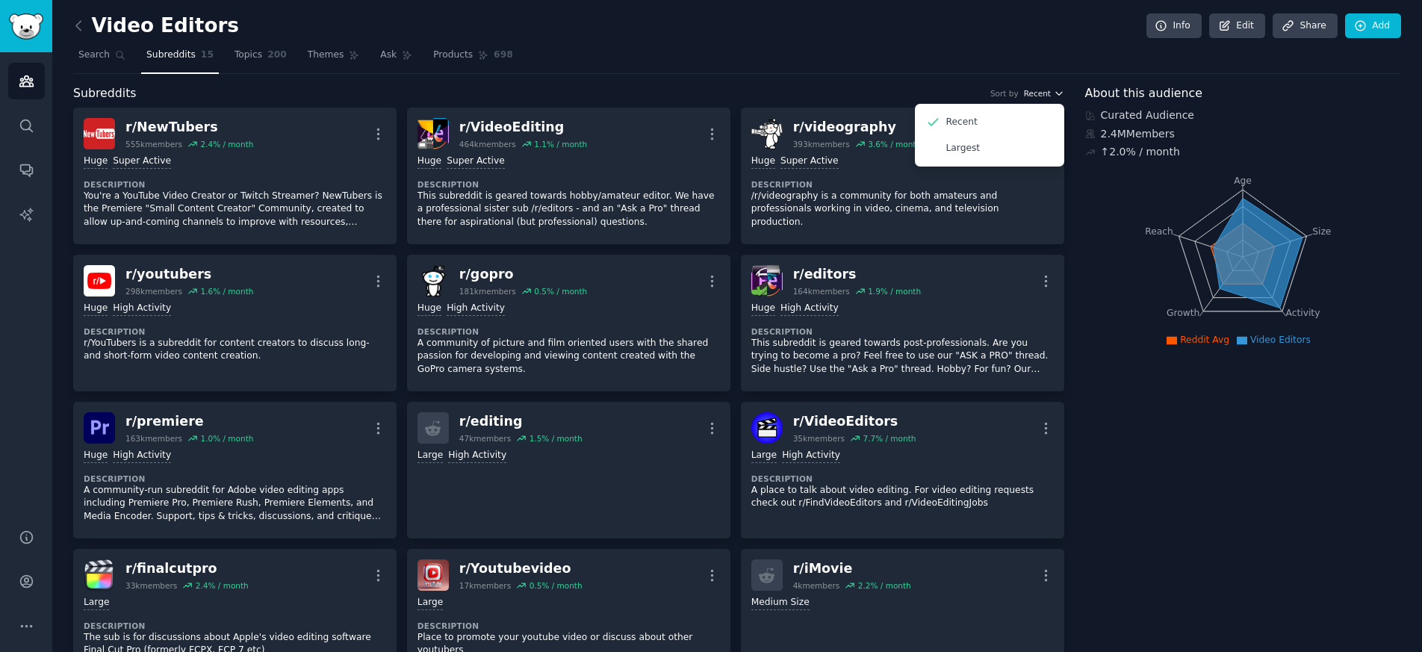
click at [1054, 90] on icon "button" at bounding box center [1059, 93] width 10 height 10
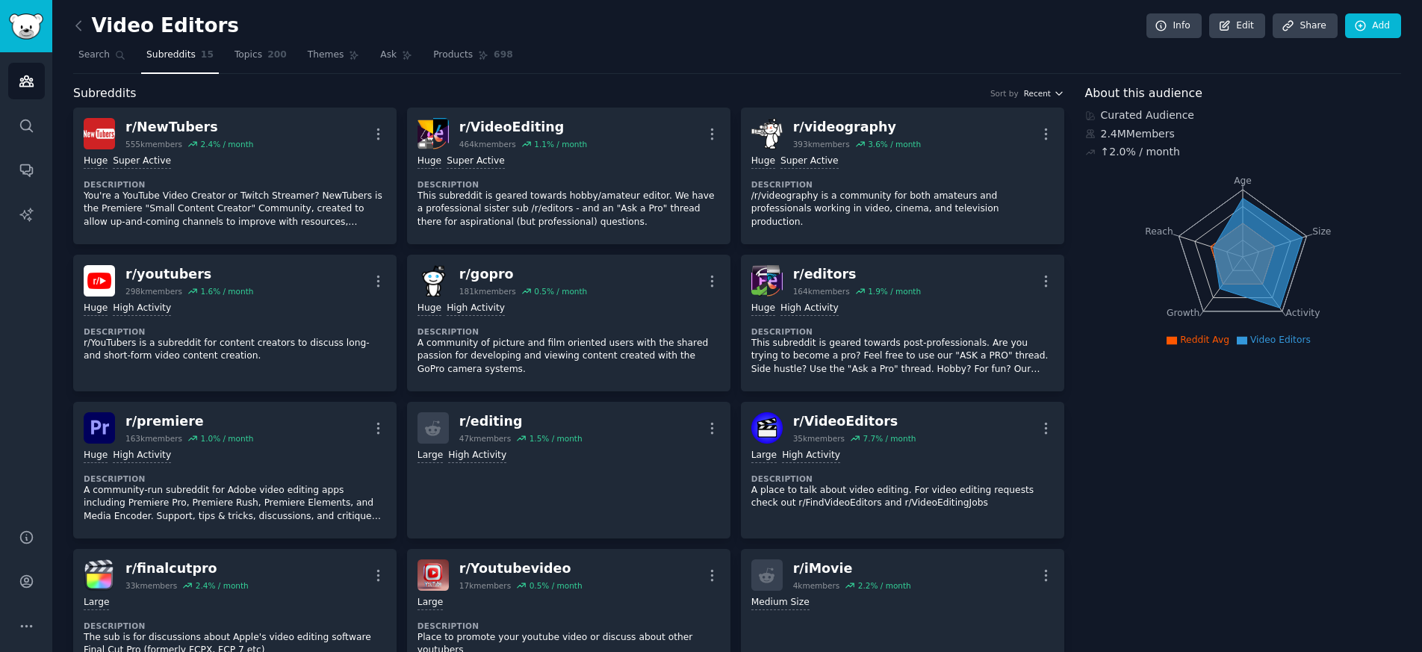
click at [1054, 89] on icon "button" at bounding box center [1059, 93] width 10 height 10
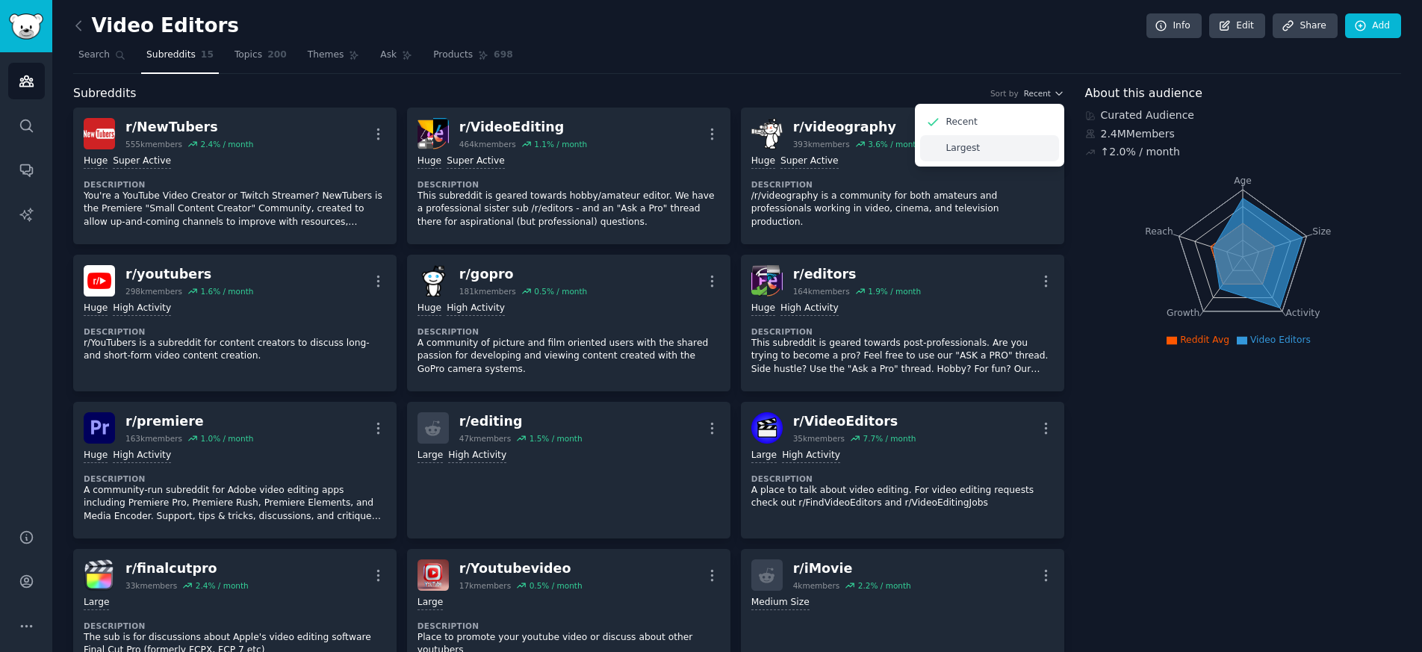
click at [990, 146] on div "Largest" at bounding box center [989, 148] width 139 height 26
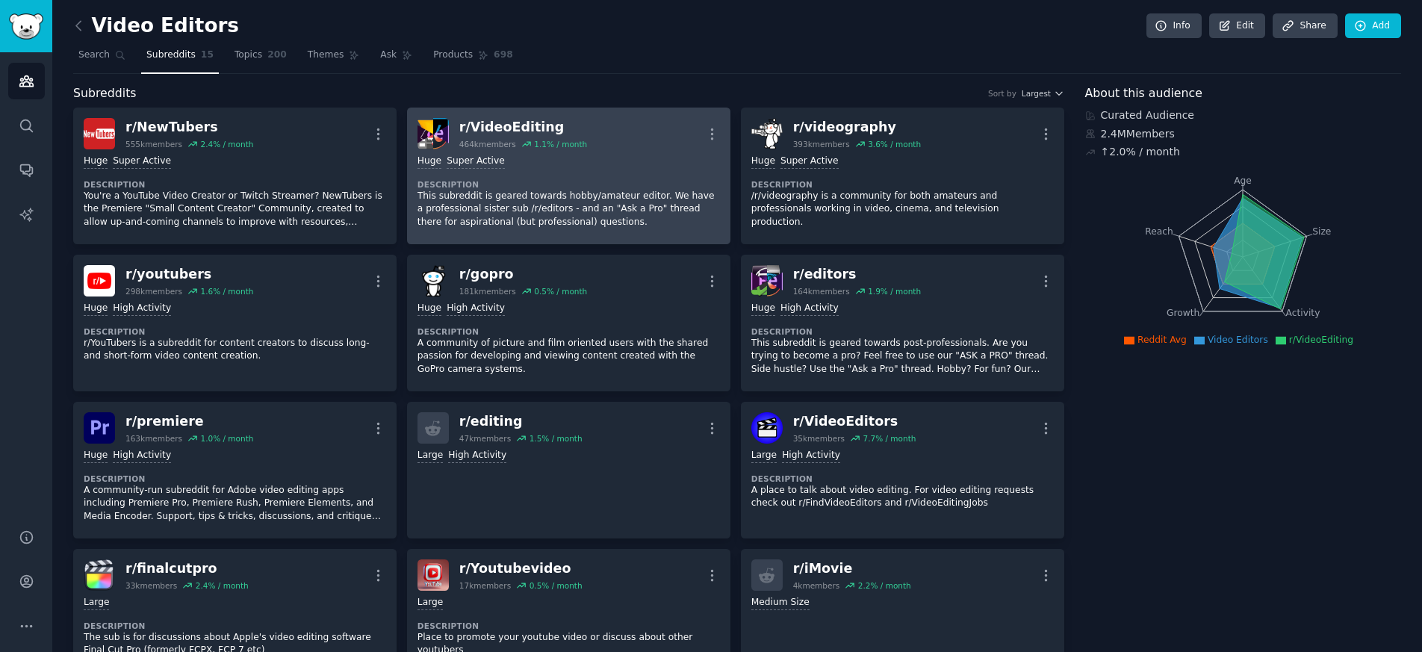
click at [512, 122] on div "r/ VideoEditing" at bounding box center [523, 127] width 128 height 19
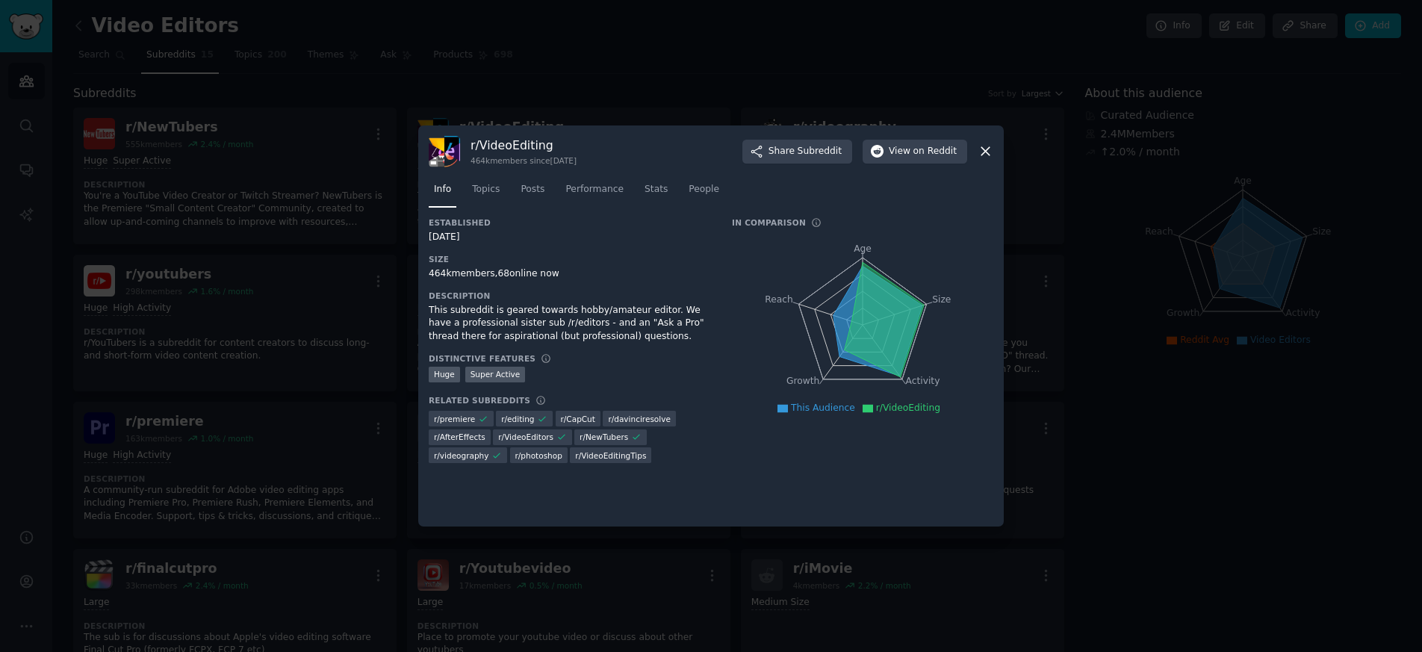
click at [986, 148] on icon at bounding box center [986, 151] width 16 height 16
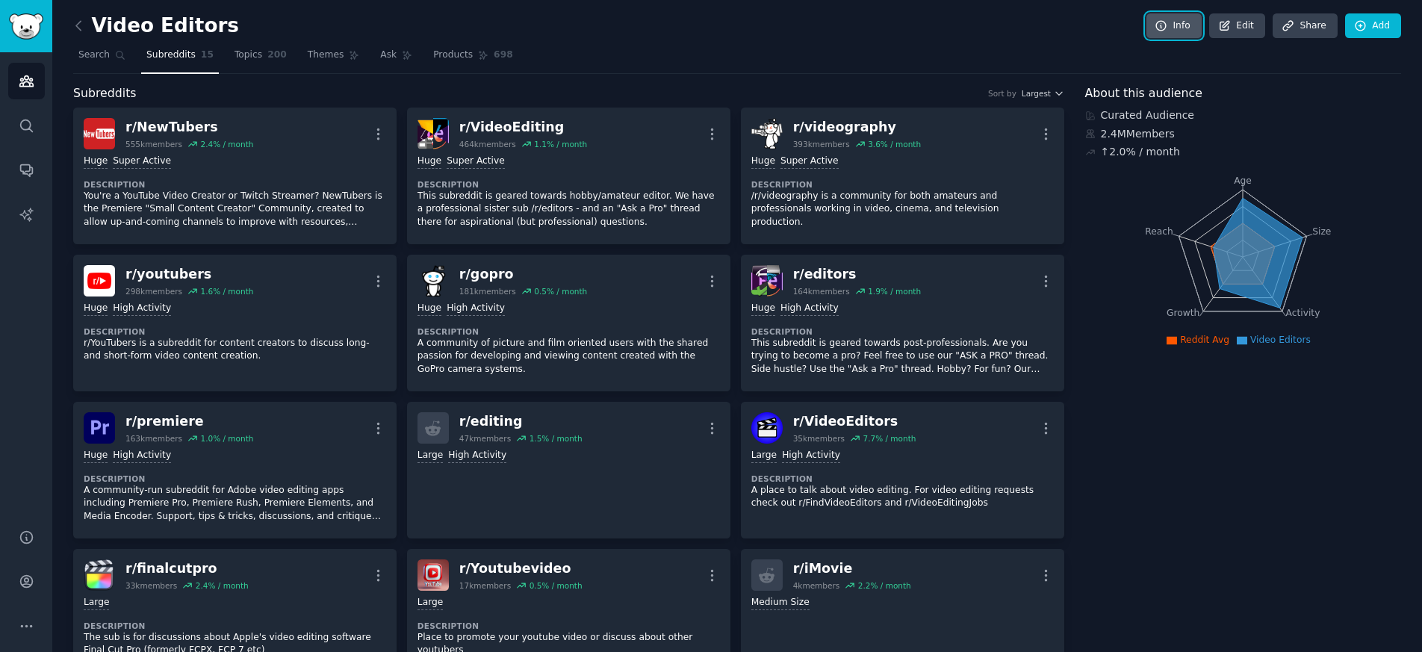
click at [1175, 28] on link "Info" at bounding box center [1173, 25] width 55 height 25
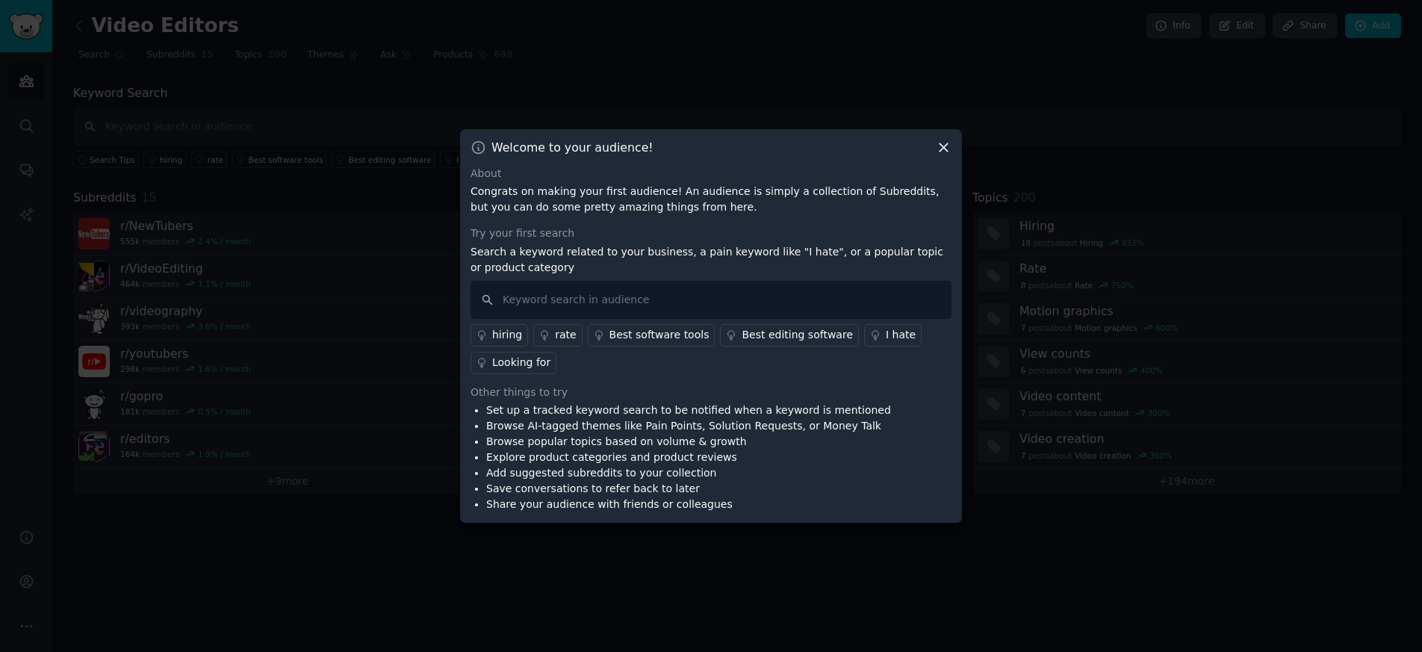
click at [942, 149] on icon at bounding box center [943, 147] width 8 height 8
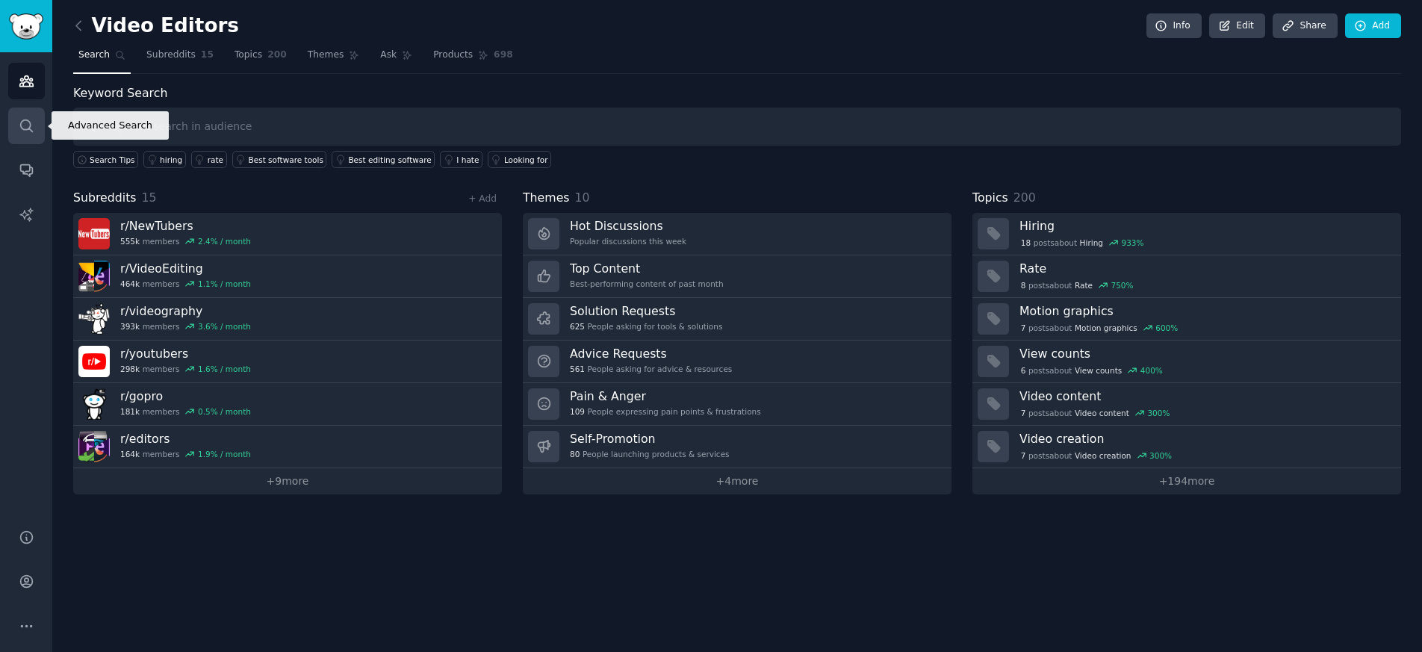
click at [22, 125] on icon "Sidebar" at bounding box center [27, 126] width 16 height 16
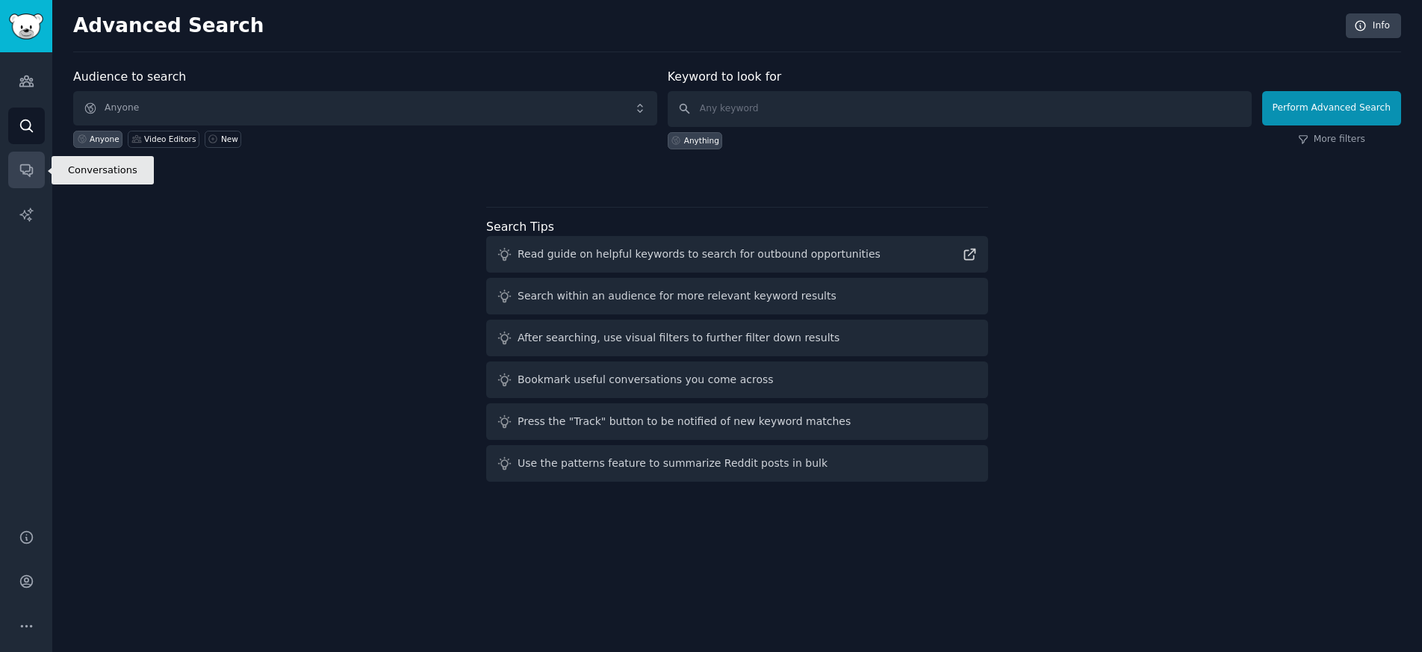
click at [28, 169] on icon "Sidebar" at bounding box center [27, 170] width 16 height 16
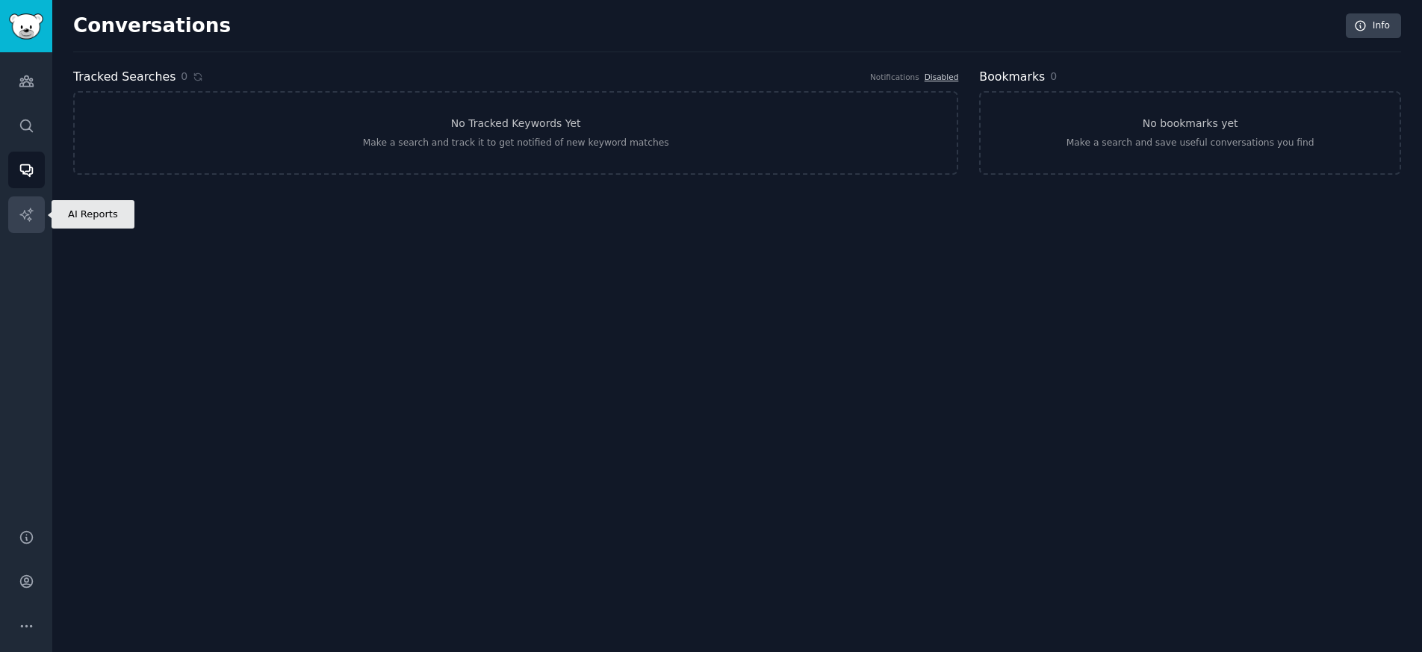
click at [22, 217] on icon "Sidebar" at bounding box center [27, 215] width 16 height 16
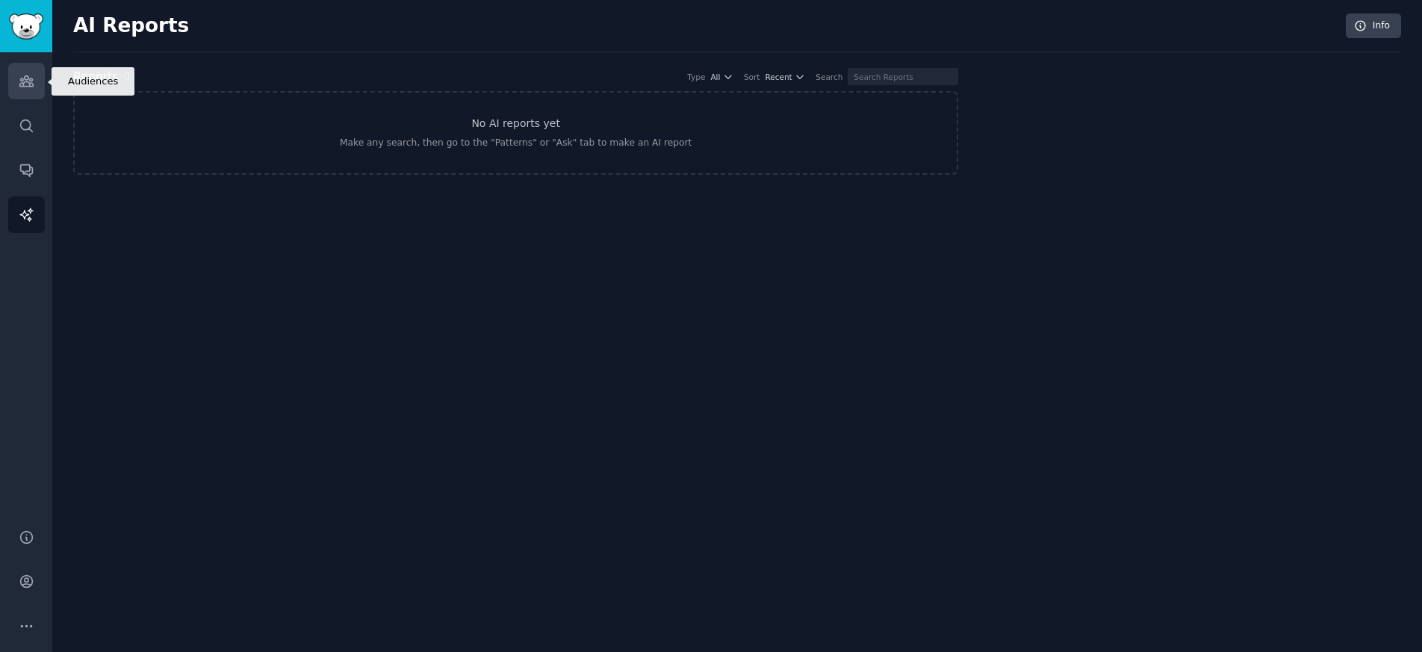
click at [21, 87] on icon "Sidebar" at bounding box center [27, 81] width 16 height 16
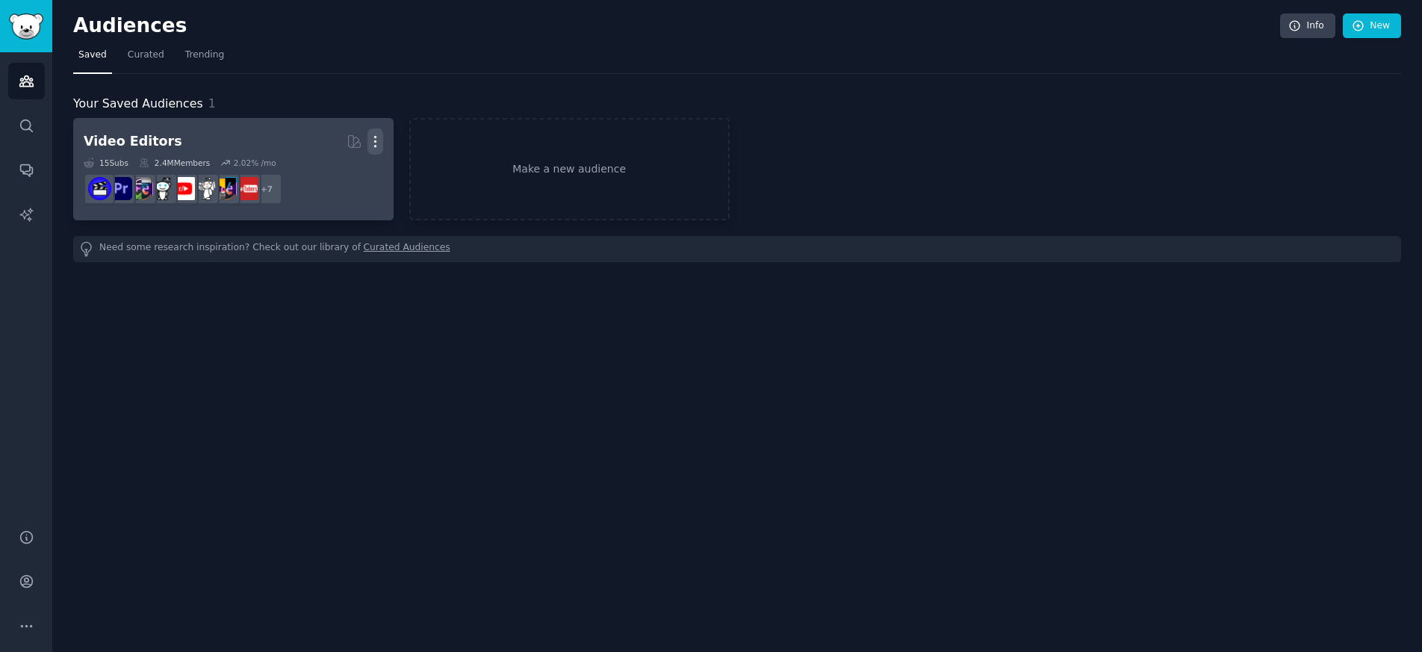
click at [376, 140] on icon "button" at bounding box center [375, 142] width 16 height 16
click at [330, 143] on p "View" at bounding box center [329, 147] width 25 height 16
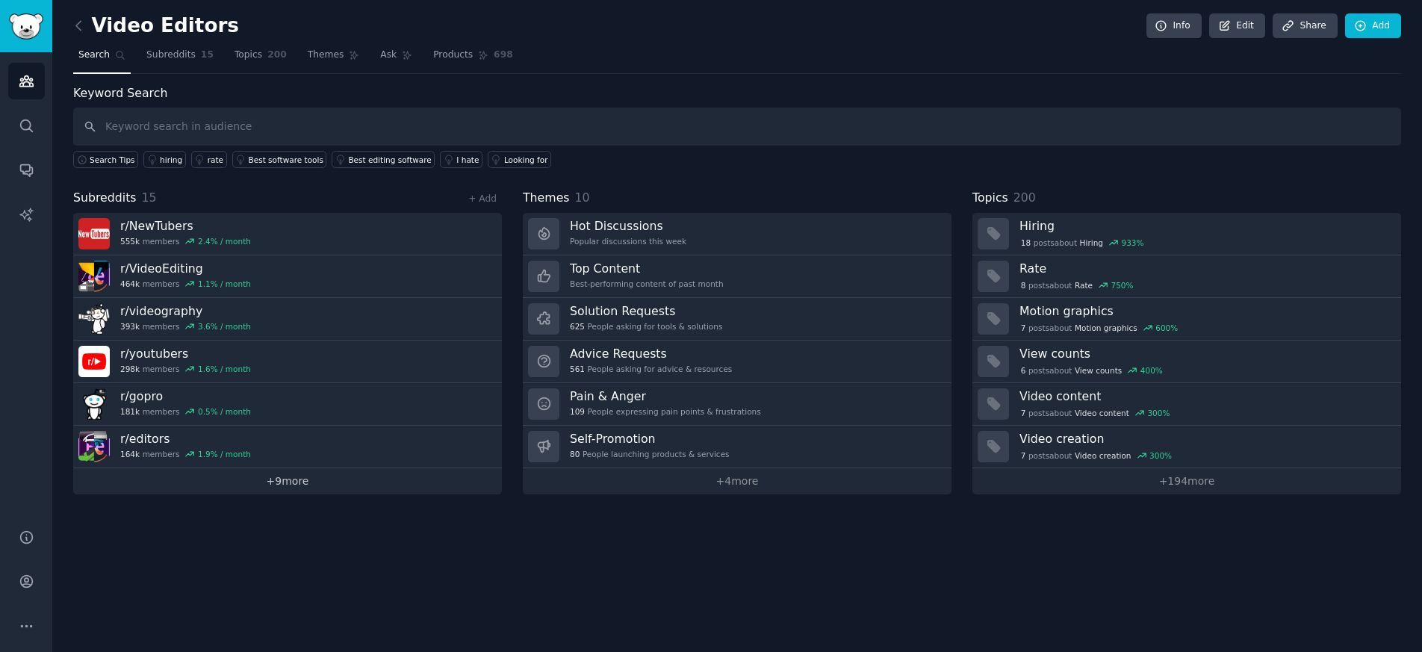
click at [286, 483] on link "+ 9 more" at bounding box center [287, 481] width 429 height 26
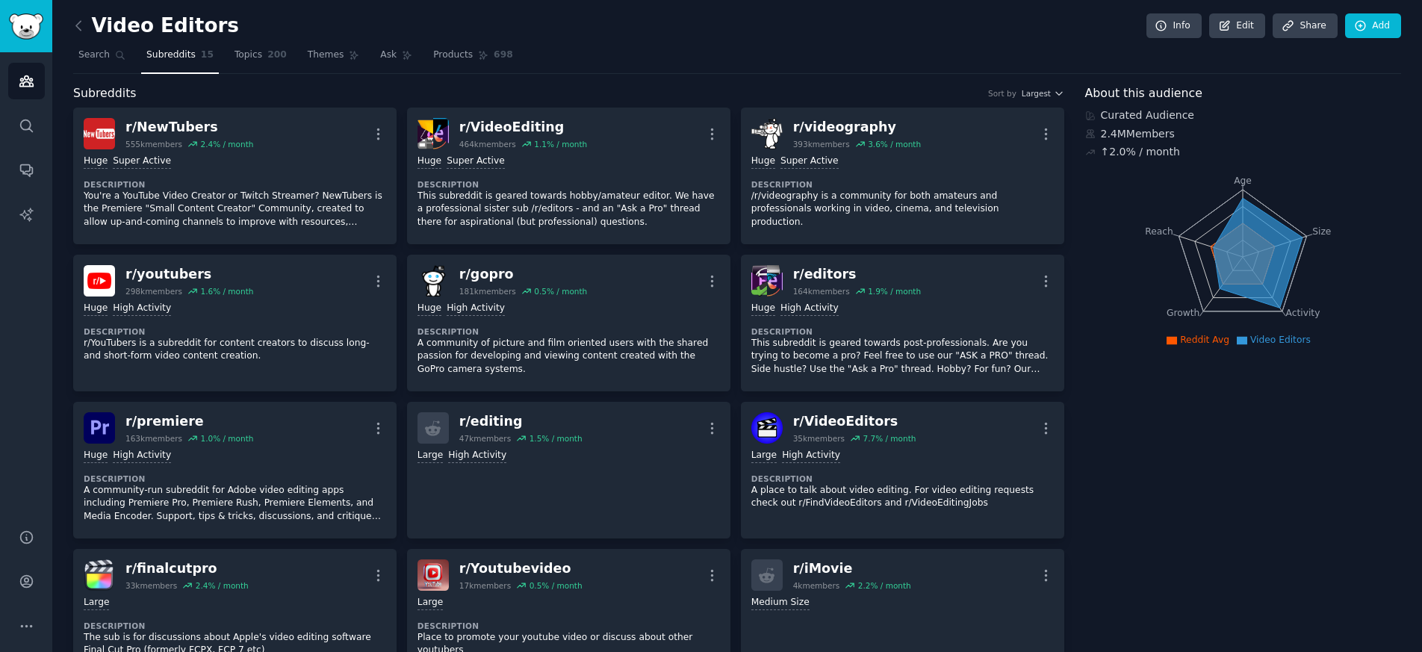
click at [1107, 155] on div "↑ 2.0 % / month" at bounding box center [1140, 152] width 79 height 16
drag, startPoint x: 1165, startPoint y: 151, endPoint x: 1094, endPoint y: 159, distance: 71.4
click at [1094, 159] on div "↑ 2.0 % / month" at bounding box center [1243, 152] width 317 height 16
click at [86, 60] on span "Search" at bounding box center [93, 55] width 31 height 13
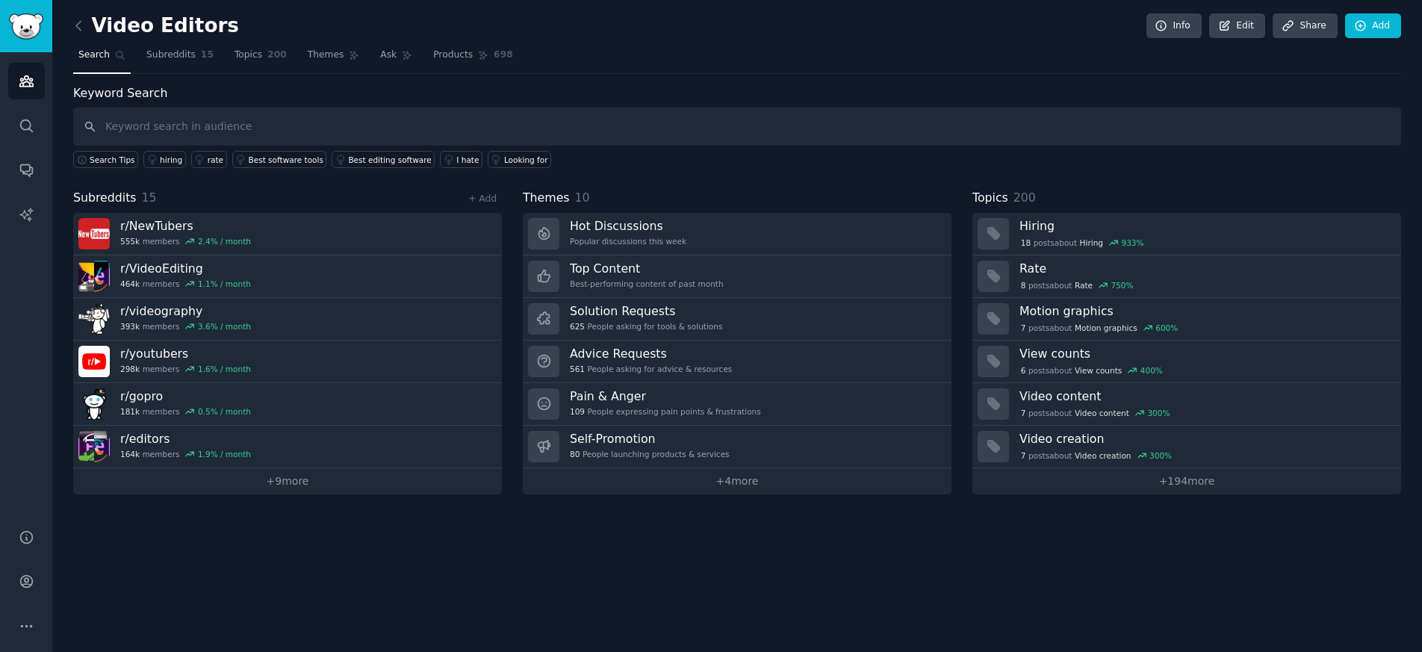
click at [86, 61] on span "Search" at bounding box center [93, 55] width 31 height 13
click at [16, 85] on link "Audiences" at bounding box center [26, 81] width 37 height 37
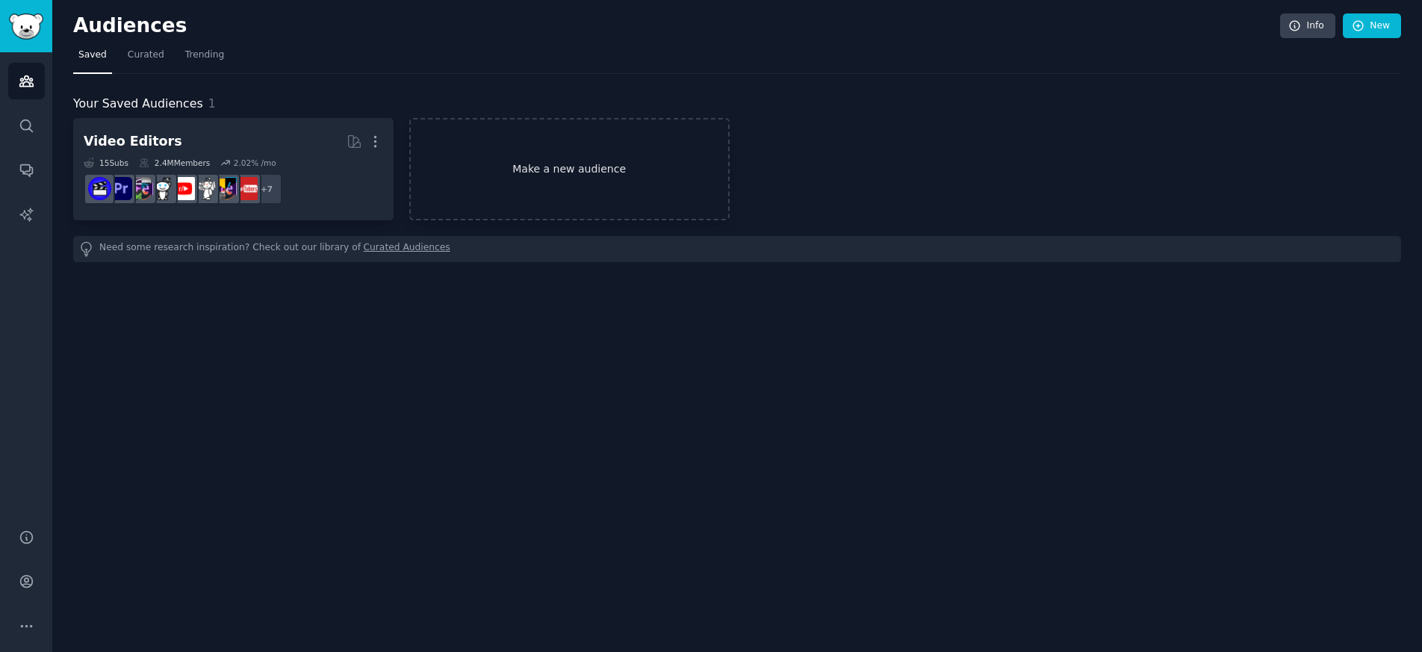
click at [468, 185] on link "Make a new audience" at bounding box center [569, 169] width 320 height 102
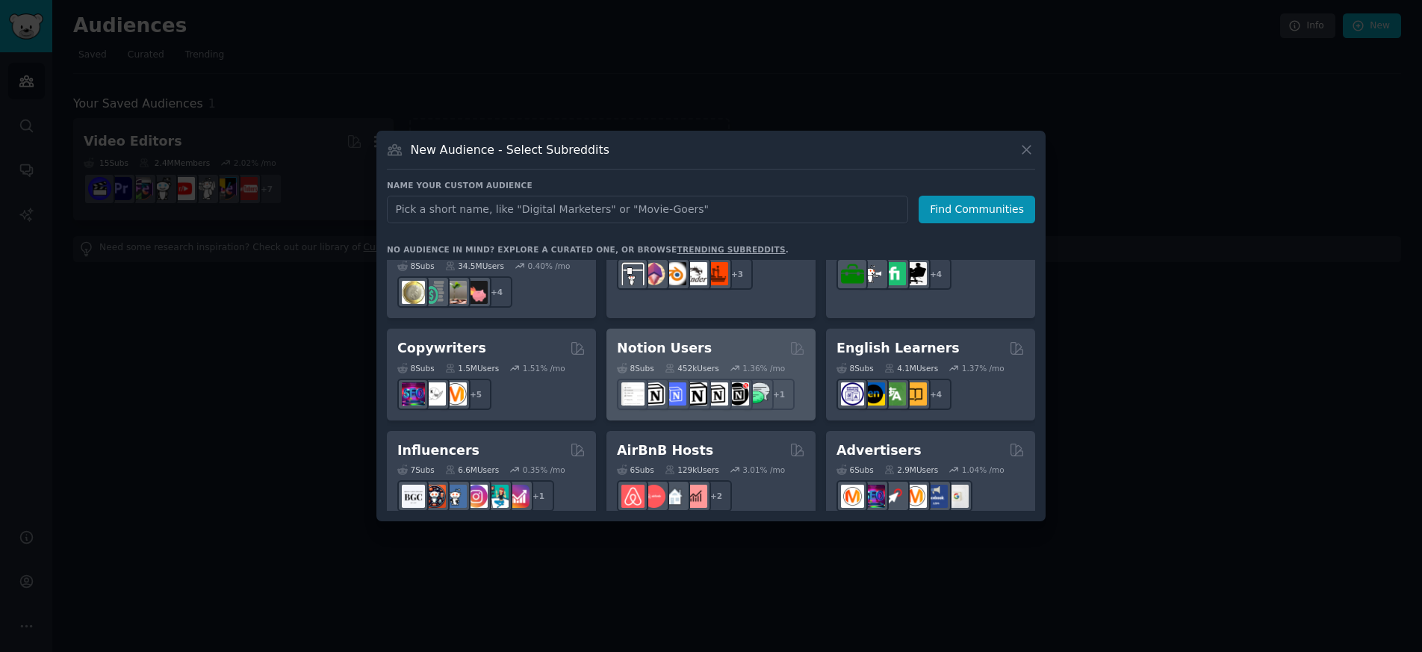
scroll to position [942, 0]
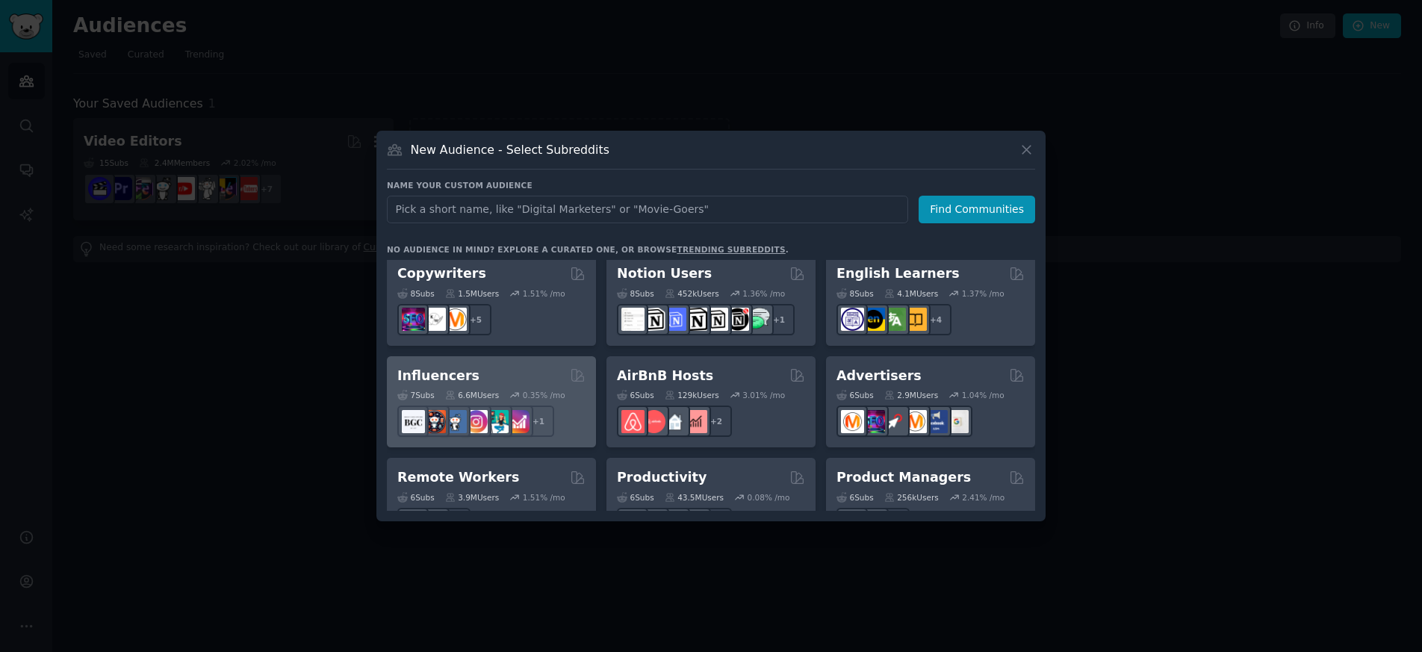
click at [441, 367] on h2 "Influencers" at bounding box center [438, 376] width 82 height 19
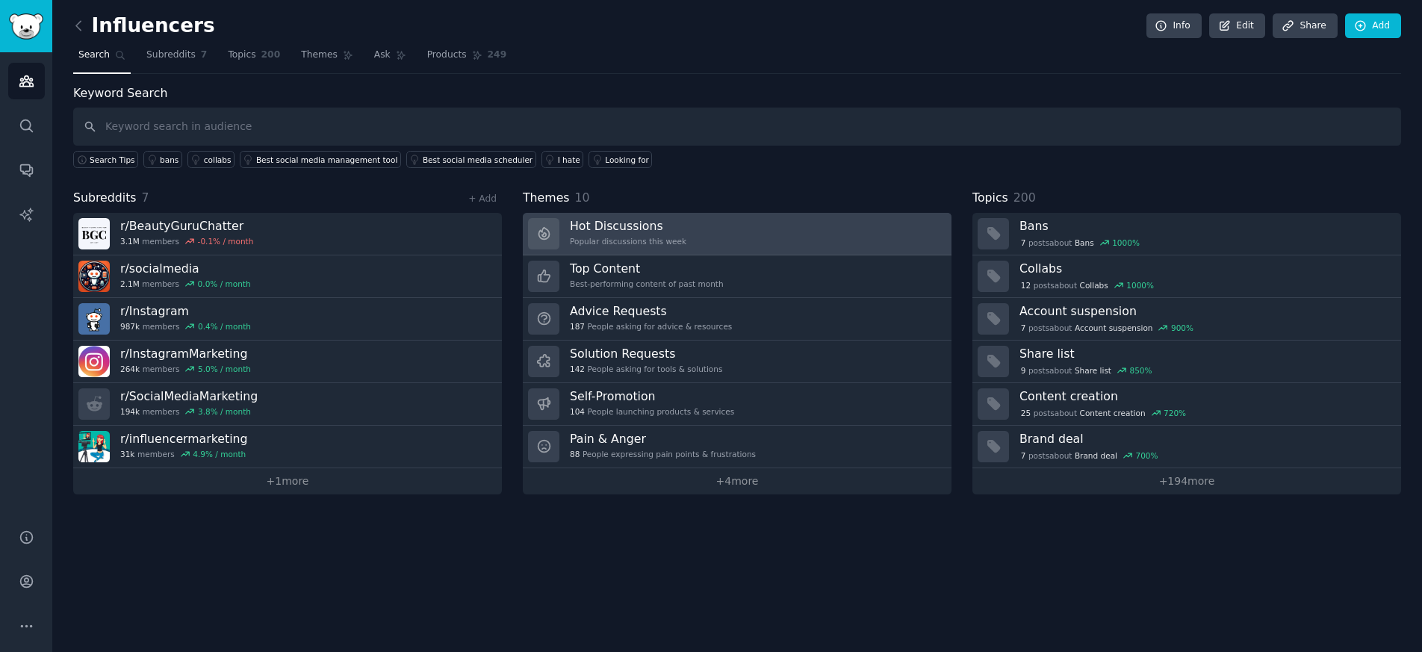
click at [618, 245] on div "Popular discussions this week" at bounding box center [628, 241] width 117 height 10
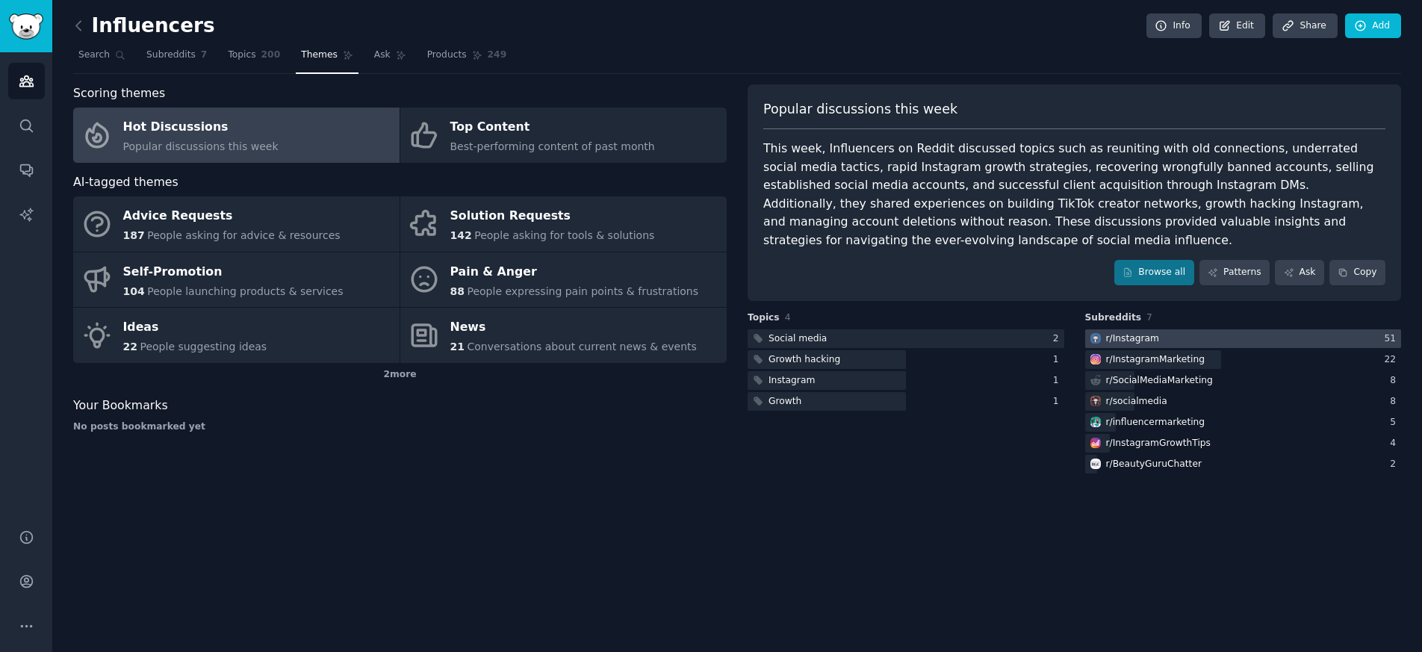
click at [1160, 329] on div at bounding box center [1243, 338] width 317 height 19
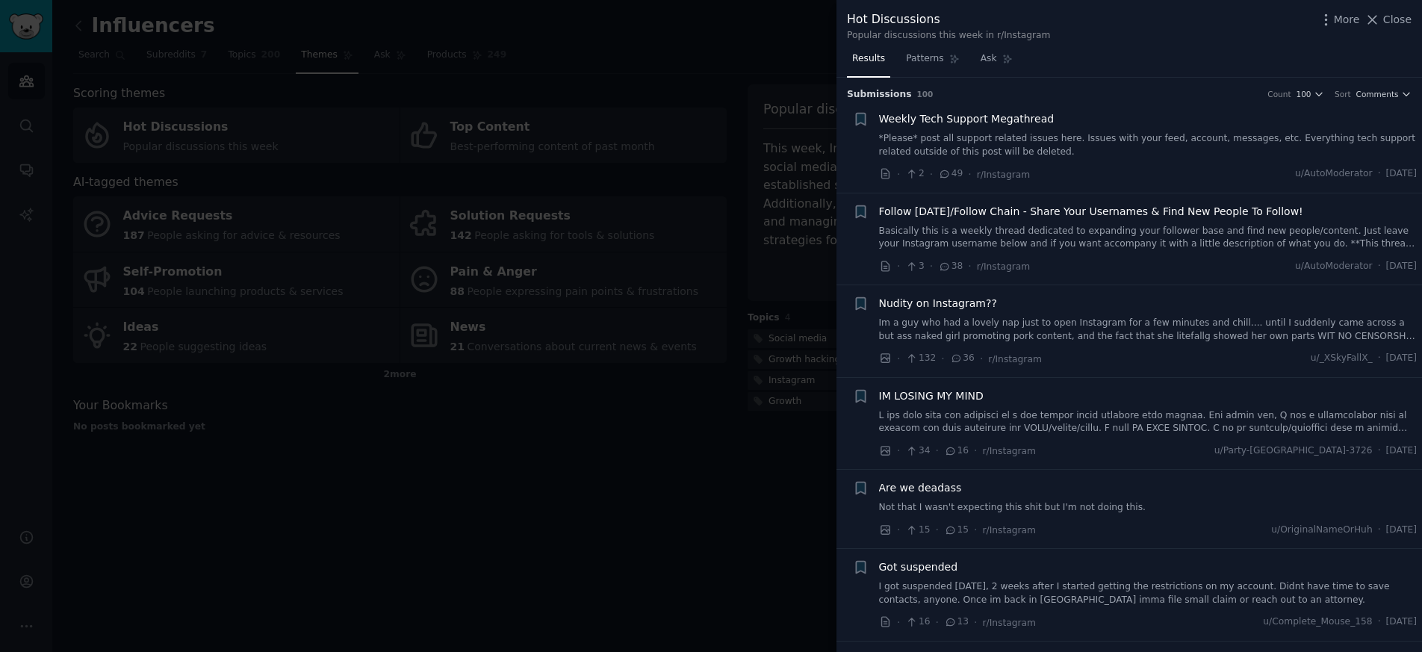
click at [1072, 328] on link "Im a guy who had a lovely nap just to open Instagram for a few minutes and chil…" at bounding box center [1148, 330] width 538 height 26
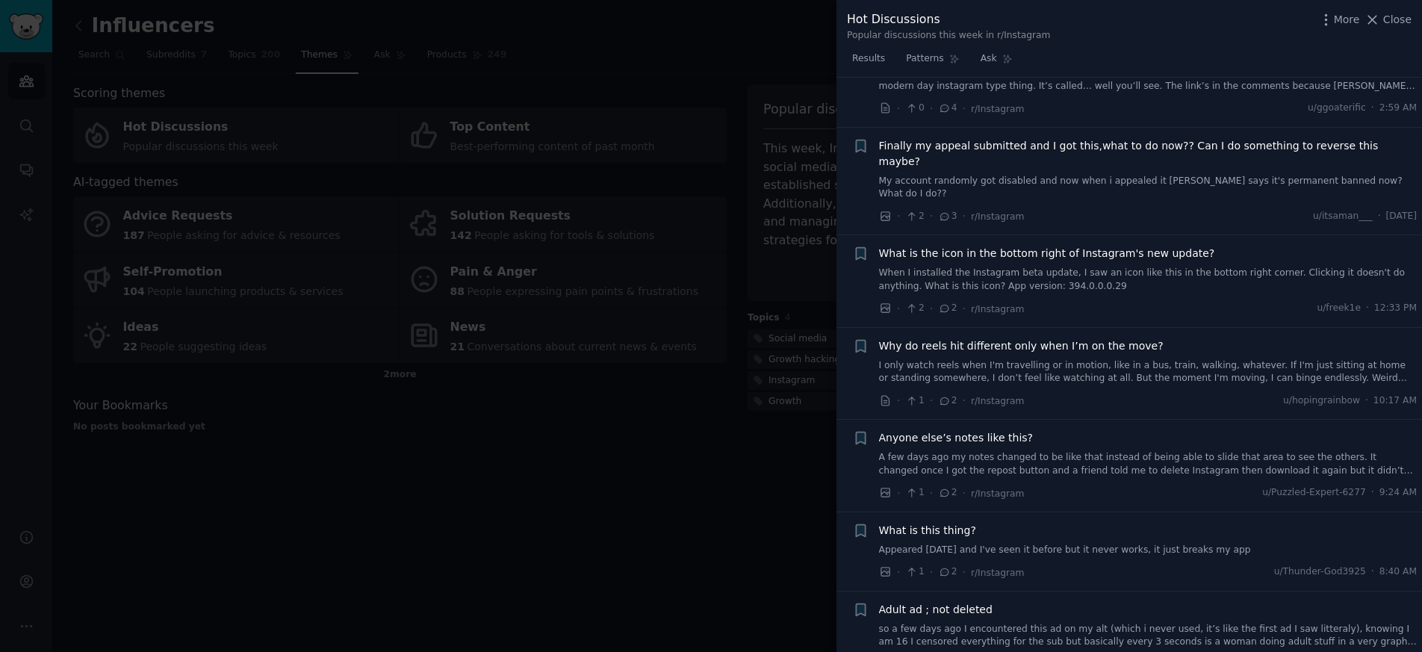
scroll to position [1777, 0]
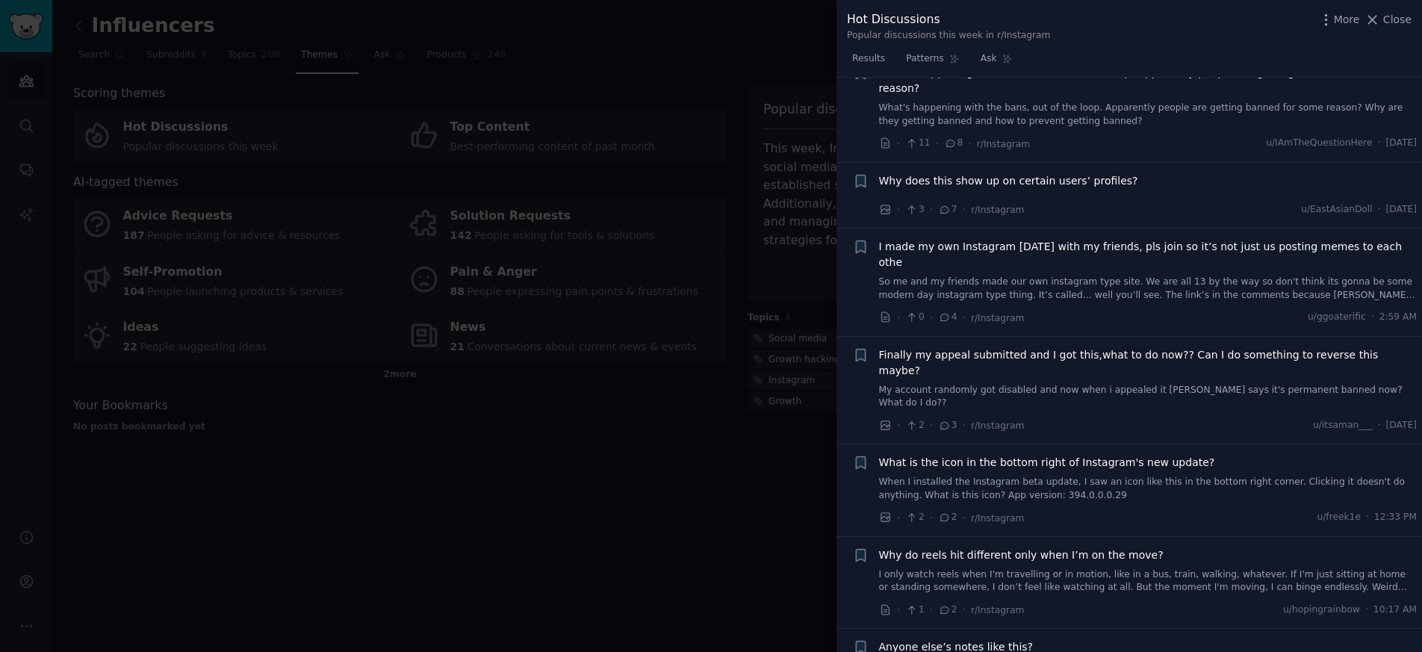
click at [736, 30] on div at bounding box center [711, 326] width 1422 height 652
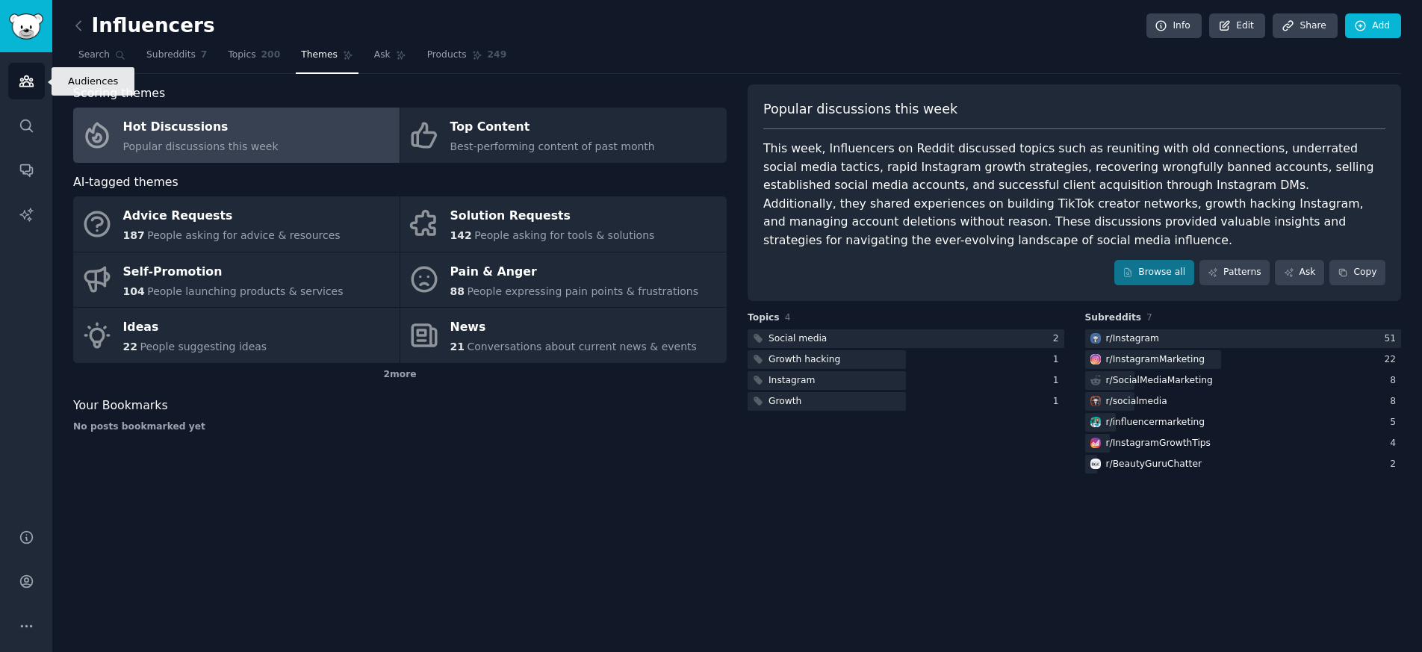
click at [27, 69] on link "Audiences" at bounding box center [26, 81] width 37 height 37
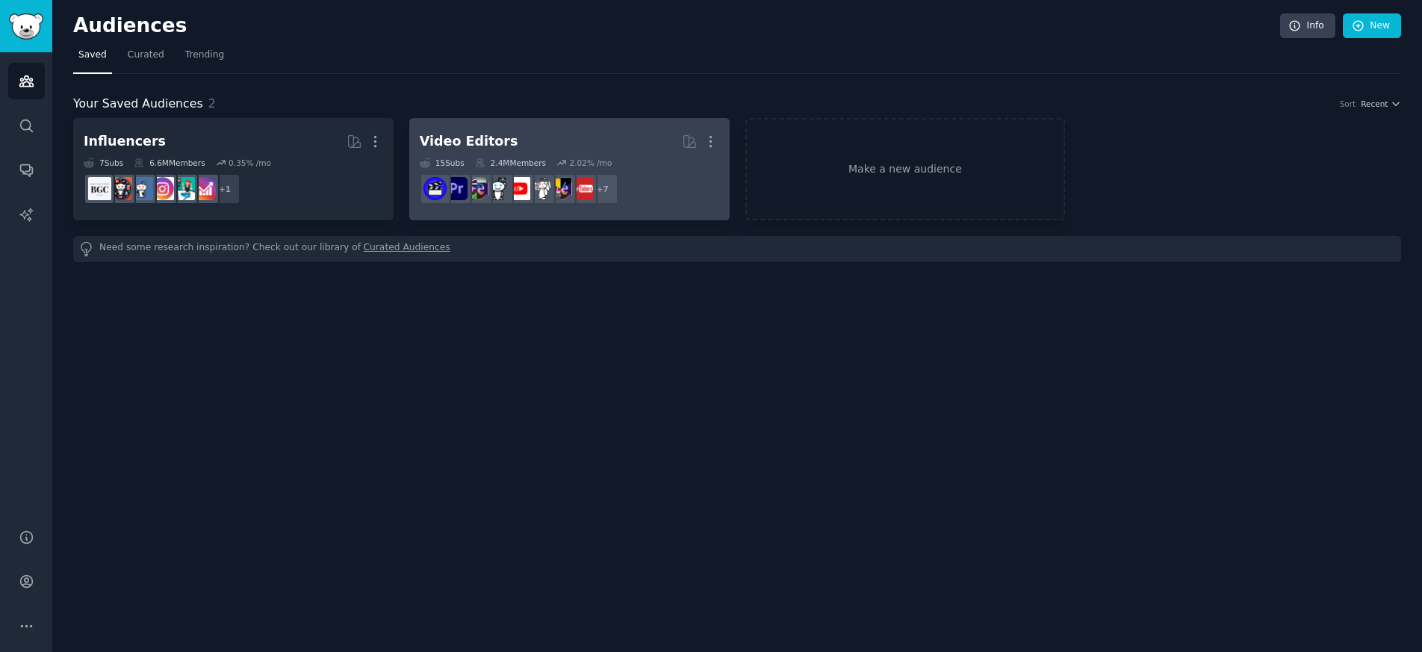
click at [450, 141] on div "Video Editors" at bounding box center [469, 141] width 99 height 19
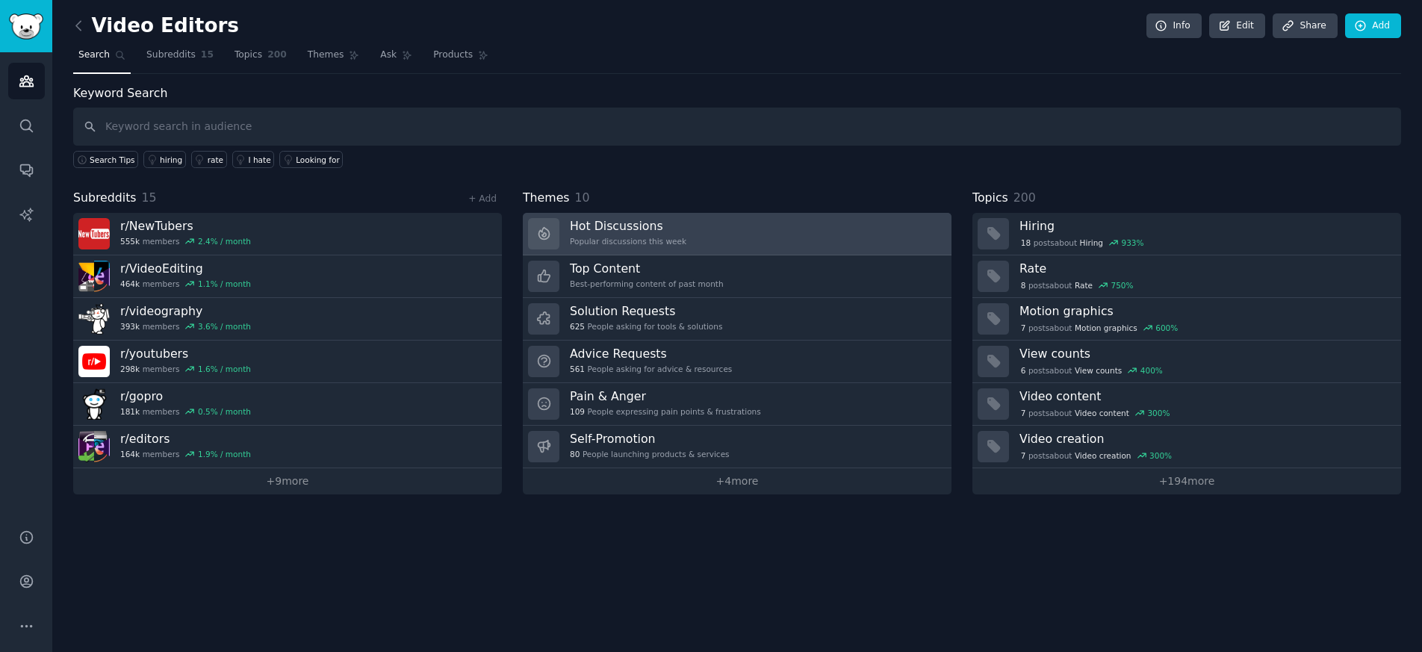
click at [592, 232] on h3 "Hot Discussions" at bounding box center [628, 226] width 117 height 16
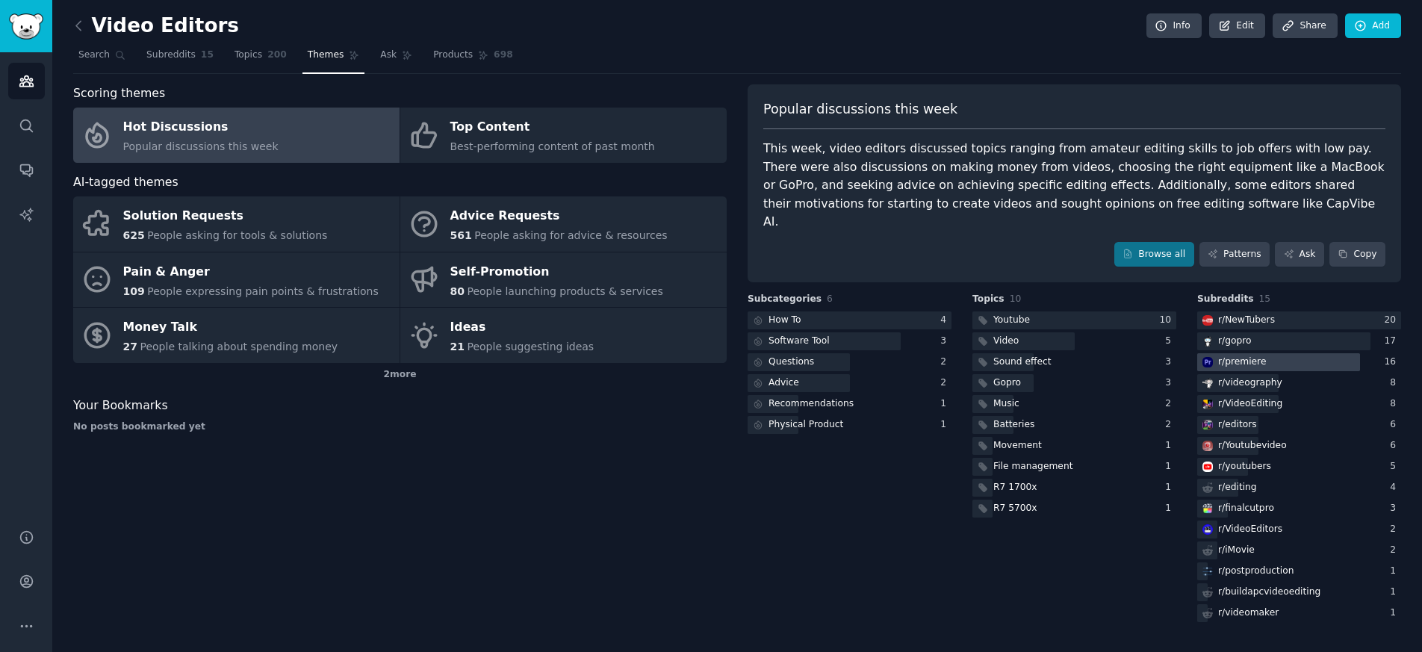
click at [1226, 355] on div "r/ premiere" at bounding box center [1242, 361] width 48 height 13
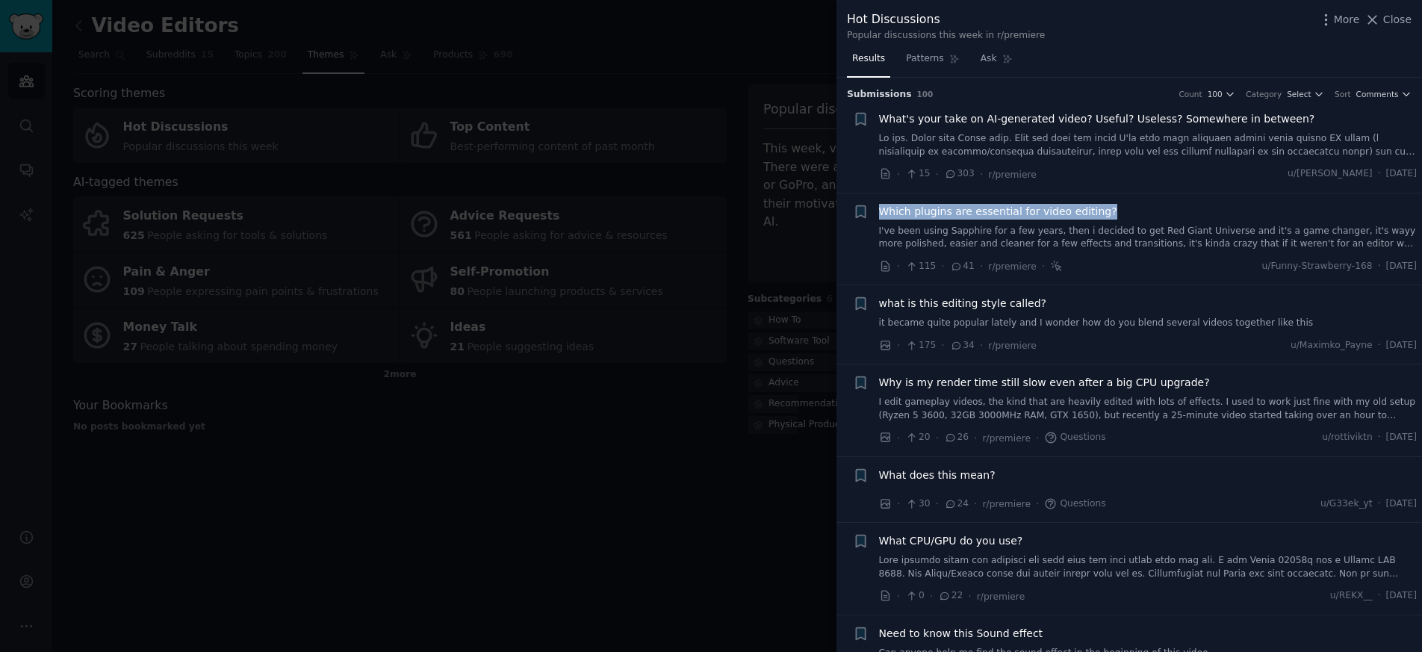
drag, startPoint x: 1097, startPoint y: 208, endPoint x: 880, endPoint y: 206, distance: 217.3
click at [880, 206] on div "Which plugins are essential for video editing?" at bounding box center [1148, 212] width 538 height 16
copy span "Which plugins are essential for video editing?"
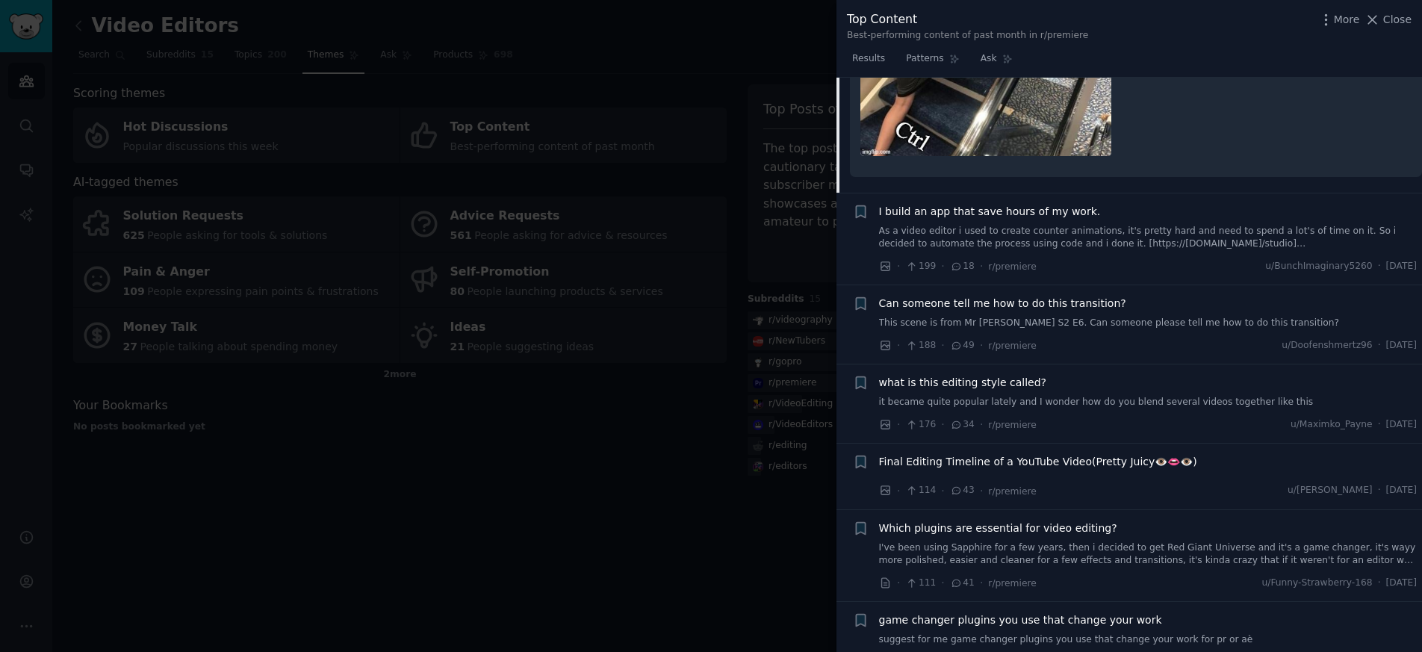
scroll to position [523, 0]
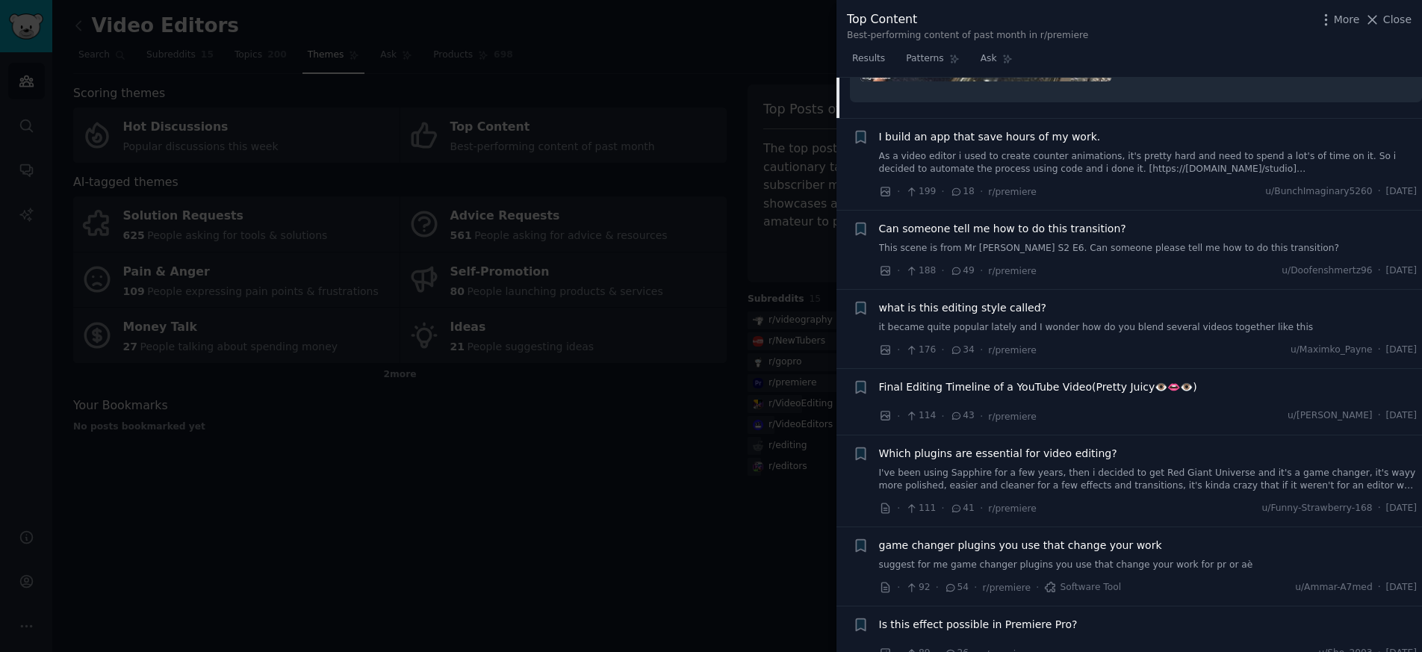
click at [1054, 226] on span "Can someone tell me how to do this transition?" at bounding box center [1002, 229] width 247 height 16
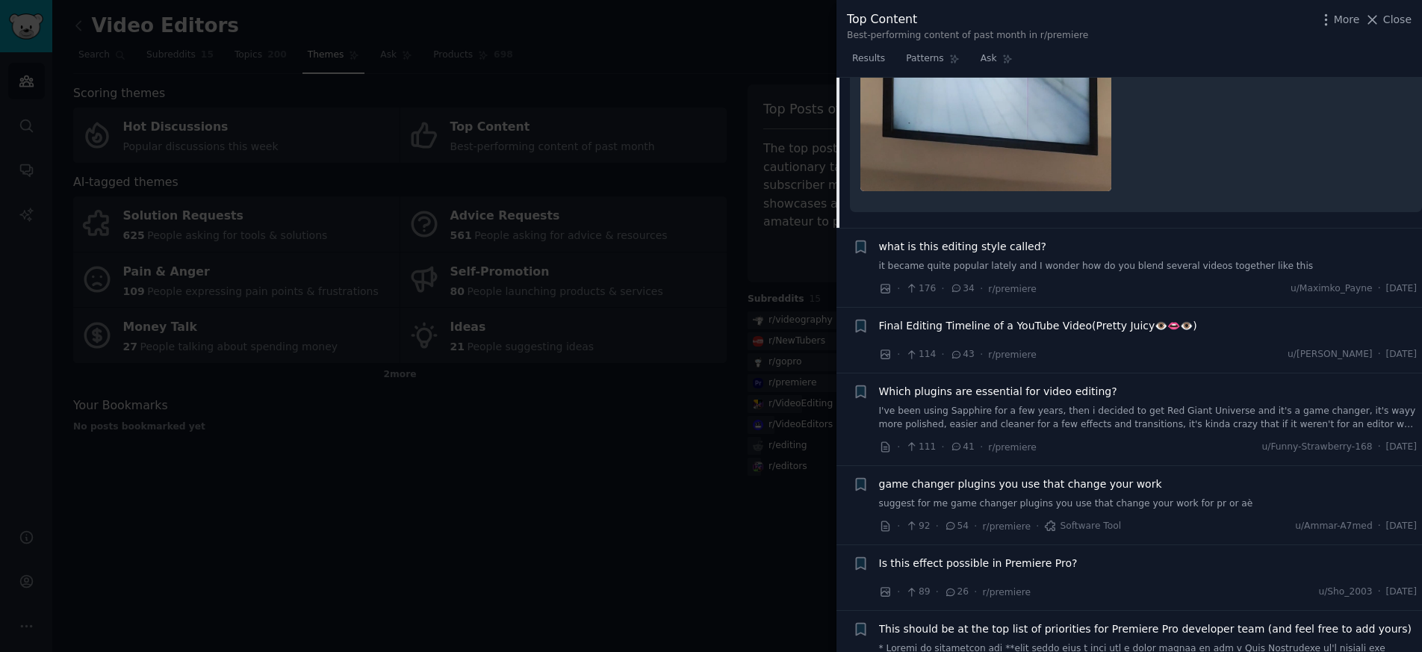
scroll to position [867, 0]
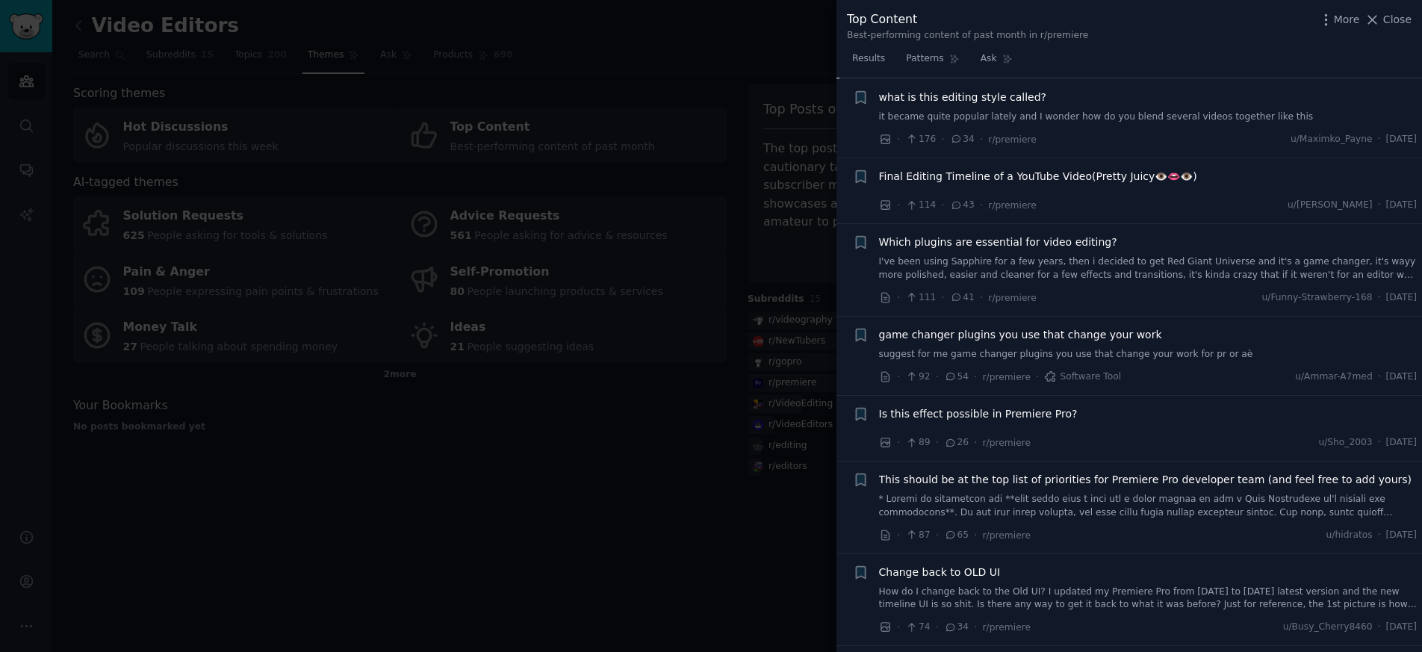
click at [1011, 413] on span "Is this effect possible in Premiere Pro?" at bounding box center [978, 414] width 199 height 16
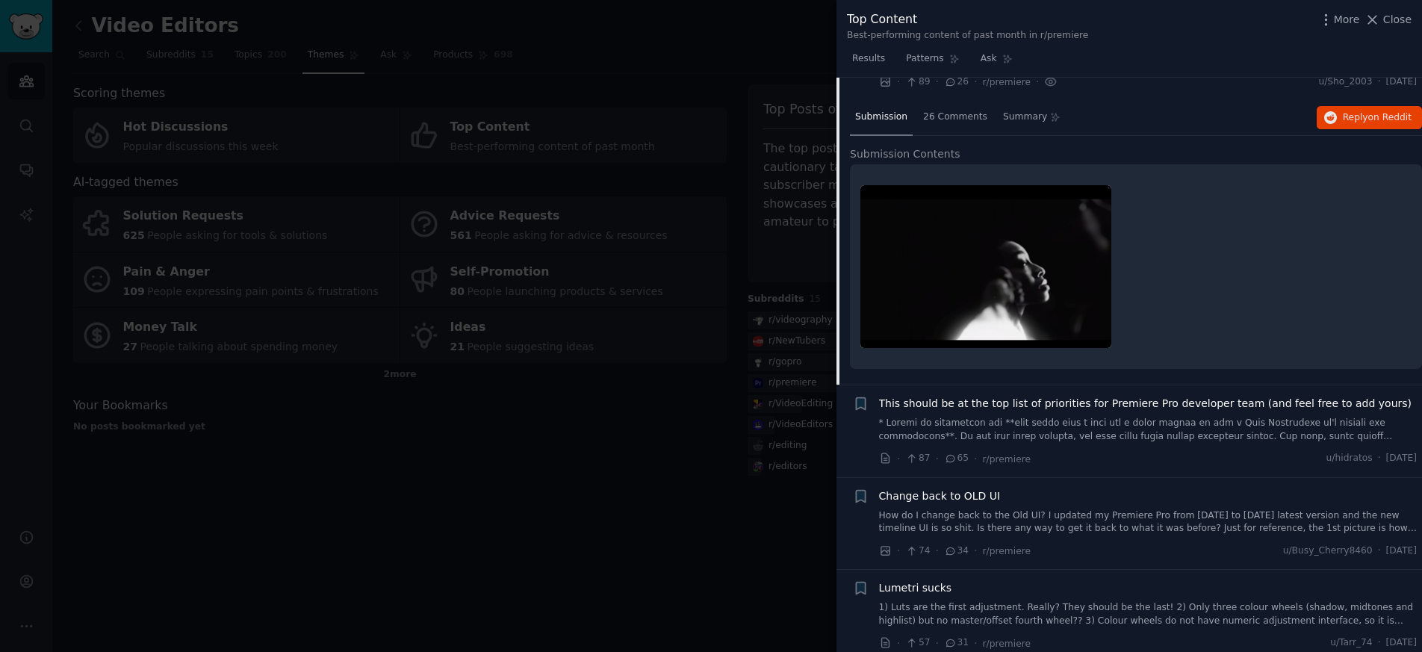
scroll to position [591, 0]
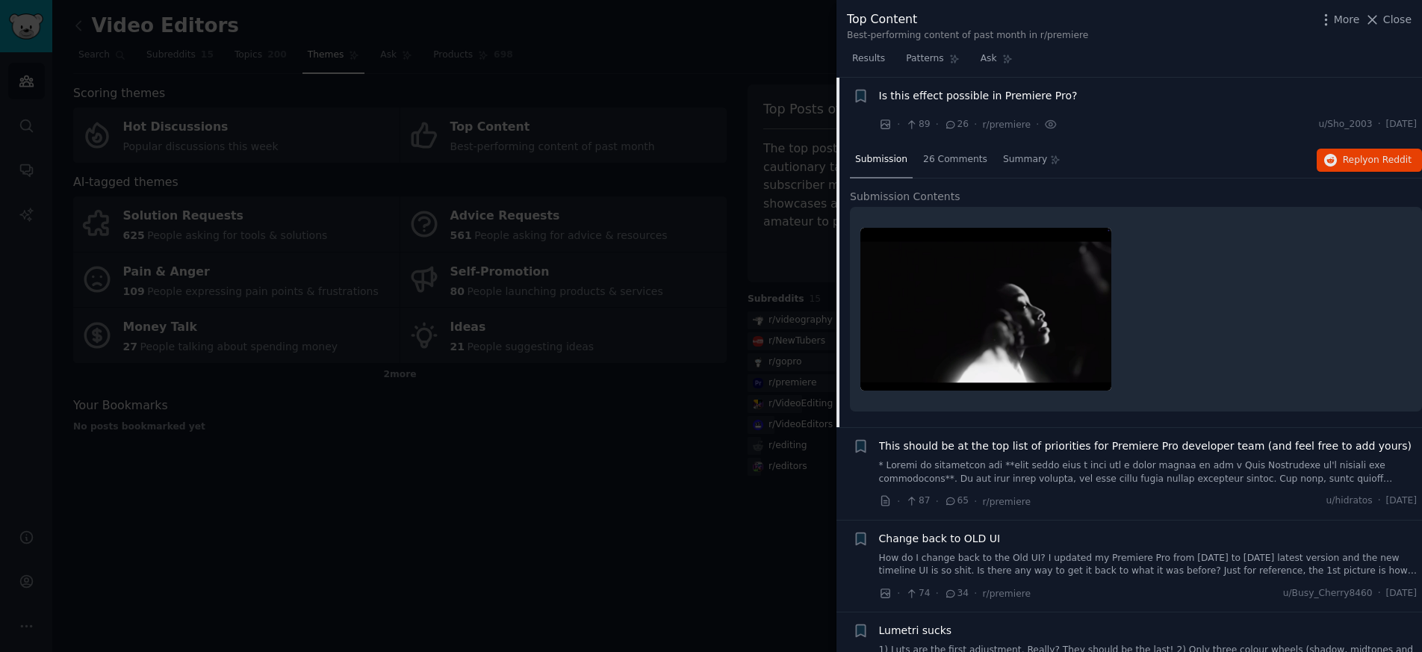
click at [1036, 314] on img at bounding box center [985, 309] width 251 height 163
click at [918, 325] on img at bounding box center [985, 309] width 251 height 163
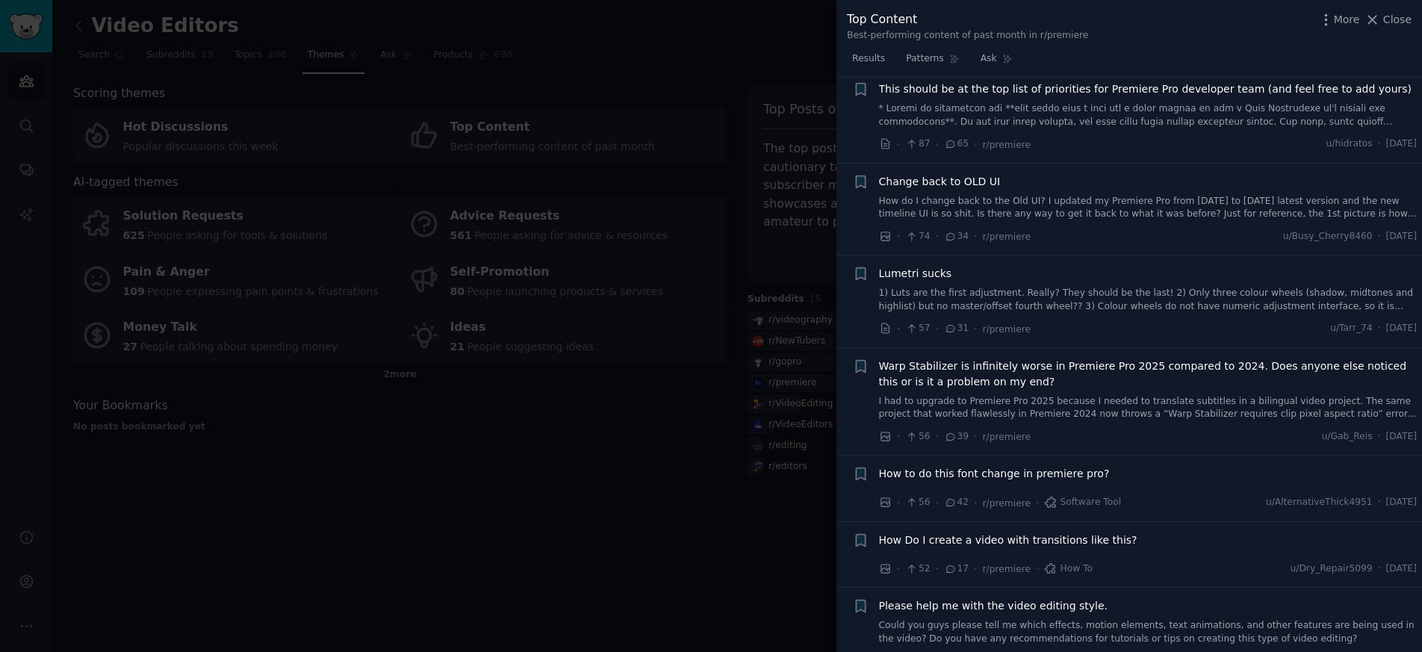
scroll to position [964, 0]
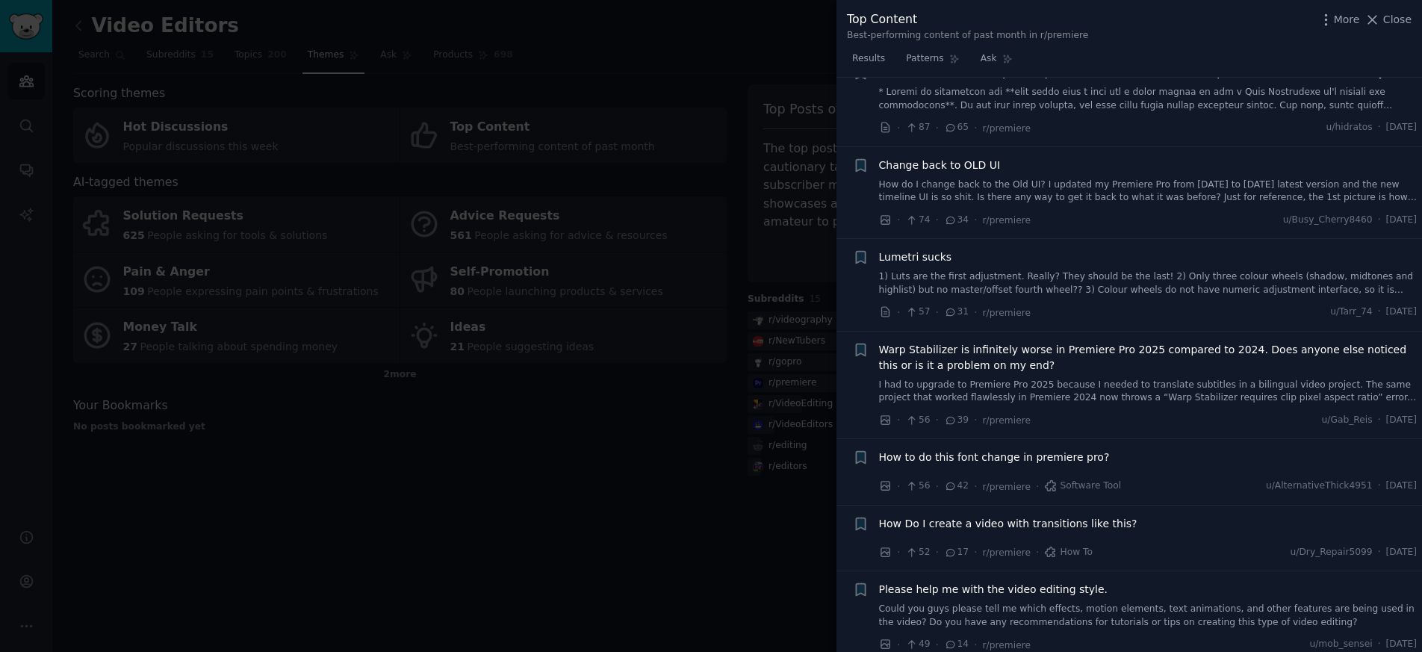
click at [1026, 454] on span "How to do this font change in premiere pro?" at bounding box center [994, 458] width 231 height 16
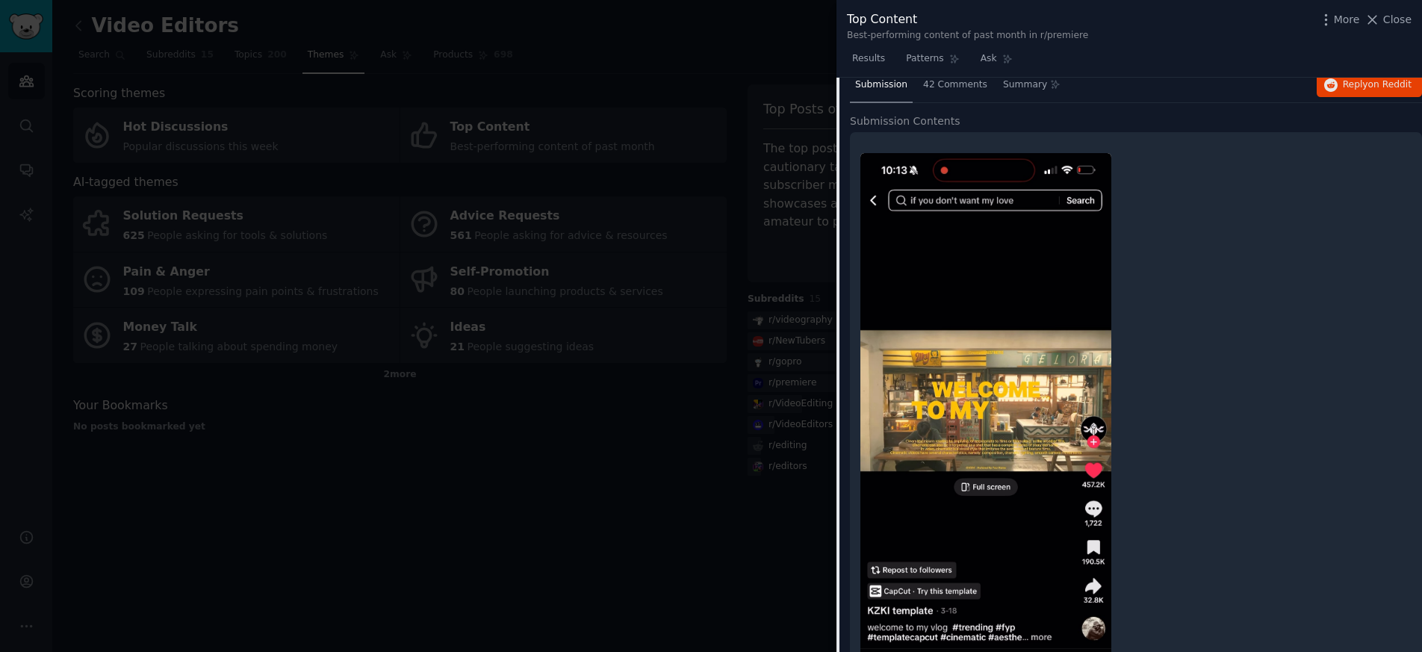
scroll to position [1191, 0]
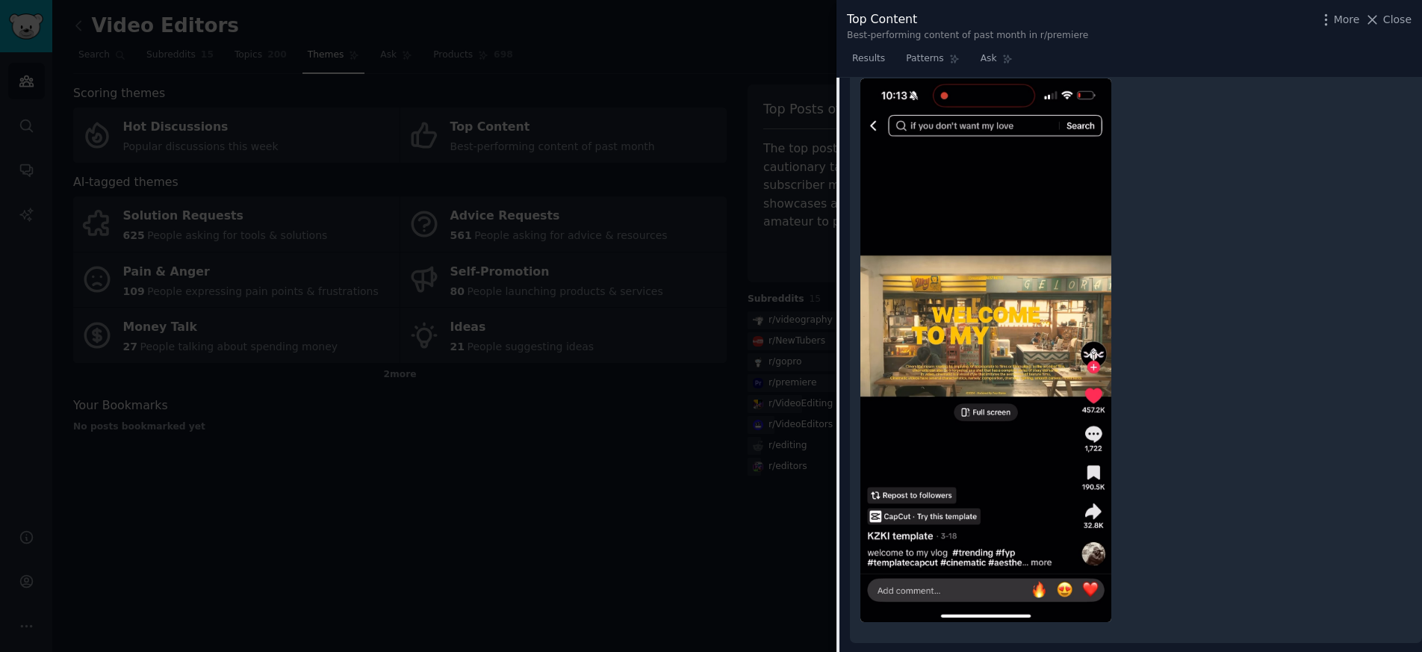
click at [984, 339] on img at bounding box center [985, 350] width 251 height 544
